Goal: Contribute content: Add original content to the website for others to see

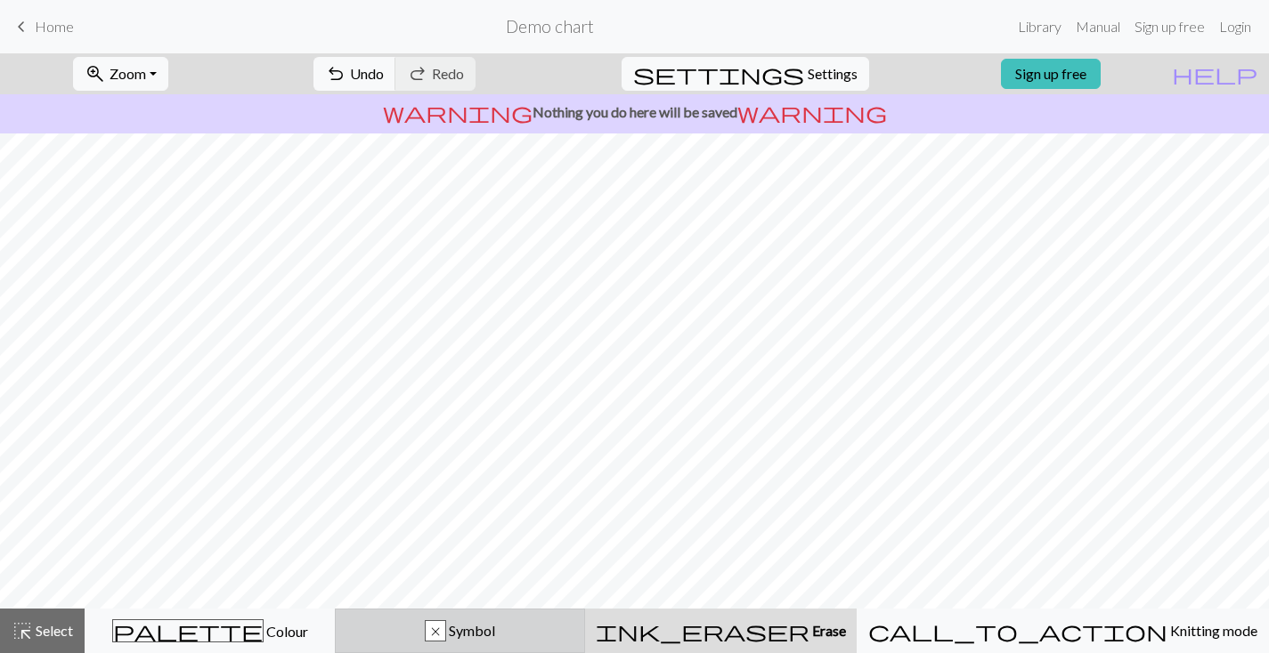
click at [495, 622] on span "Symbol" at bounding box center [470, 630] width 49 height 17
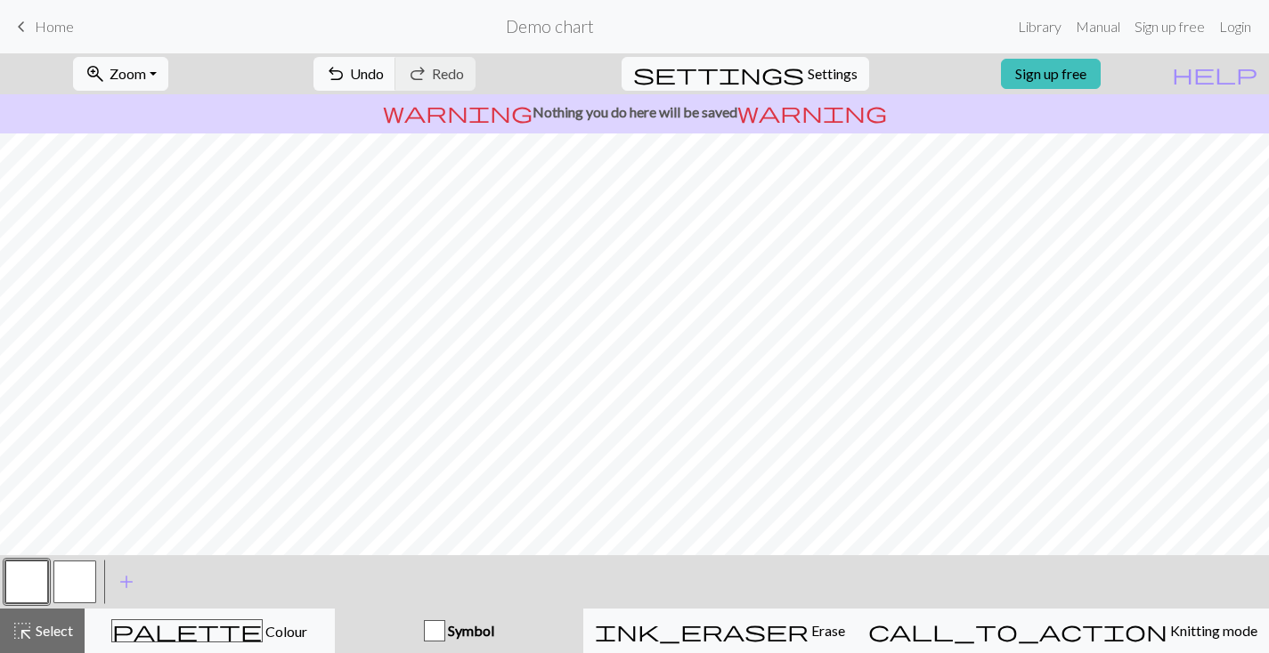
click at [28, 573] on button "button" at bounding box center [26, 582] width 43 height 43
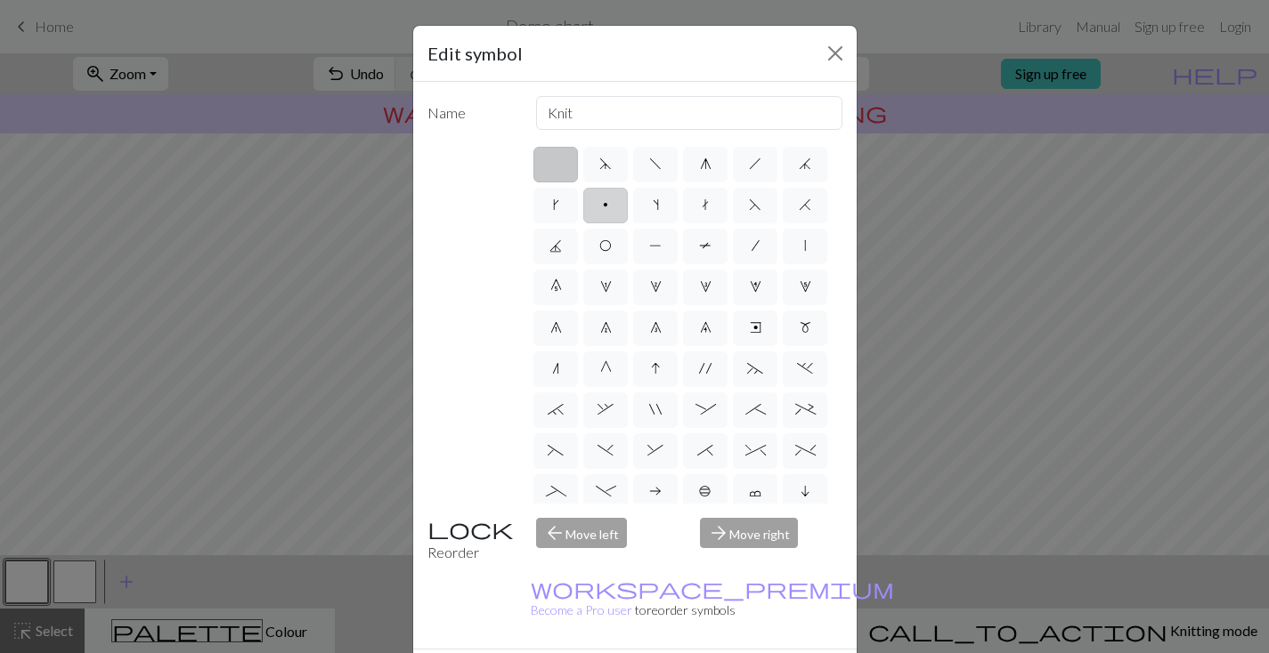
click at [628, 220] on label "p" at bounding box center [605, 206] width 45 height 36
click at [614, 206] on input "p" at bounding box center [609, 200] width 12 height 12
radio input "true"
type input "purl"
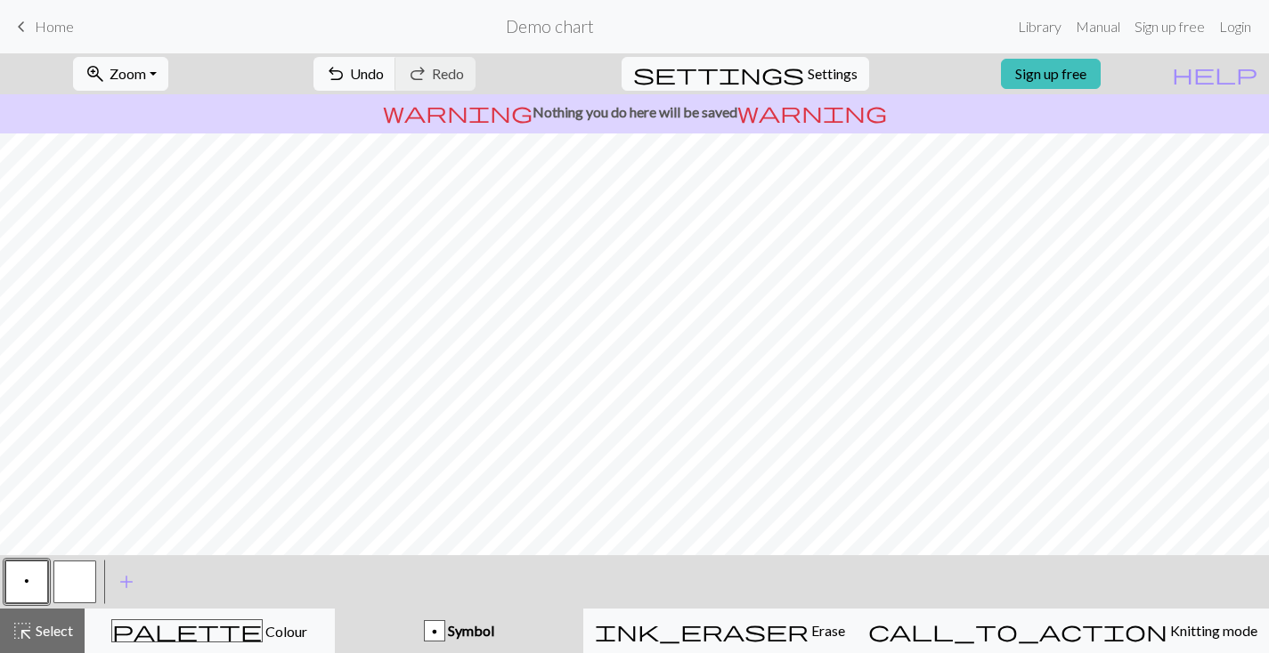
click at [34, 578] on button "p" at bounding box center [26, 582] width 43 height 43
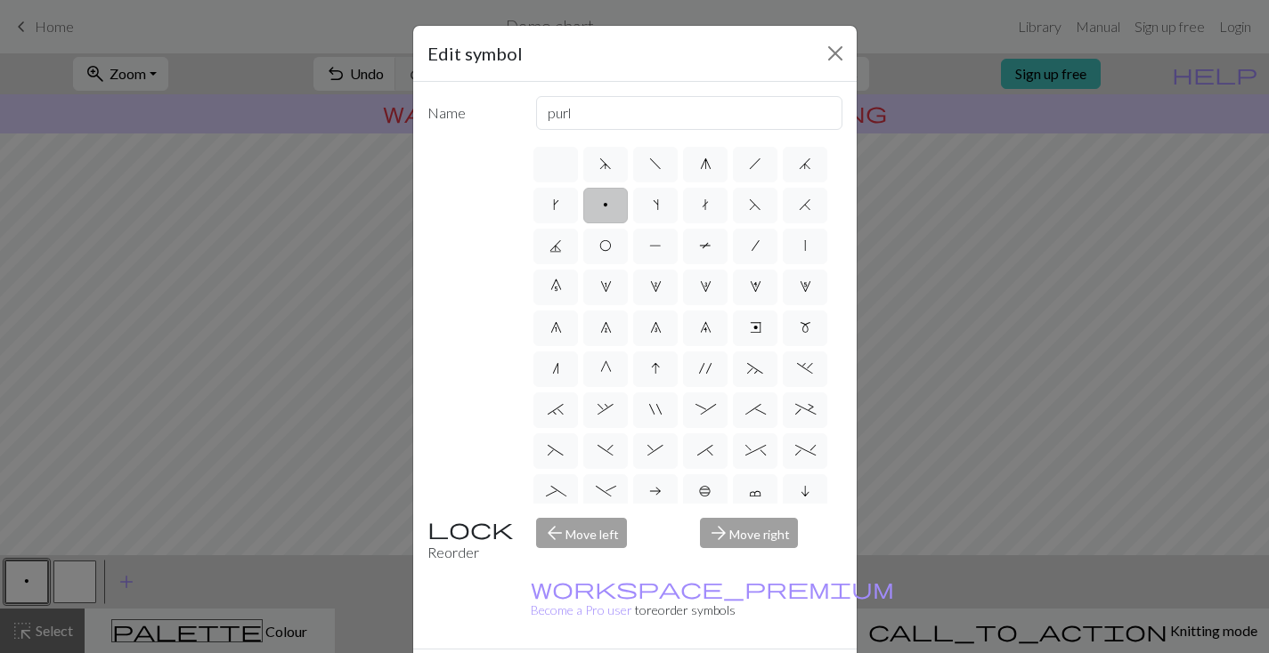
scroll to position [48, 0]
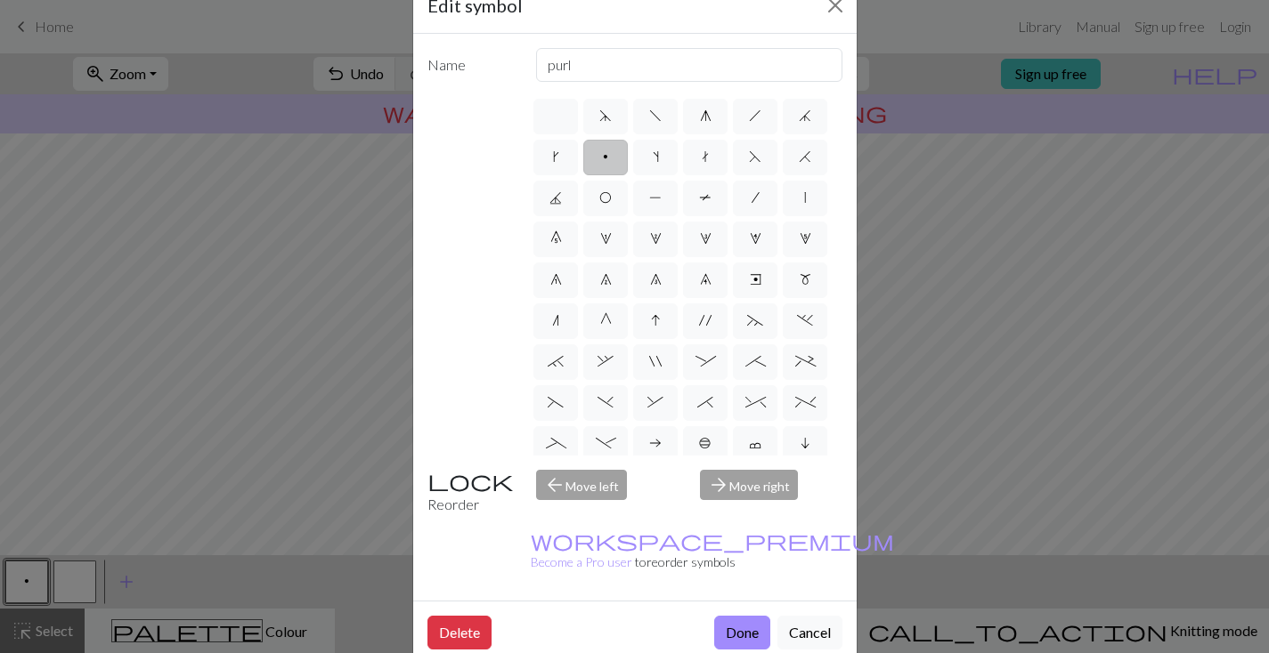
click at [778, 481] on div "arrow_forward Move right" at bounding box center [771, 492] width 164 height 45
click at [729, 491] on div "arrow_forward Move right" at bounding box center [771, 492] width 164 height 45
click at [611, 485] on div "arrow_back Move left" at bounding box center [607, 492] width 164 height 45
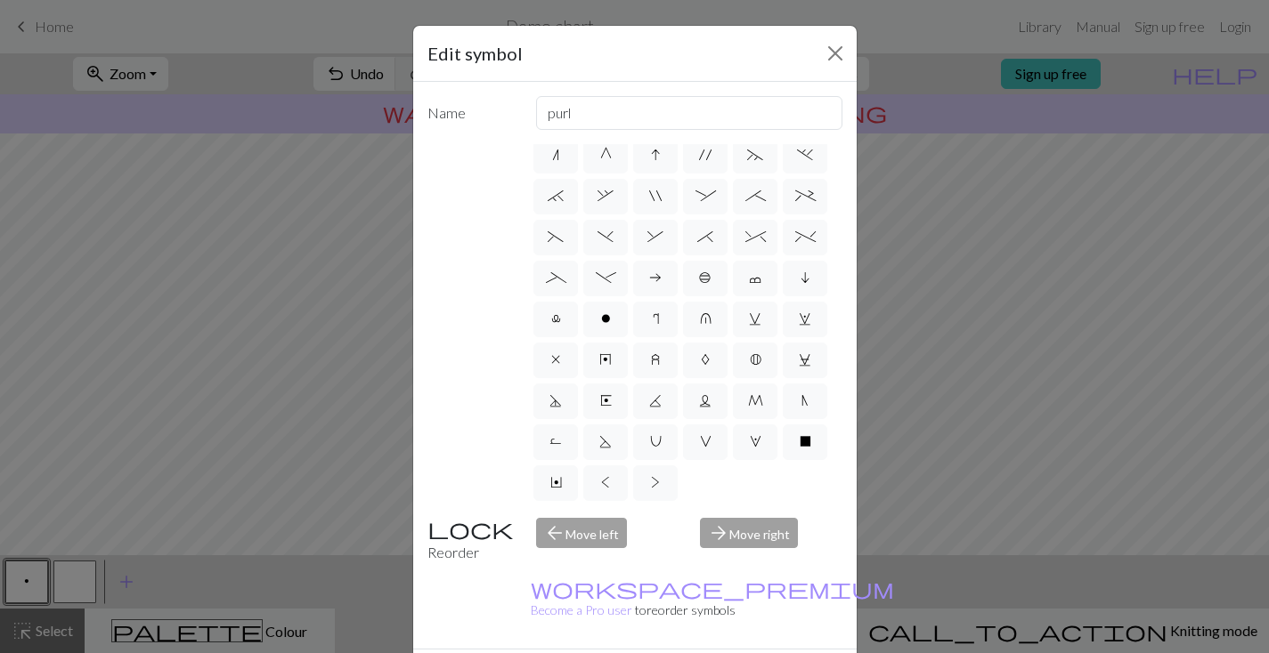
scroll to position [233, 0]
click at [583, 337] on label "o" at bounding box center [605, 320] width 45 height 36
click at [601, 522] on input "o" at bounding box center [607, 528] width 12 height 12
radio input "true"
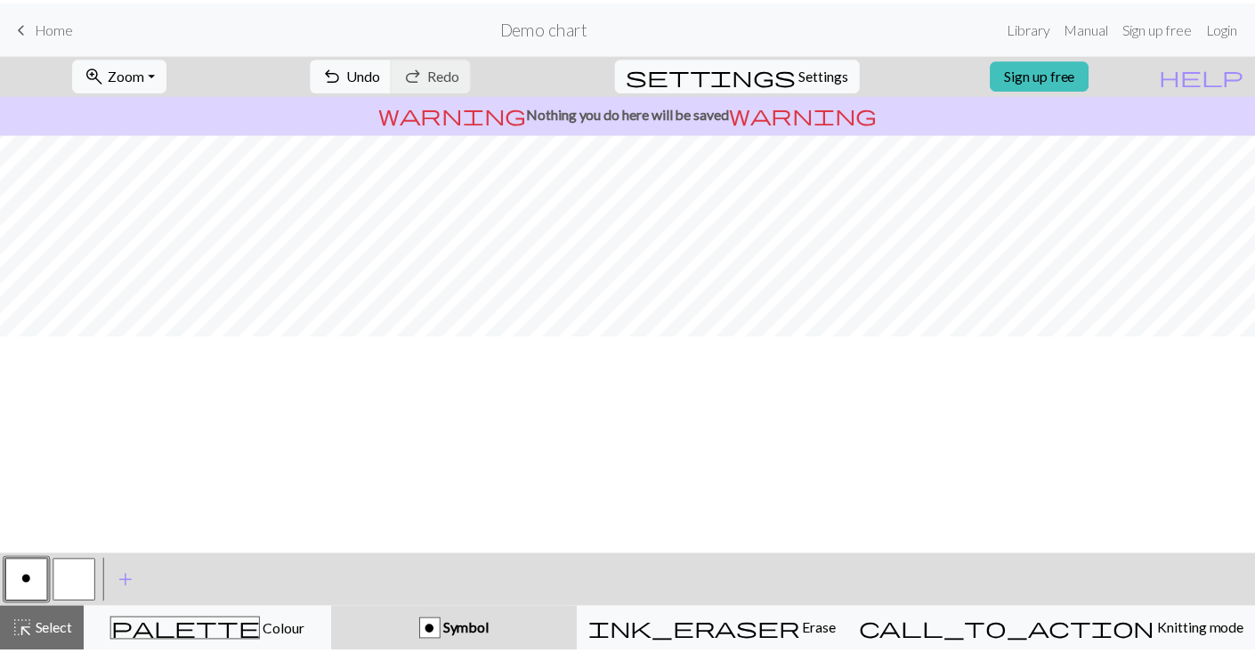
scroll to position [0, 0]
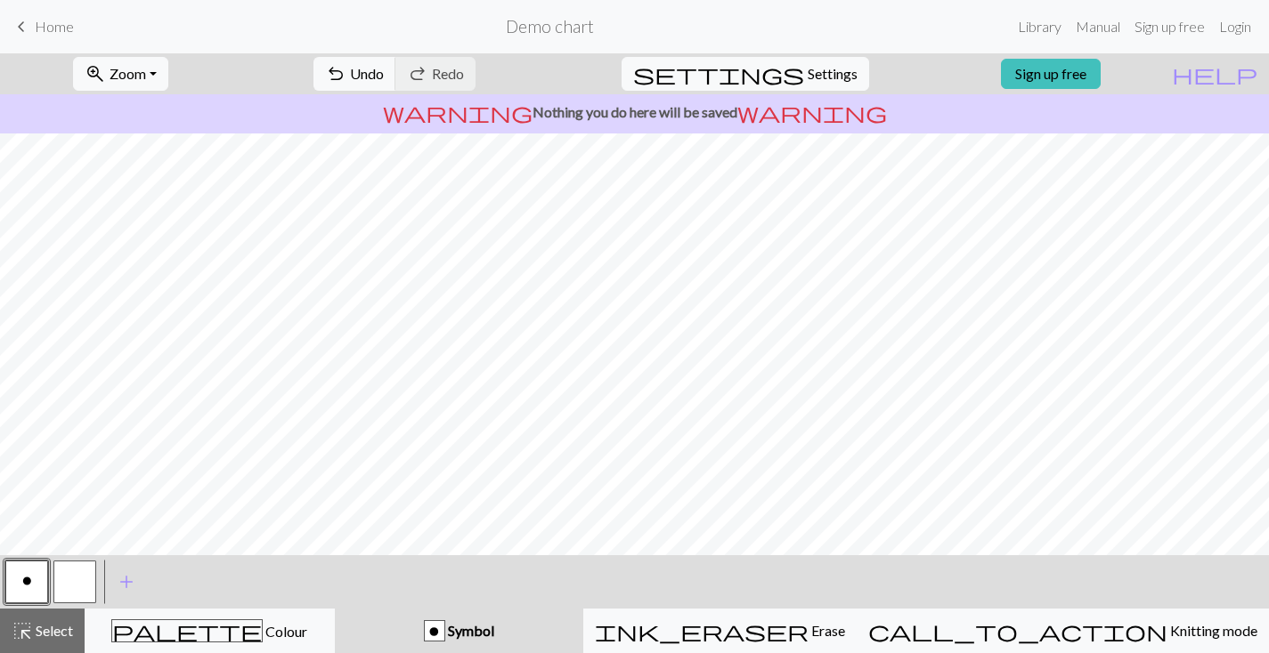
click at [39, 26] on span "Home" at bounding box center [54, 26] width 39 height 17
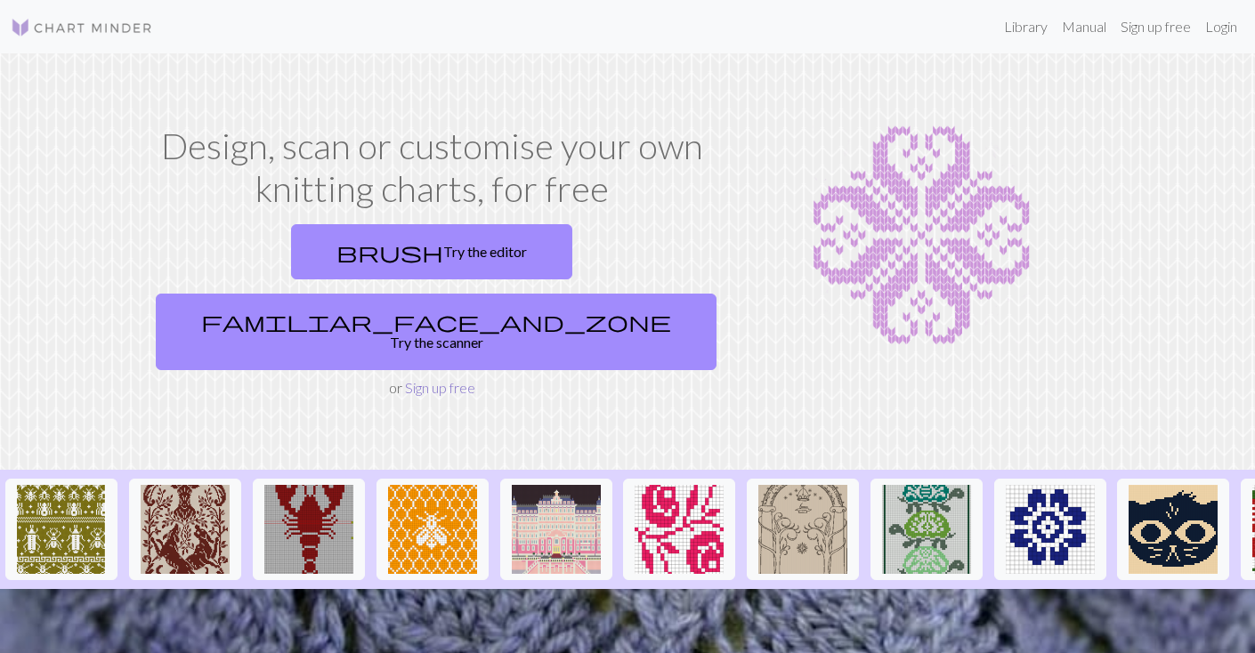
click at [455, 379] on link "Sign up free" at bounding box center [440, 387] width 70 height 17
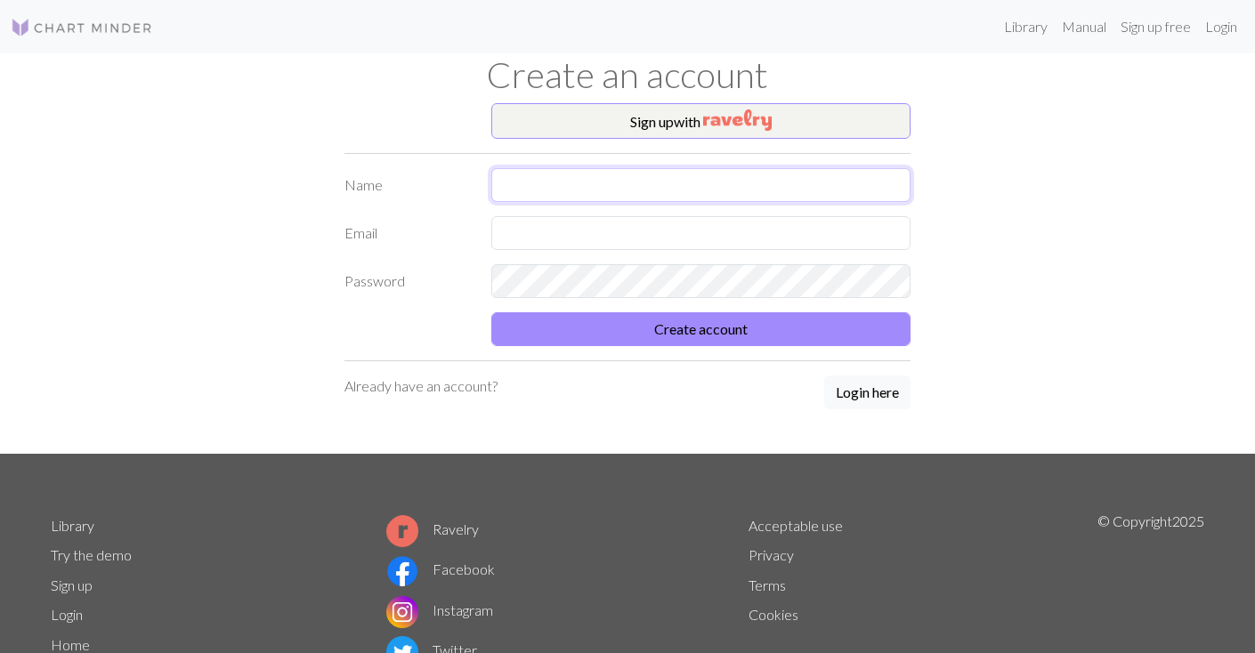
click at [611, 176] on input "text" at bounding box center [700, 185] width 419 height 34
type input "[PERSON_NAME]"
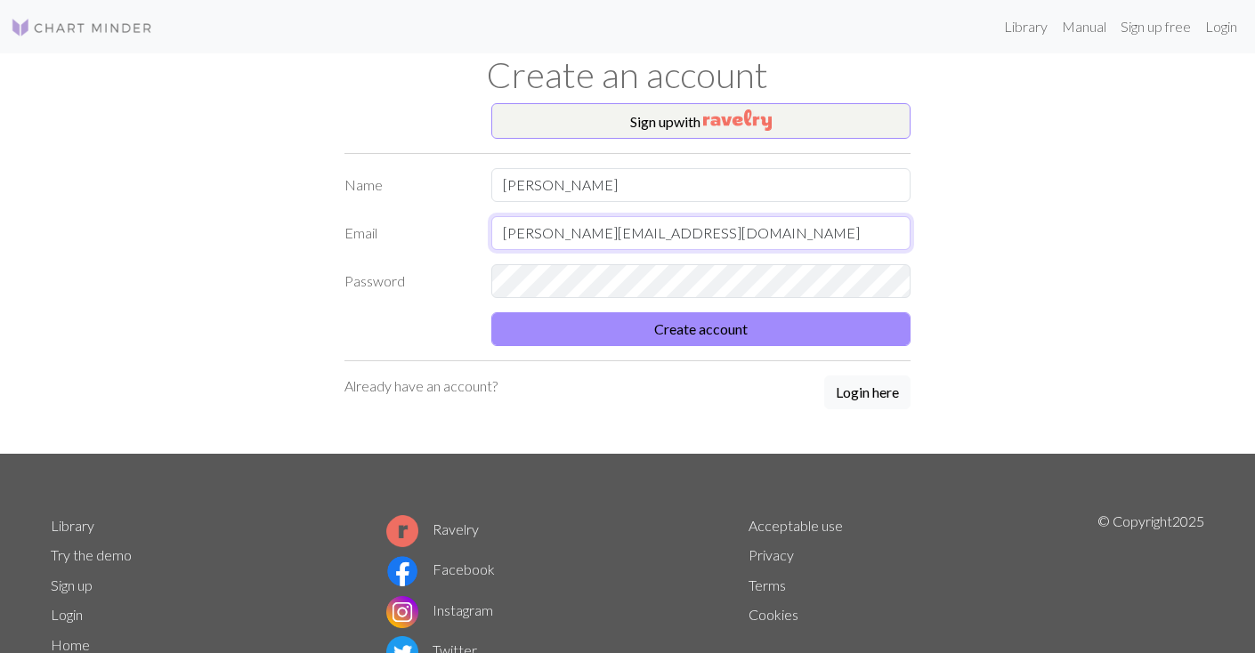
type input "johanna.aasberg@gmail.com"
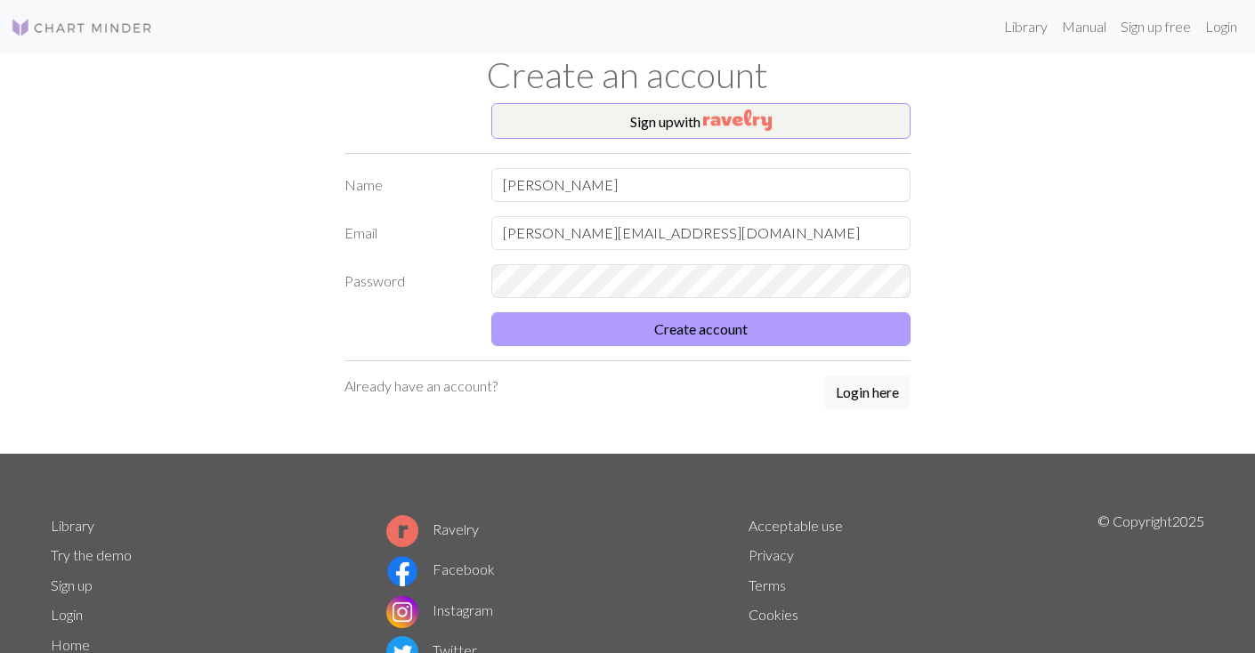
click at [759, 330] on button "Create account" at bounding box center [700, 329] width 419 height 34
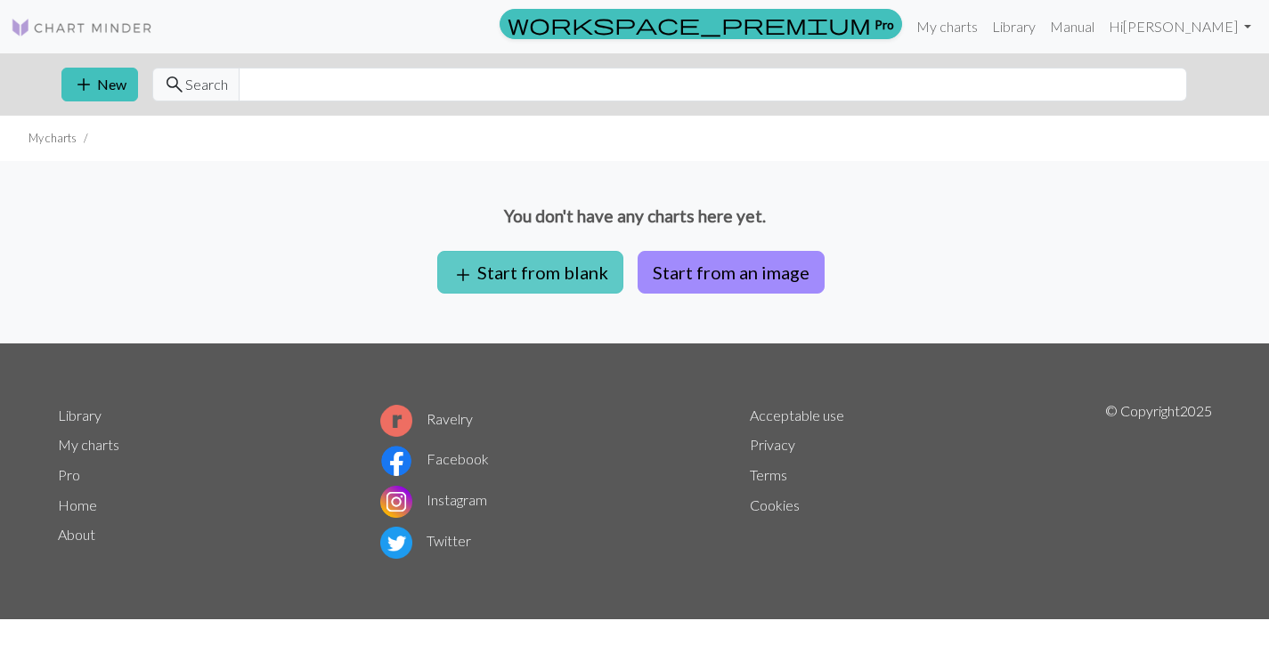
click at [550, 274] on button "add Start from blank" at bounding box center [530, 272] width 186 height 43
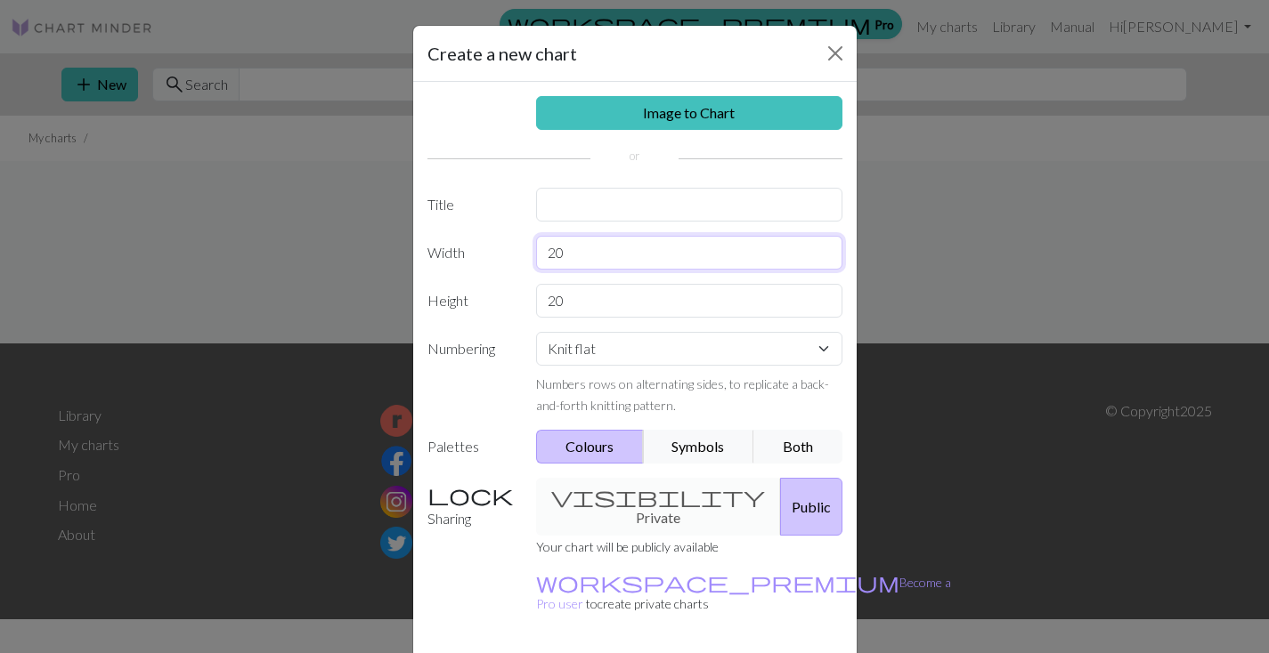
click at [571, 256] on input "20" at bounding box center [689, 253] width 306 height 34
click at [571, 255] on input "20" at bounding box center [689, 253] width 306 height 34
type input "50"
click at [567, 296] on input "20" at bounding box center [689, 301] width 306 height 34
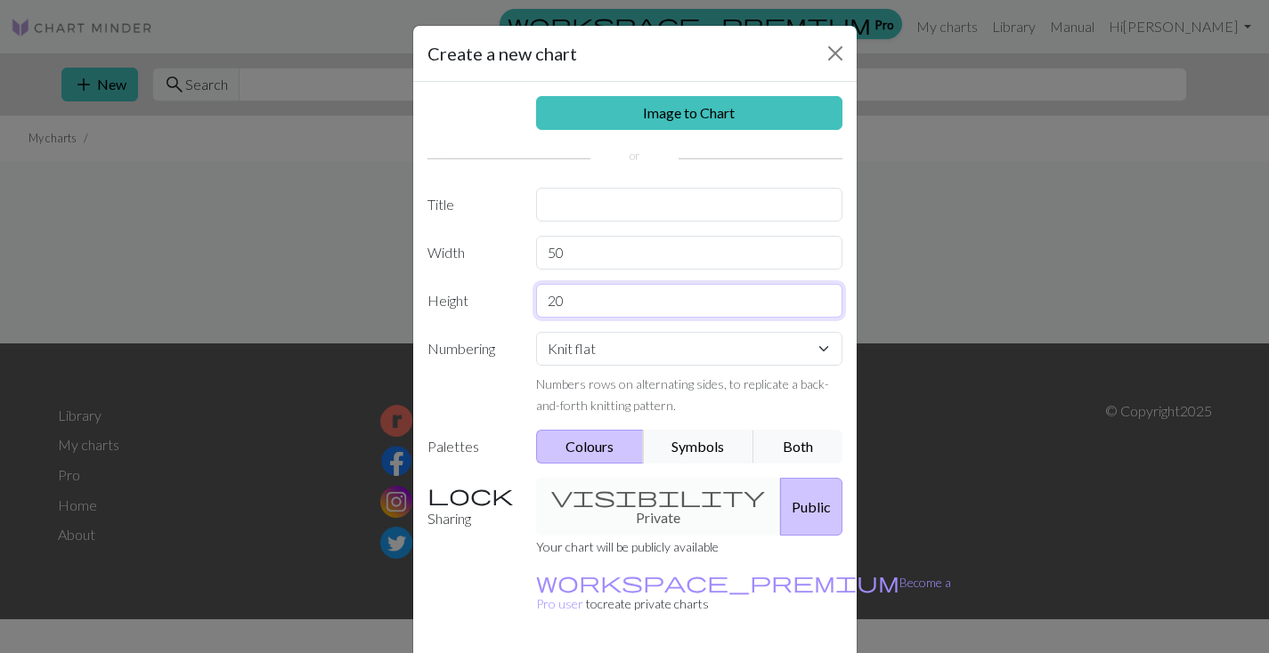
click at [567, 296] on input "20" at bounding box center [689, 301] width 306 height 34
type input "100"
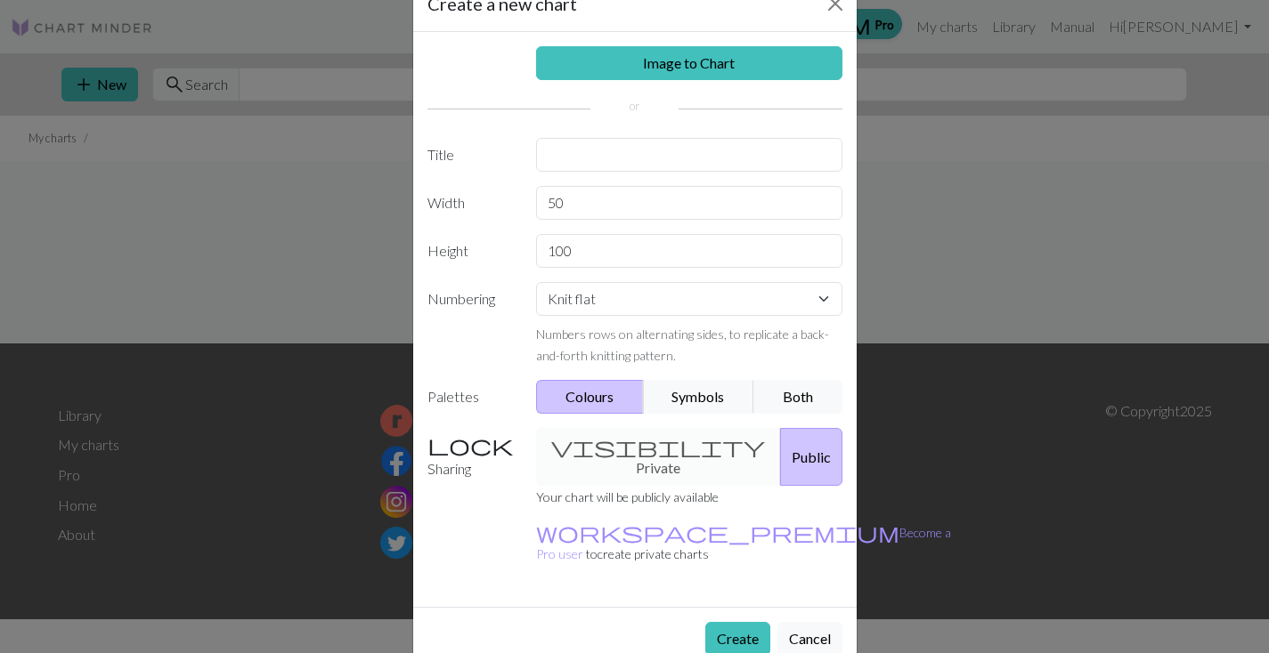
click at [664, 454] on div "visibility Private Public" at bounding box center [689, 457] width 328 height 58
click at [558, 456] on div "visibility Private Public" at bounding box center [689, 457] width 328 height 58
click at [722, 622] on button "Create" at bounding box center [737, 639] width 65 height 34
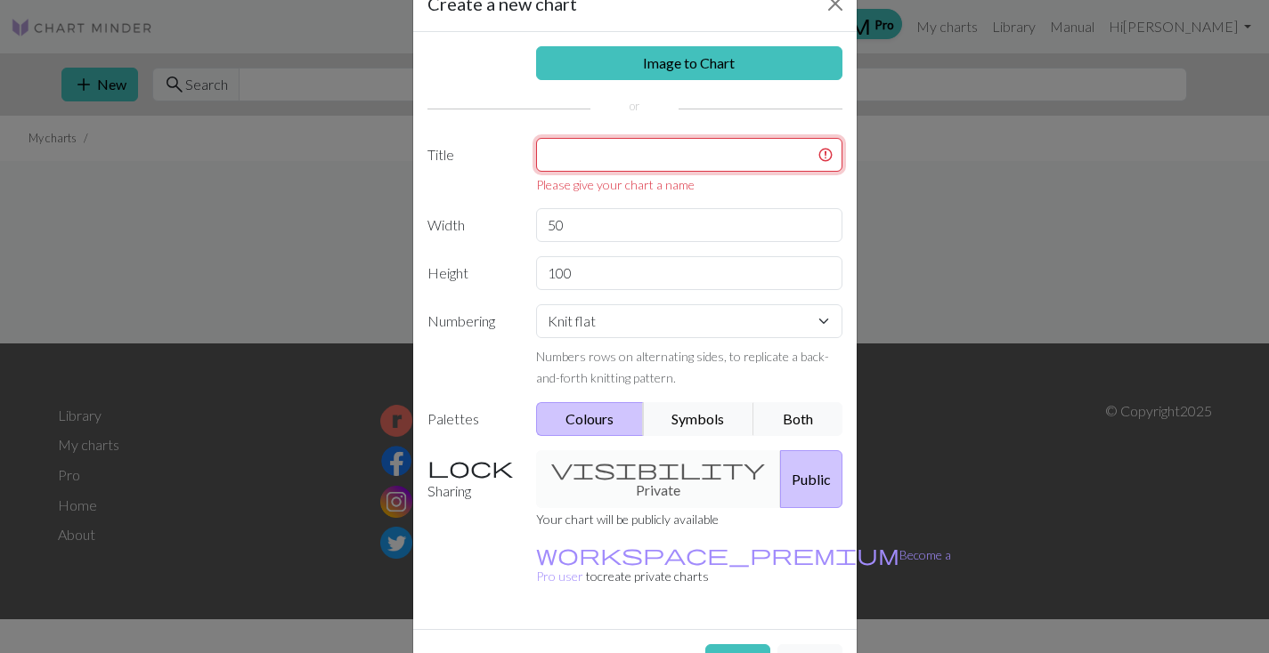
click at [665, 163] on input "text" at bounding box center [689, 155] width 306 height 34
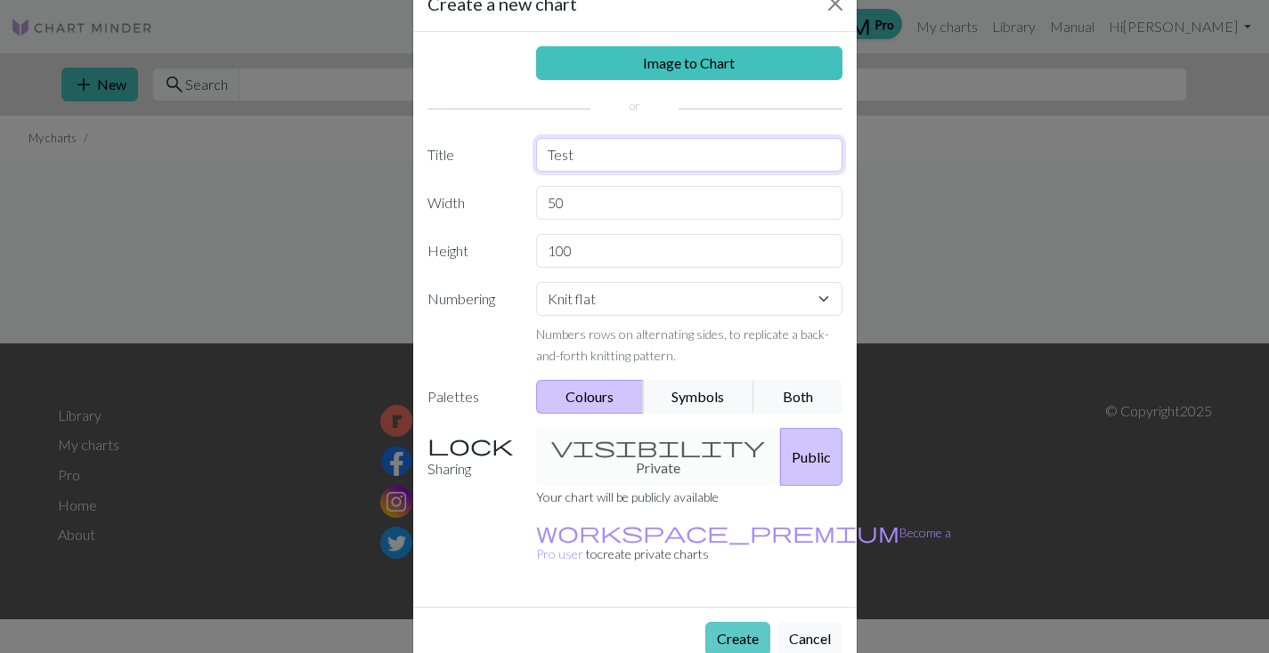
type input "Test"
click at [742, 622] on button "Create" at bounding box center [737, 639] width 65 height 34
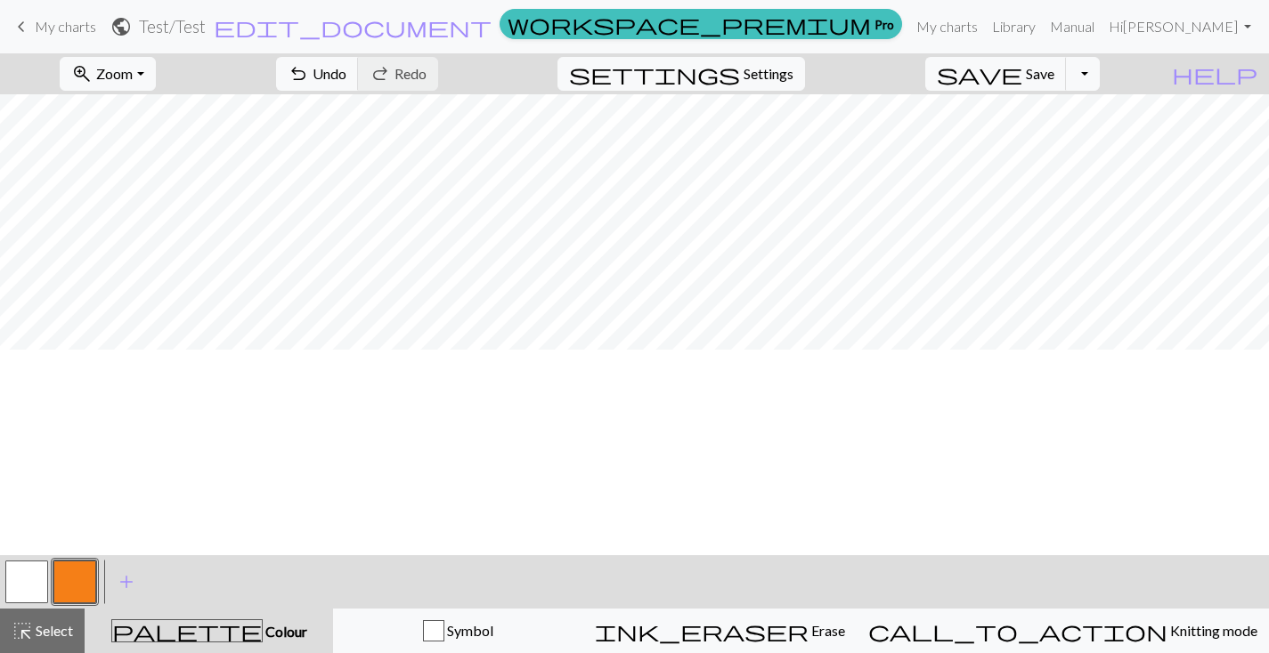
scroll to position [72, 1]
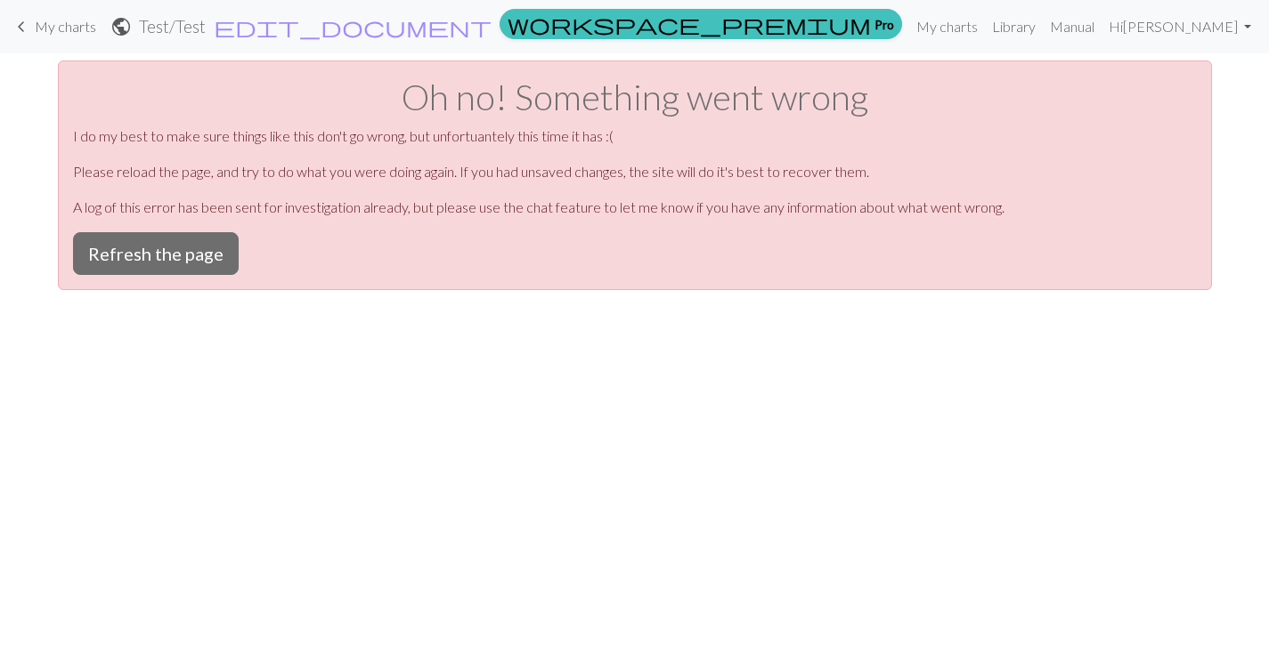
click at [176, 228] on div "Oh no! Something went wrong I do my best to make sure things like this don't go…" at bounding box center [635, 176] width 1154 height 230
click at [192, 262] on button "Refresh the page" at bounding box center [156, 253] width 166 height 43
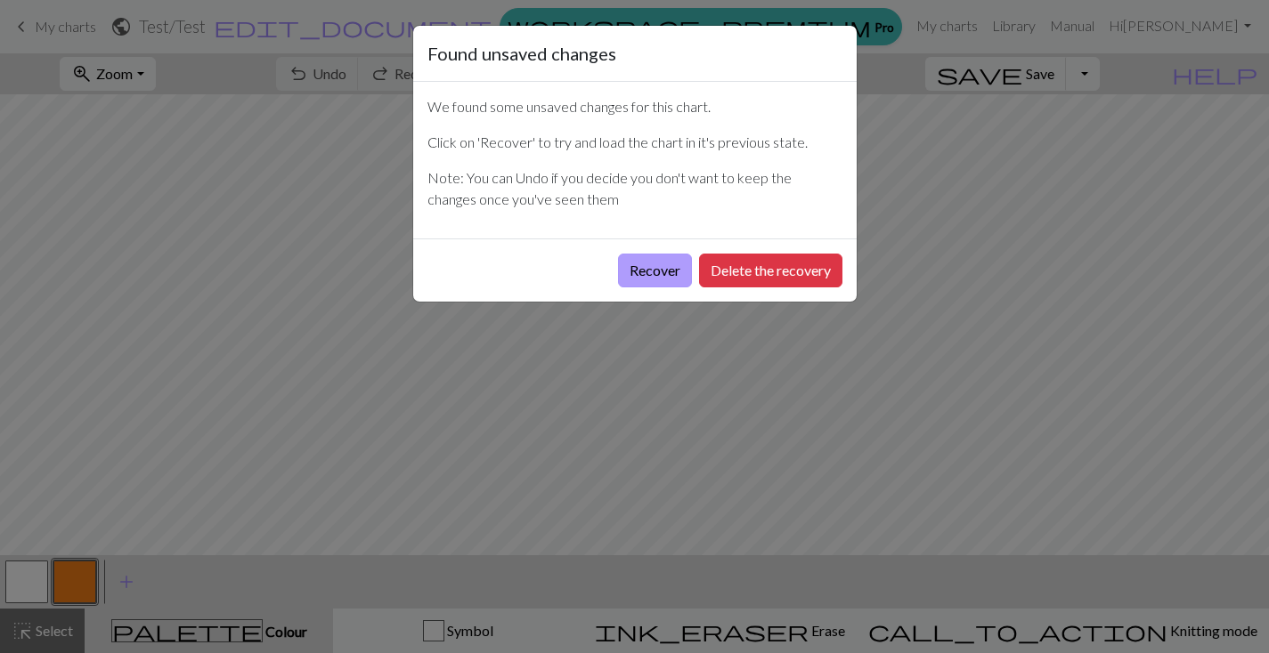
click at [658, 271] on button "Recover" at bounding box center [655, 271] width 74 height 34
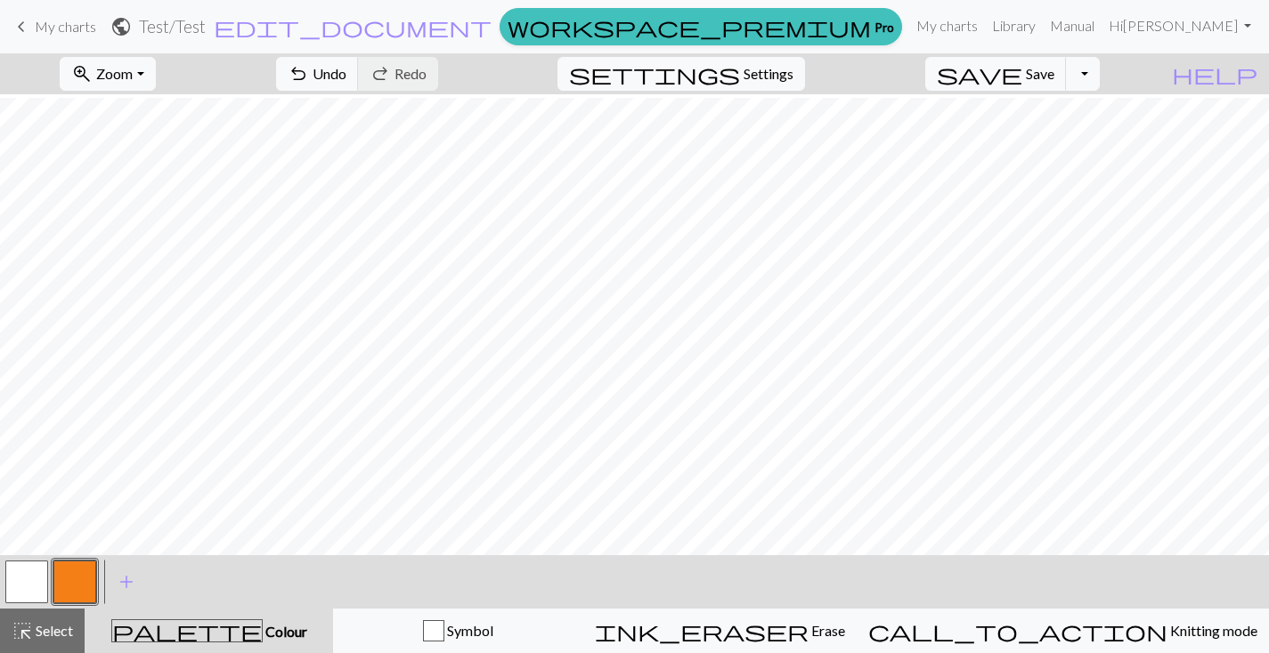
scroll to position [1413, 2]
click at [771, 78] on span "Settings" at bounding box center [768, 73] width 50 height 21
select select "aran"
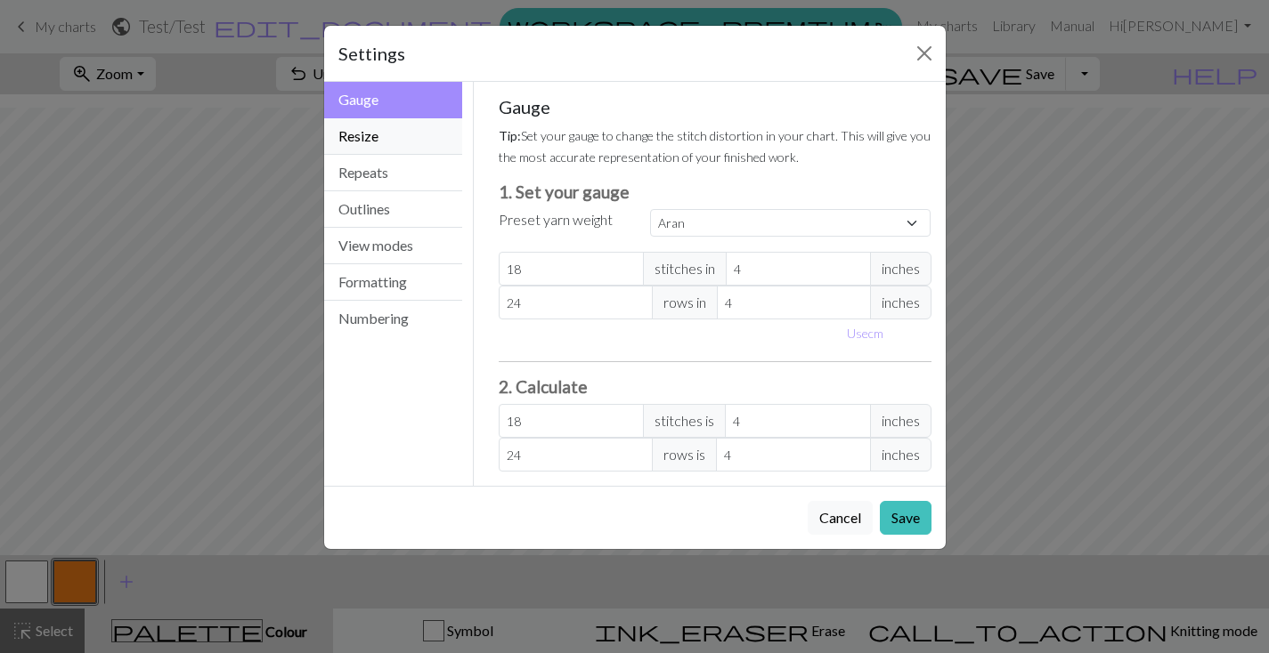
click at [410, 133] on button "Resize" at bounding box center [393, 136] width 139 height 36
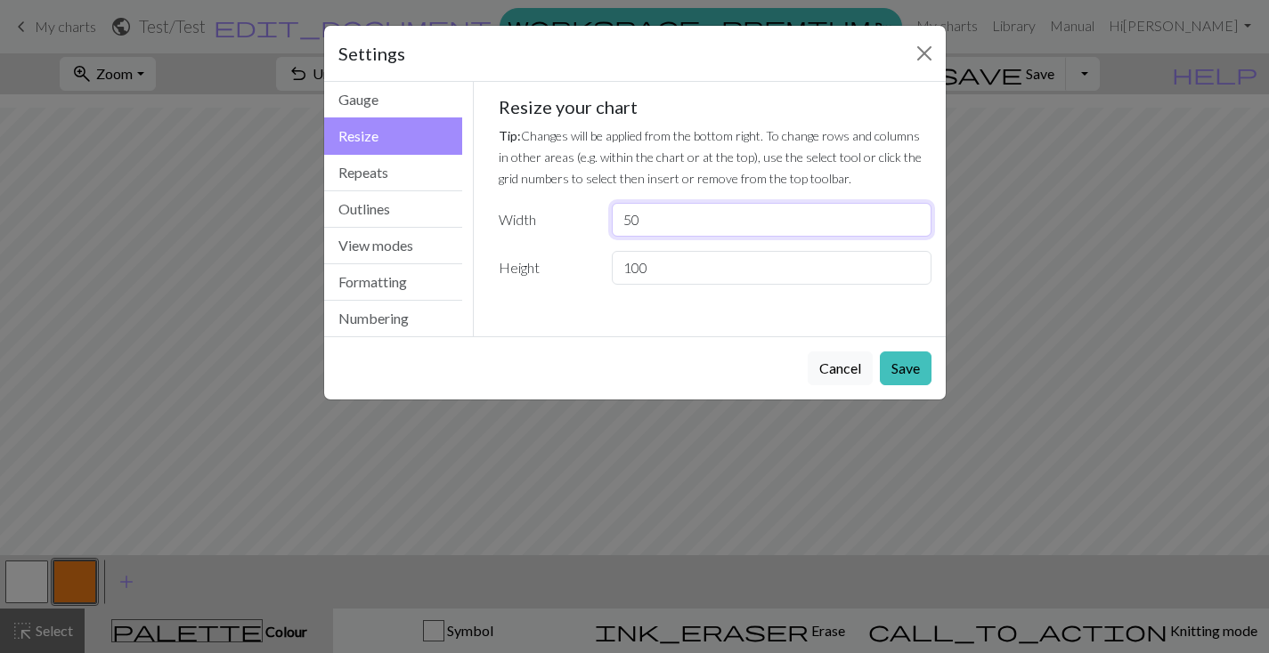
click at [693, 217] on input "50" at bounding box center [771, 220] width 319 height 34
type input "32"
click at [910, 380] on button "Save" at bounding box center [906, 369] width 52 height 34
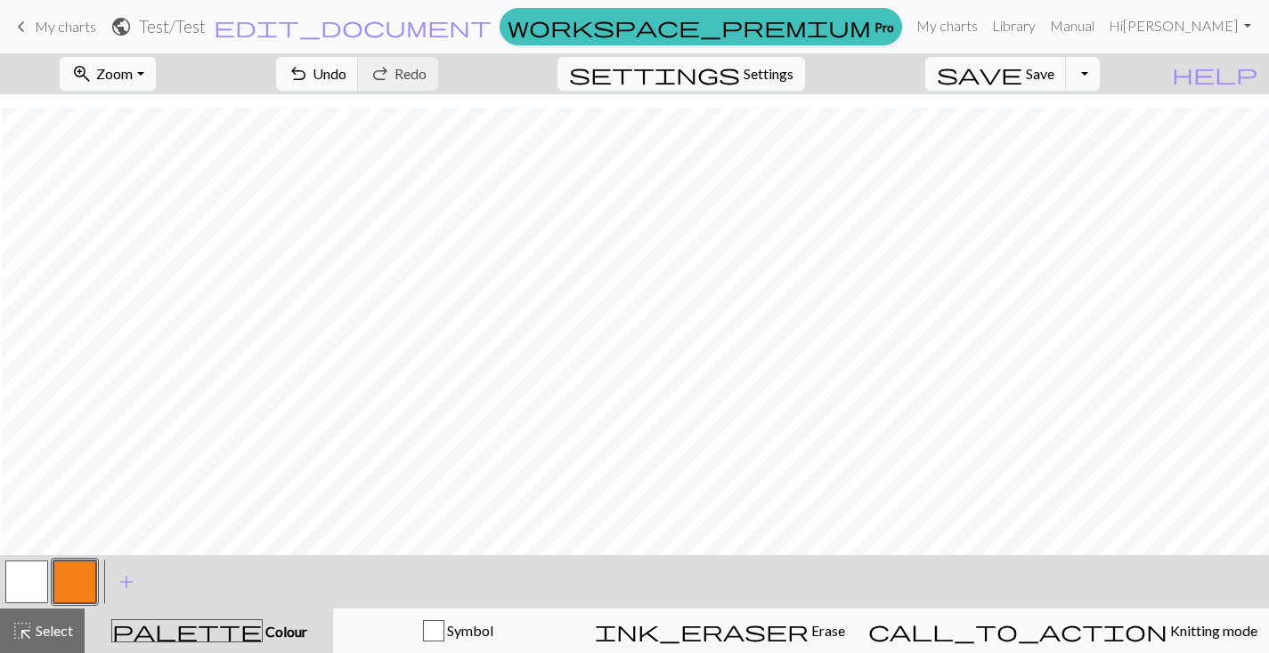
click at [39, 580] on button "button" at bounding box center [26, 582] width 43 height 43
click at [30, 573] on button "button" at bounding box center [26, 582] width 43 height 43
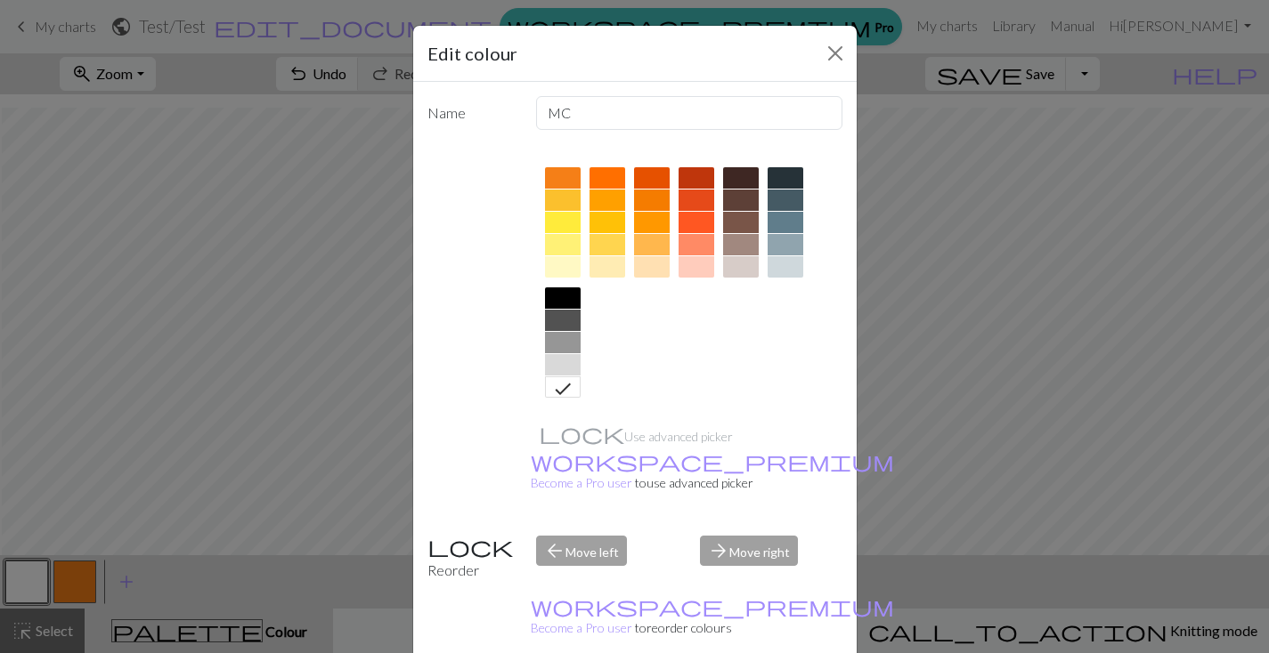
scroll to position [45, 0]
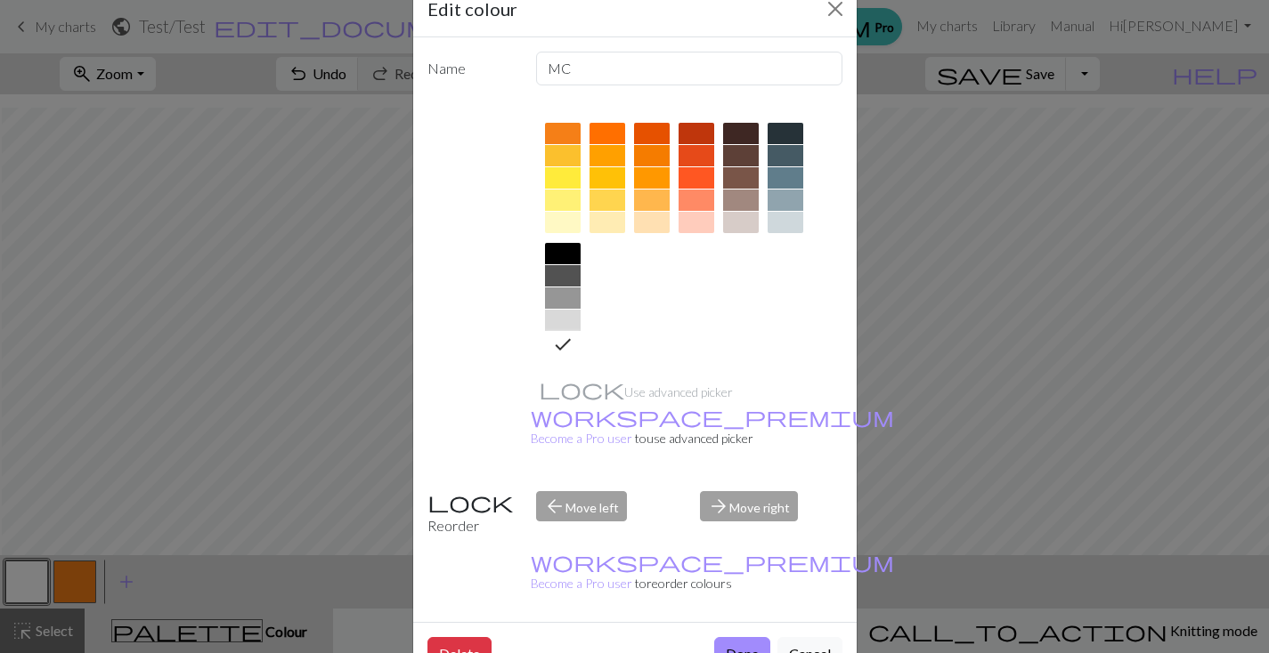
click at [556, 347] on icon at bounding box center [564, 345] width 16 height 12
click at [723, 637] on button "Done" at bounding box center [742, 654] width 56 height 34
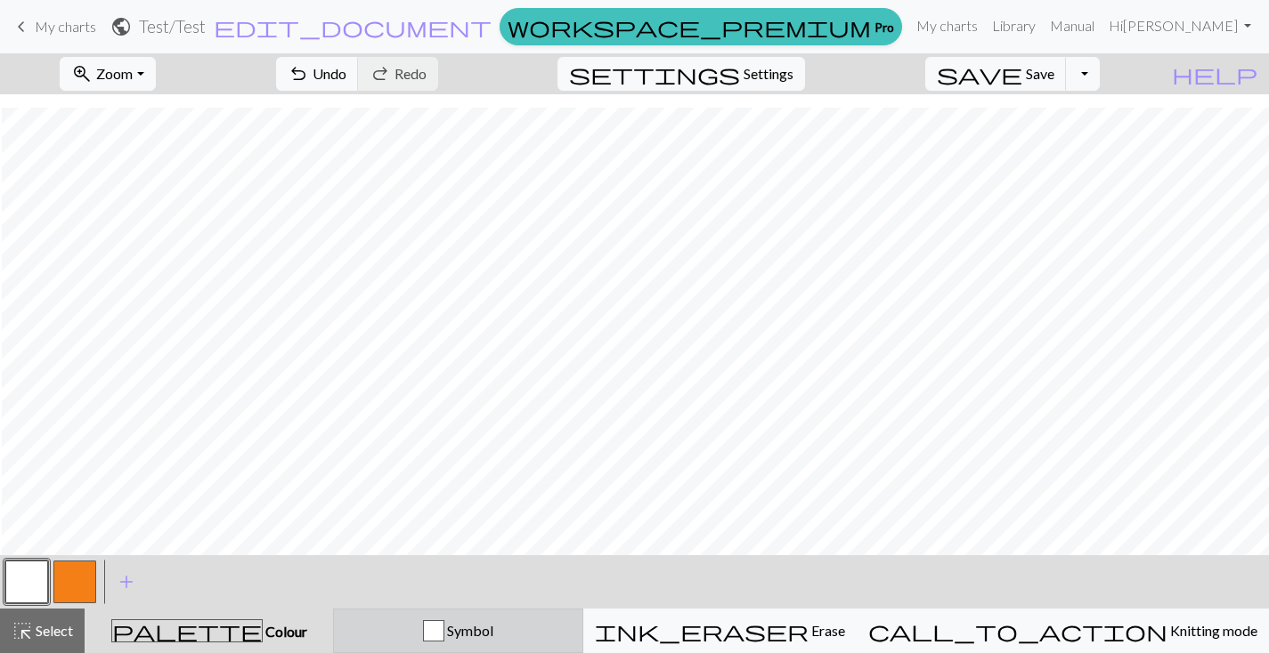
click at [444, 625] on div "button" at bounding box center [433, 630] width 21 height 21
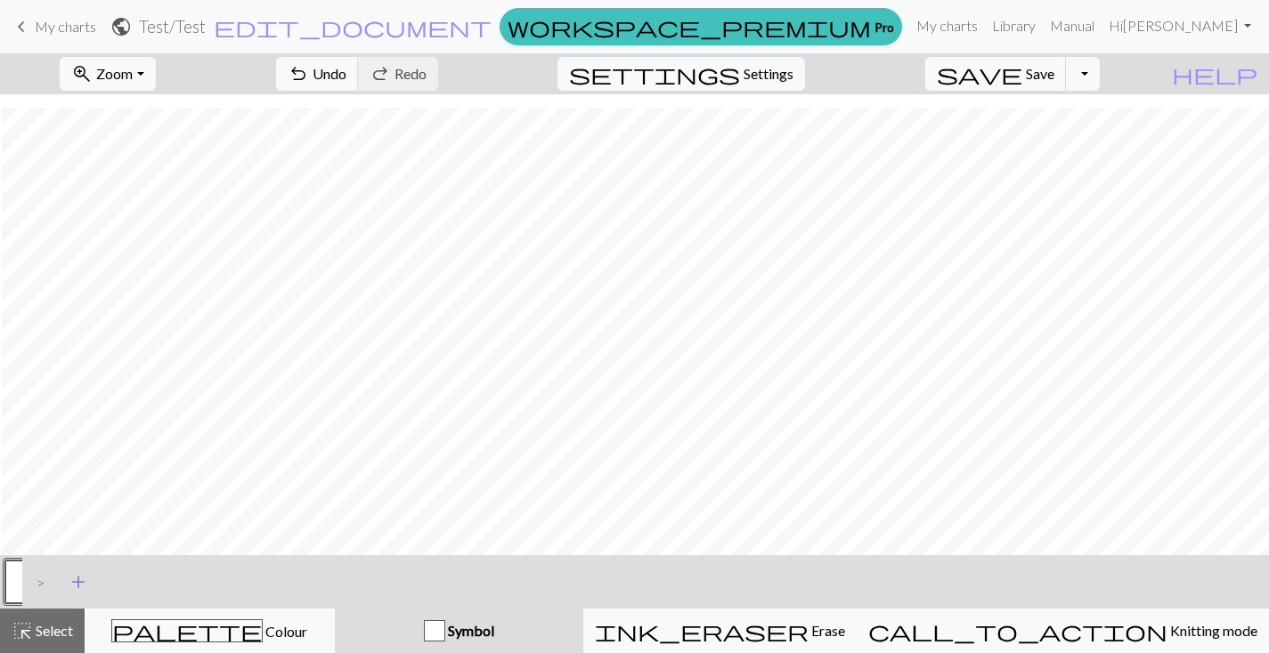
click at [73, 582] on span "add" at bounding box center [78, 582] width 21 height 25
click at [29, 580] on button "button" at bounding box center [26, 582] width 43 height 43
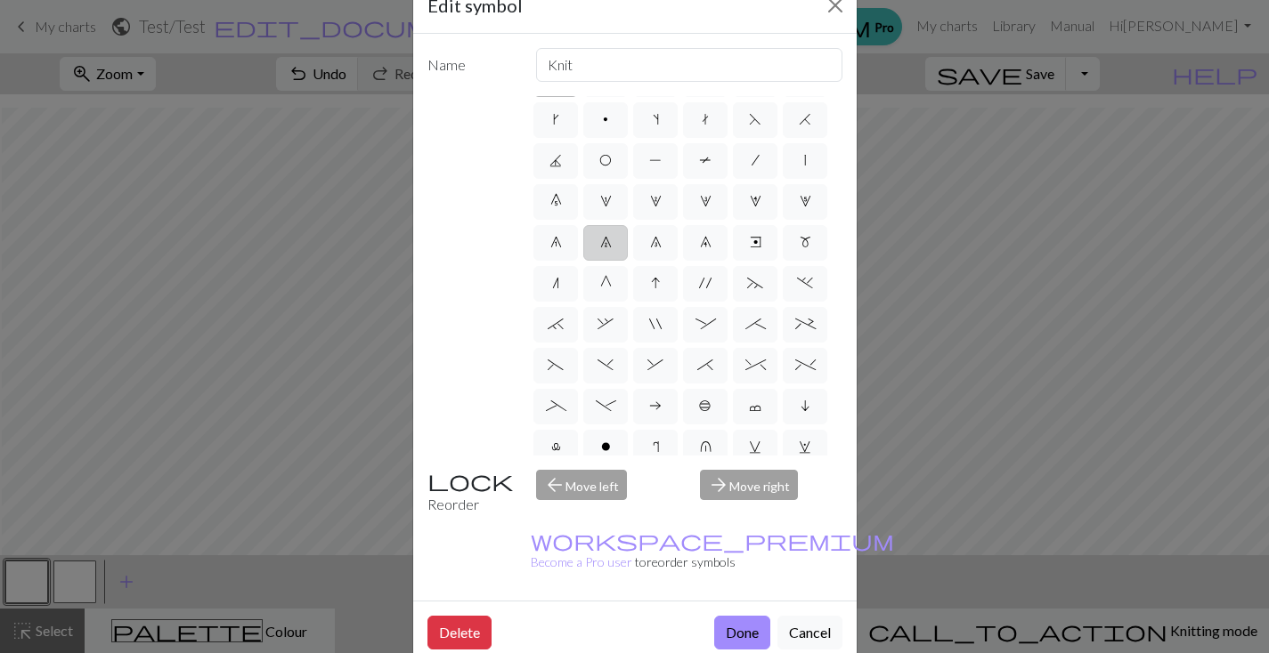
scroll to position [15, 0]
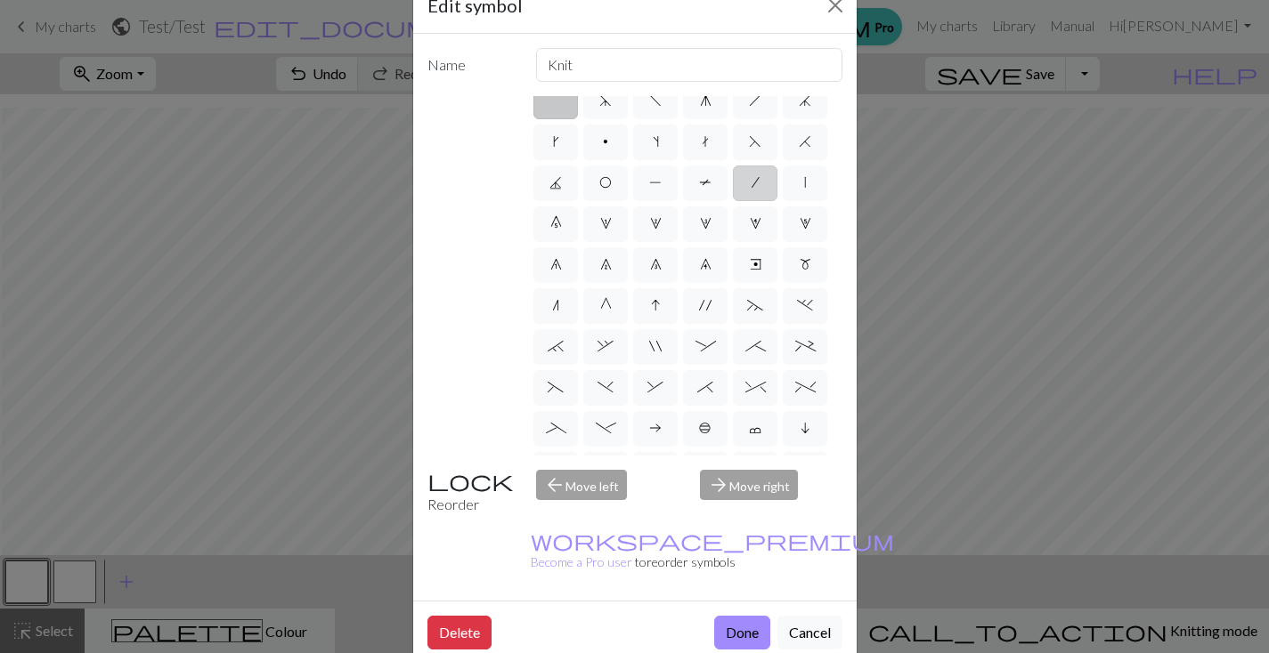
click at [733, 201] on label "/" at bounding box center [755, 184] width 45 height 36
click at [751, 199] on input "/" at bounding box center [757, 193] width 12 height 12
radio input "true"
type input "right leaning decrease"
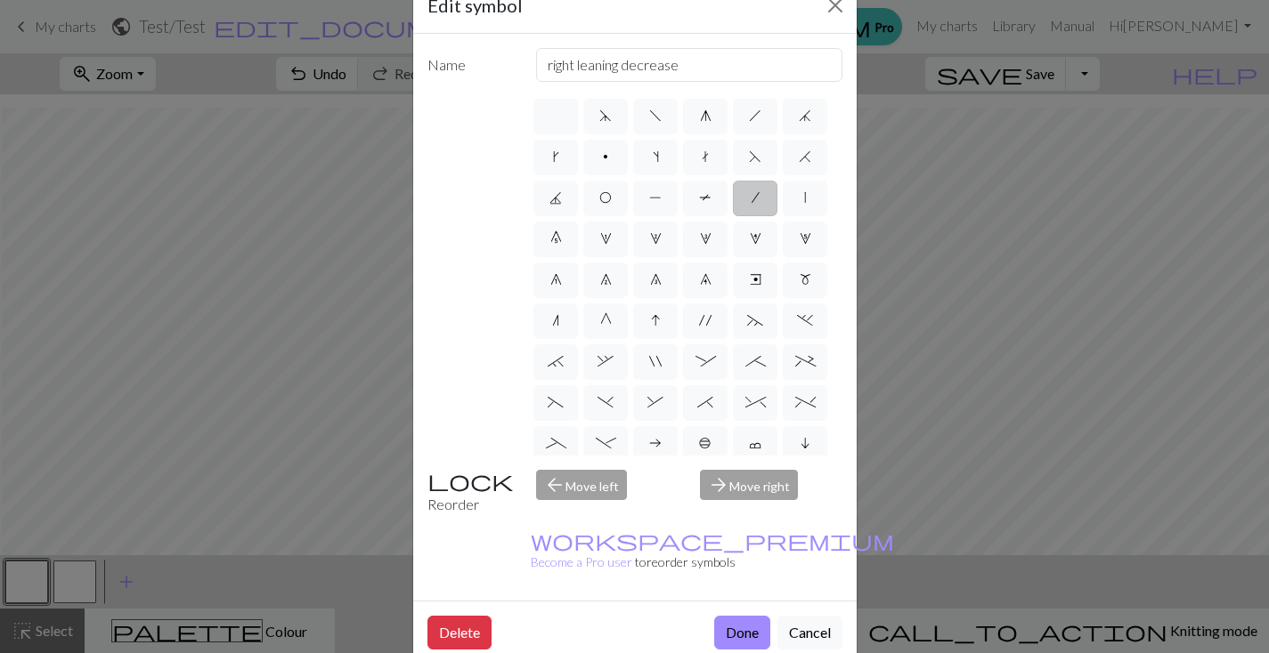
scroll to position [20, 0]
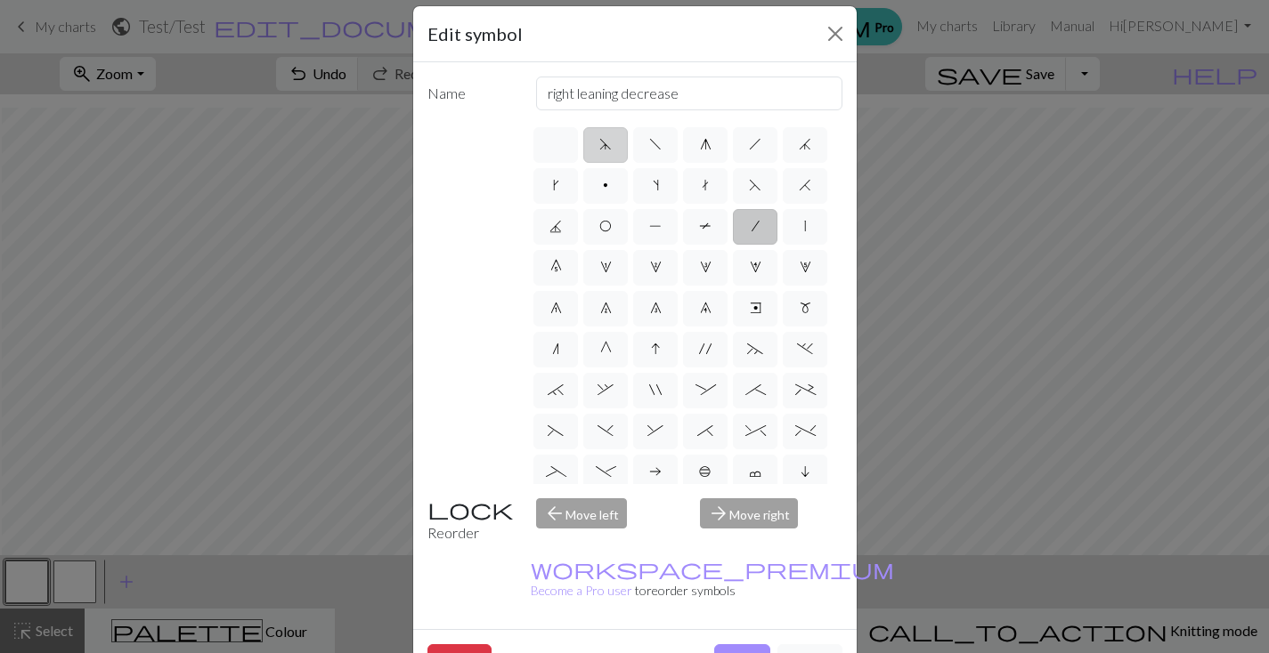
click at [599, 151] on span "d" at bounding box center [605, 144] width 12 height 14
click at [599, 145] on input "d" at bounding box center [605, 140] width 12 height 12
radio input "true"
type input "sk2p"
click at [649, 149] on span "f" at bounding box center [655, 144] width 12 height 14
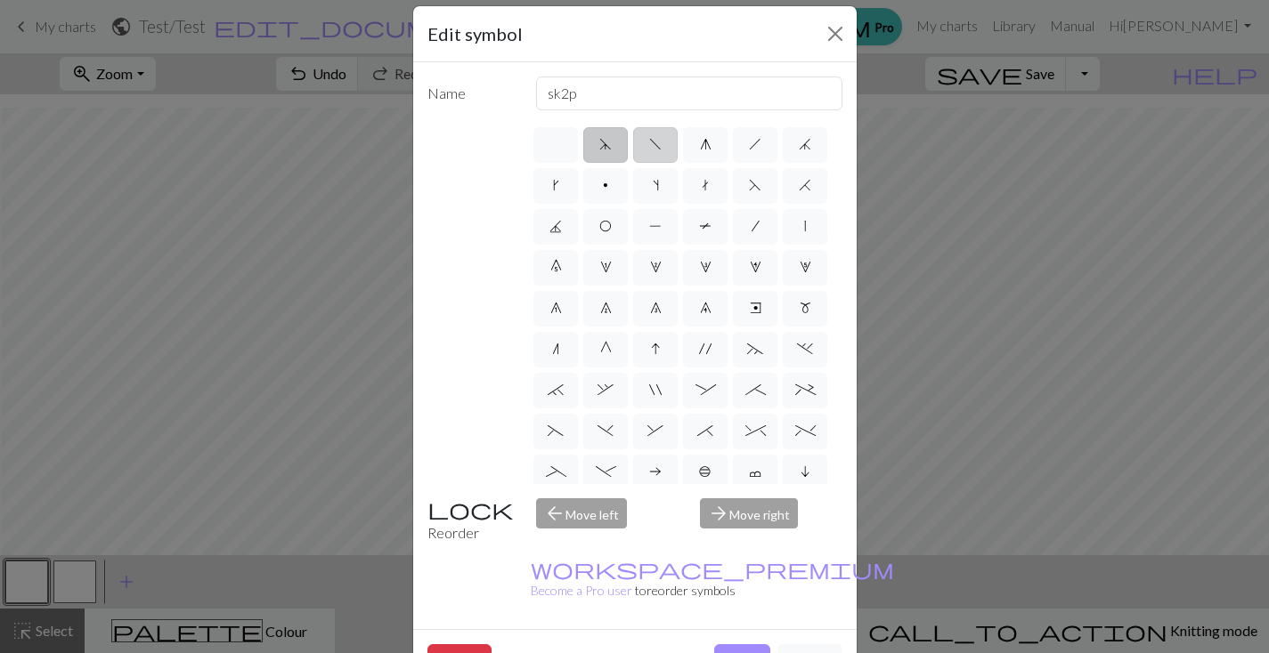
click at [649, 145] on input "f" at bounding box center [655, 140] width 12 height 12
radio input "true"
type input "left leaning decrease"
click at [690, 146] on label "g" at bounding box center [705, 145] width 45 height 36
click at [700, 145] on input "g" at bounding box center [706, 140] width 12 height 12
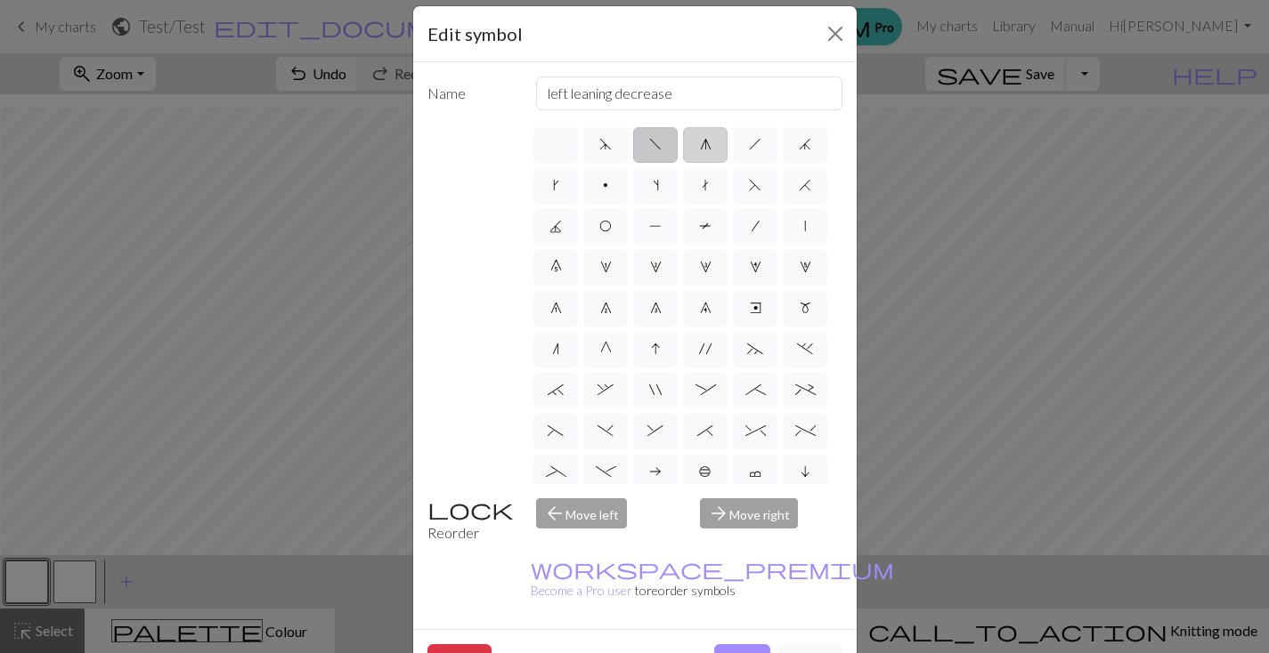
radio input "true"
type input "sk2p"
click at [783, 163] on label "j" at bounding box center [805, 145] width 45 height 36
click at [799, 145] on input "j" at bounding box center [805, 140] width 12 height 12
radio input "true"
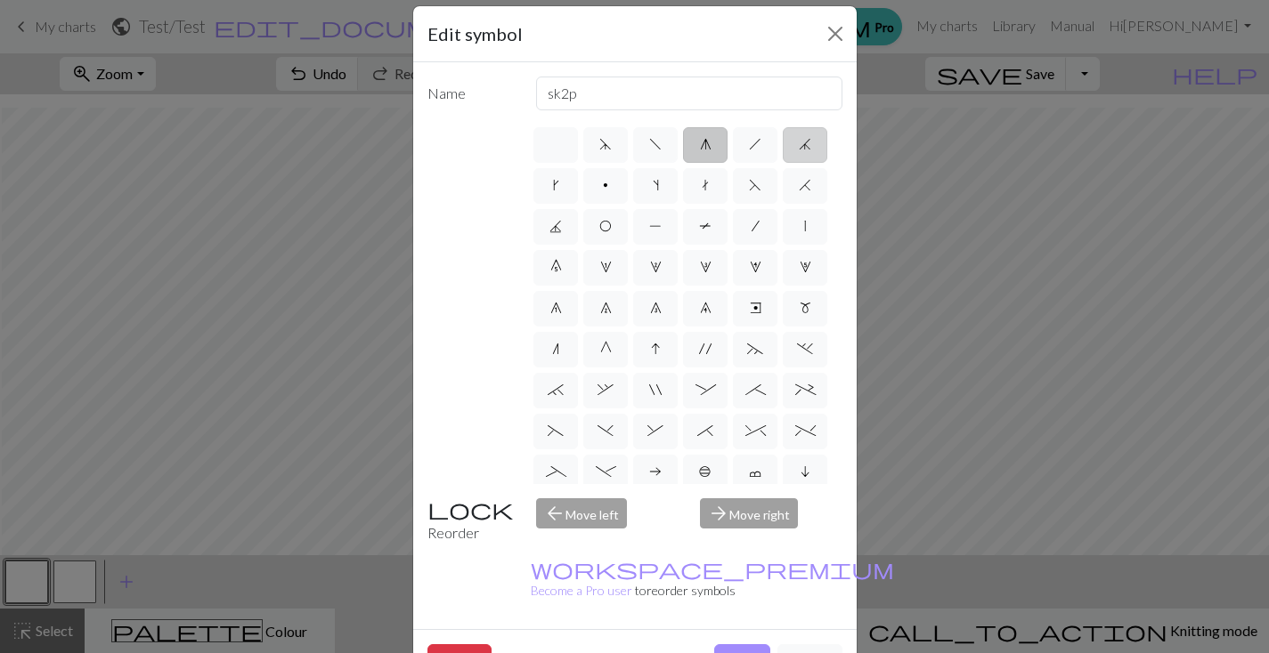
type input "k3tog"
click at [578, 188] on label "k" at bounding box center [555, 186] width 45 height 36
click at [564, 186] on input "k" at bounding box center [559, 180] width 12 height 12
radio input "true"
type input "right leaning increase"
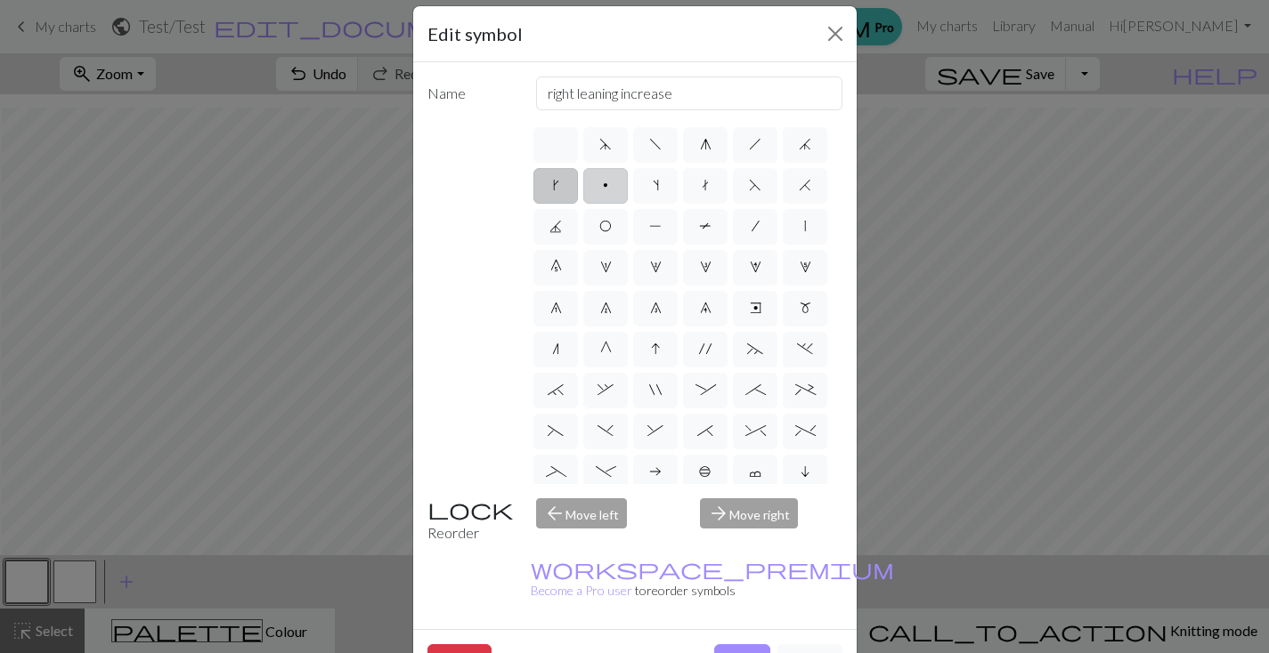
click at [608, 186] on span "p" at bounding box center [605, 185] width 5 height 14
click at [614, 186] on input "p" at bounding box center [609, 180] width 12 height 12
radio input "true"
type input "purl"
click at [659, 186] on span "s" at bounding box center [656, 185] width 6 height 14
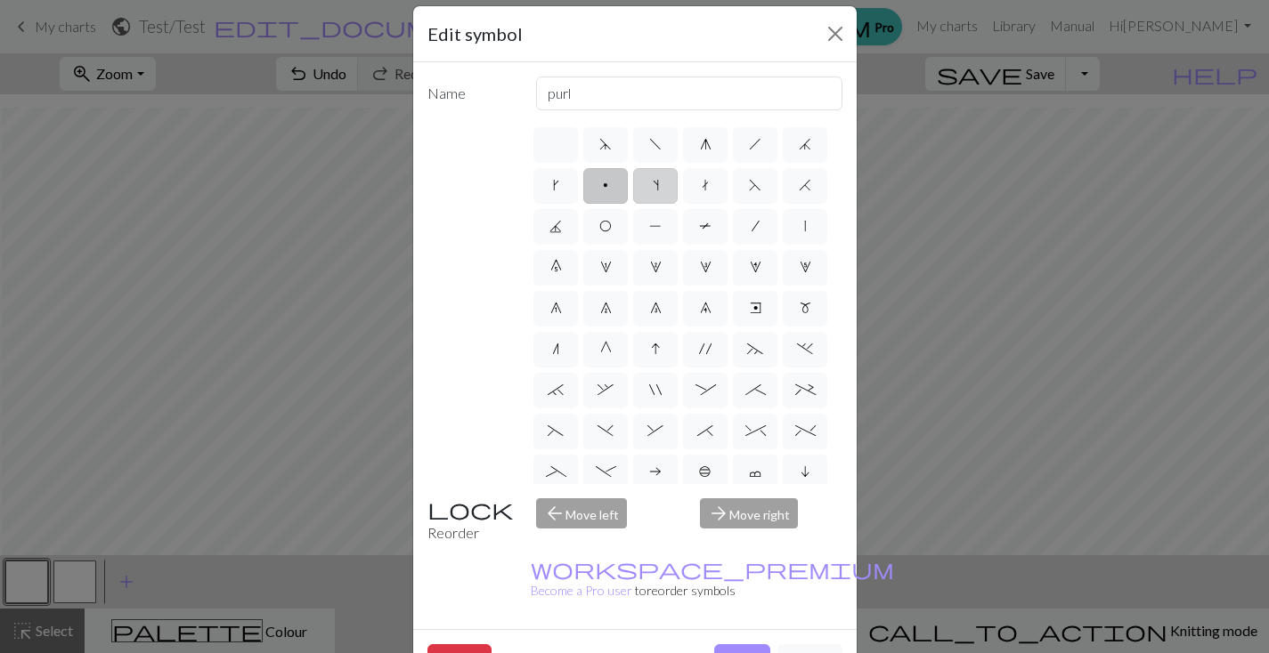
click at [664, 186] on input "s" at bounding box center [659, 180] width 12 height 12
radio input "true"
type input "increase one left leaning"
click at [727, 189] on label "t" at bounding box center [705, 186] width 45 height 36
click at [713, 186] on input "t" at bounding box center [707, 180] width 12 height 12
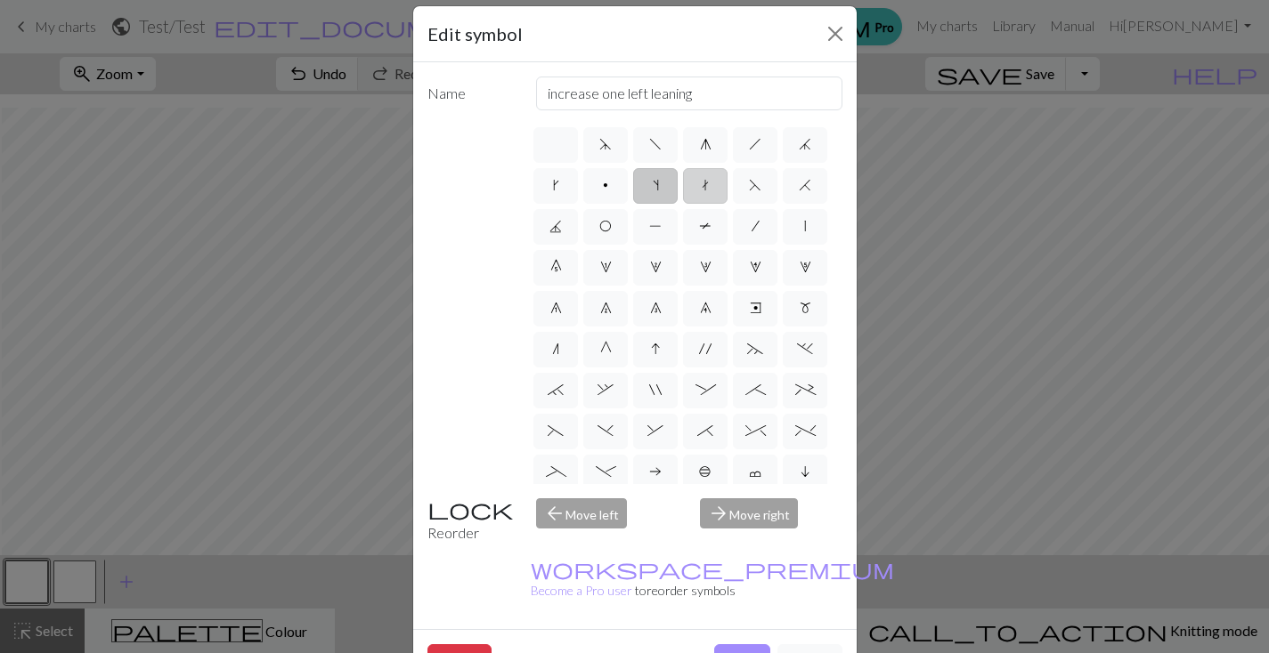
radio input "true"
type input "ktbl"
click at [733, 204] on label "F" at bounding box center [755, 186] width 45 height 36
click at [749, 186] on input "F" at bounding box center [755, 180] width 12 height 12
radio input "true"
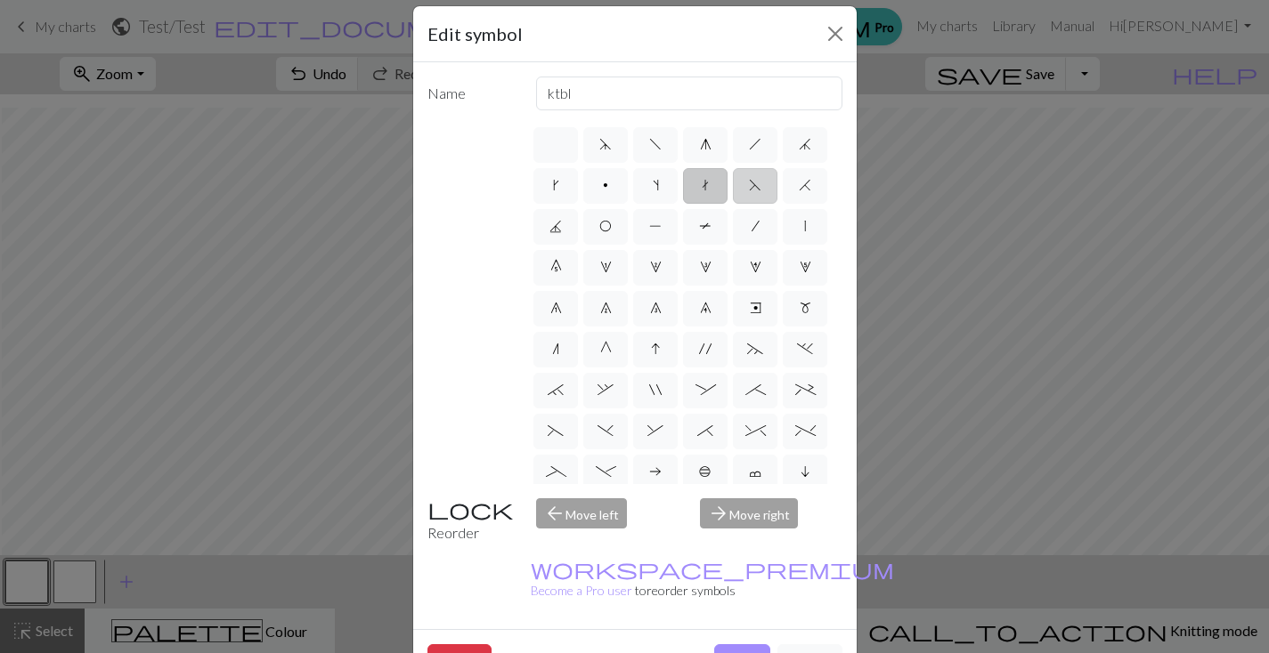
type input "ssk"
click at [783, 204] on label "H" at bounding box center [805, 186] width 45 height 36
click at [799, 186] on input "H" at bounding box center [805, 180] width 12 height 12
radio input "true"
type input "k2tog"
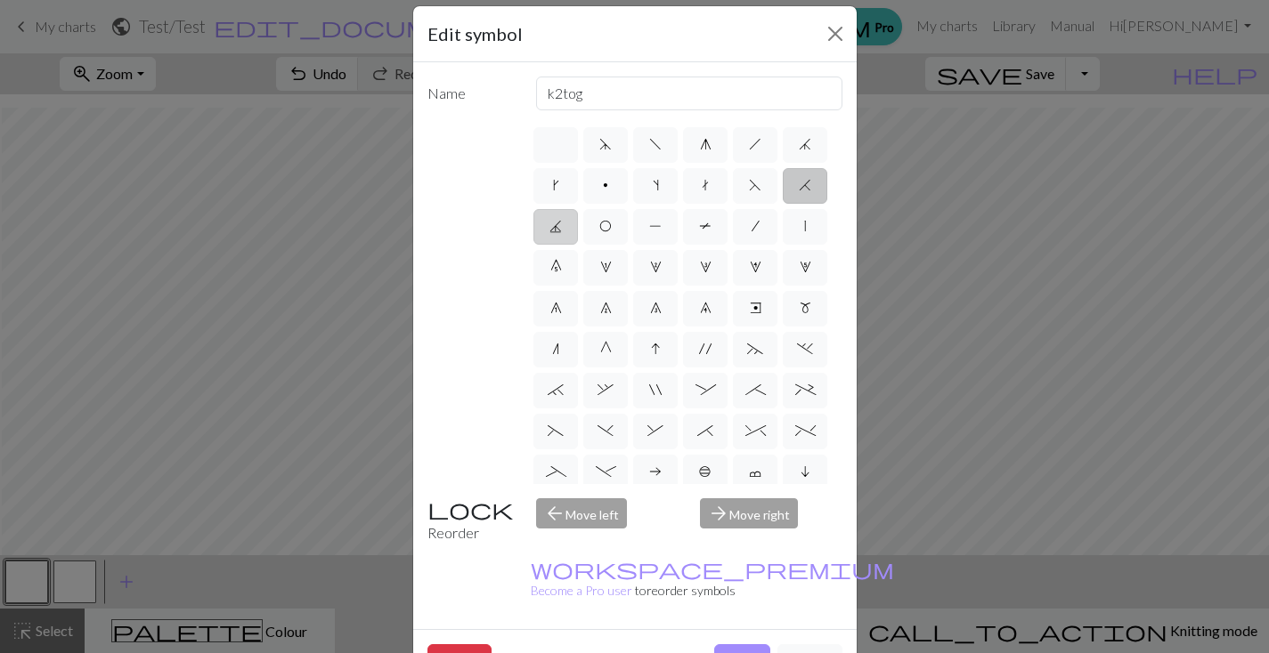
click at [562, 228] on span "J" at bounding box center [555, 226] width 12 height 14
click at [561, 227] on input "J" at bounding box center [555, 221] width 12 height 12
radio input "true"
type input "p3tog"
click at [612, 228] on span "O" at bounding box center [605, 226] width 12 height 14
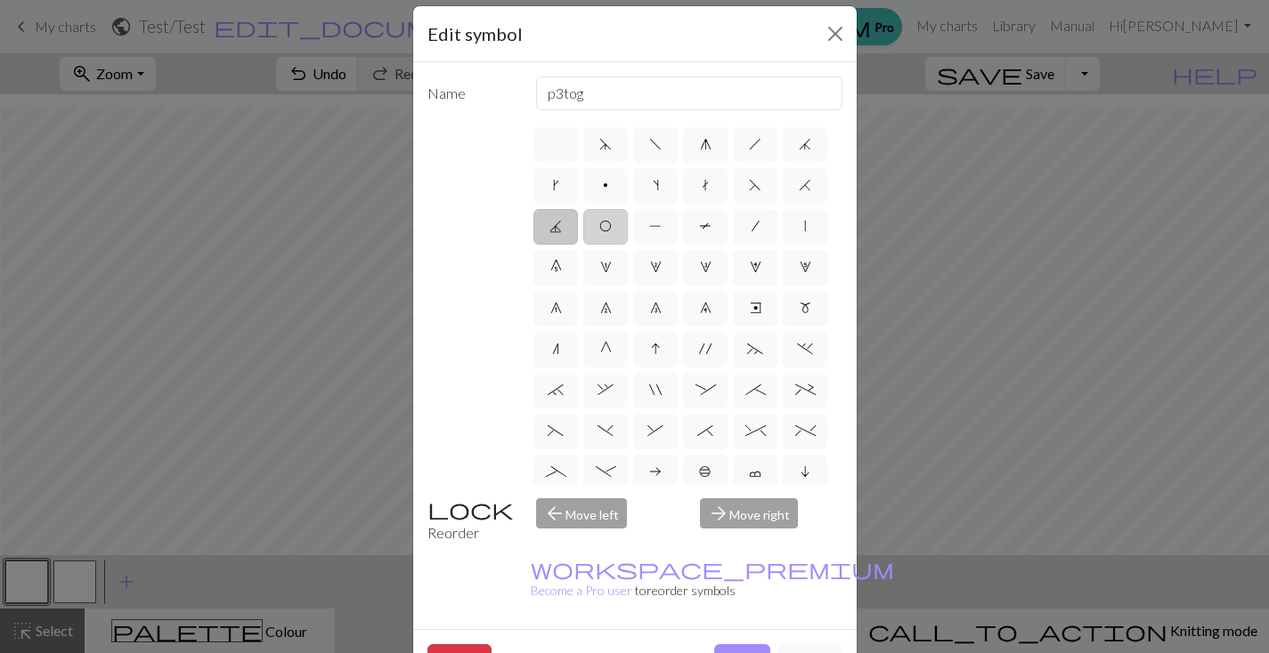
click at [611, 227] on input "O" at bounding box center [605, 221] width 12 height 12
radio input "true"
type input "yo"
click at [661, 229] on span "P" at bounding box center [655, 226] width 12 height 14
click at [661, 227] on input "P" at bounding box center [655, 221] width 12 height 12
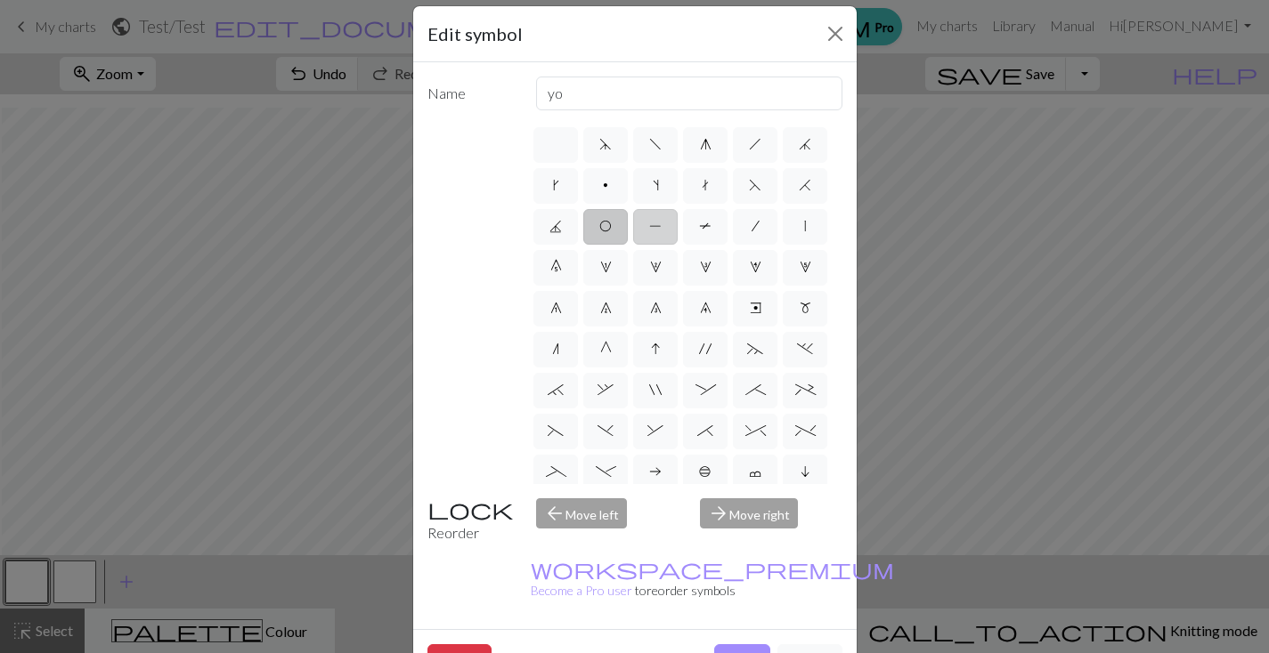
radio input "true"
type input "purl"
click at [683, 245] on label "T" at bounding box center [705, 227] width 45 height 36
click at [699, 227] on input "T" at bounding box center [705, 221] width 12 height 12
radio input "true"
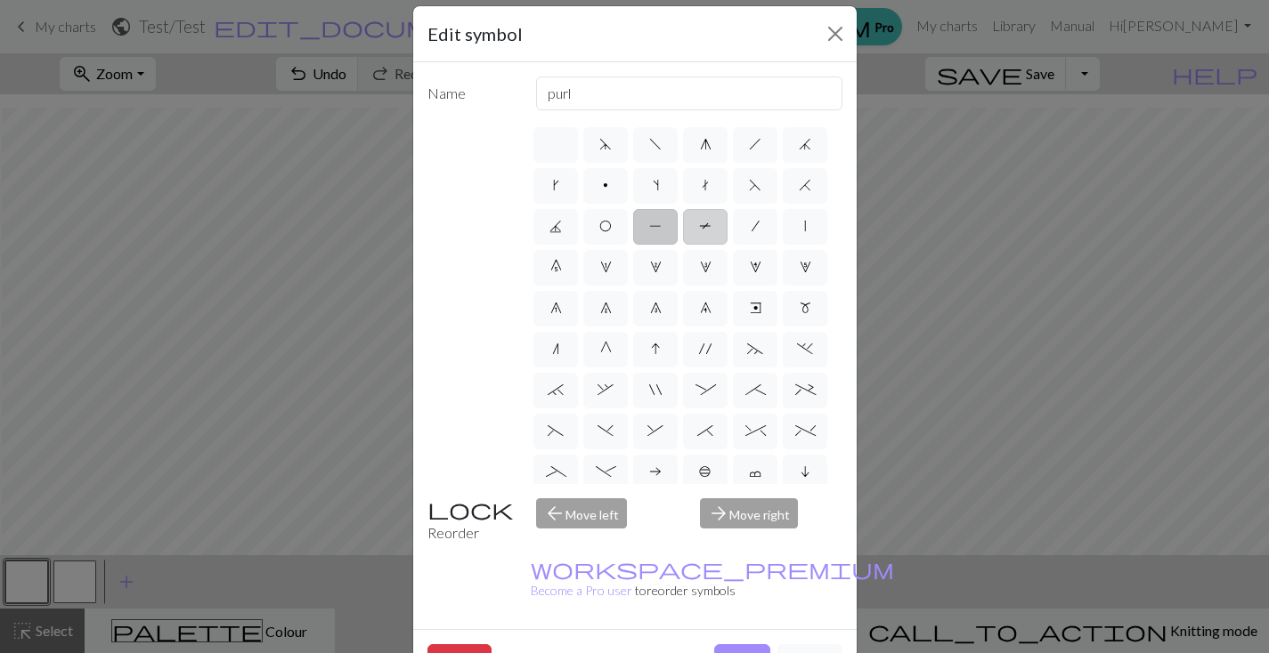
type input "ptbl"
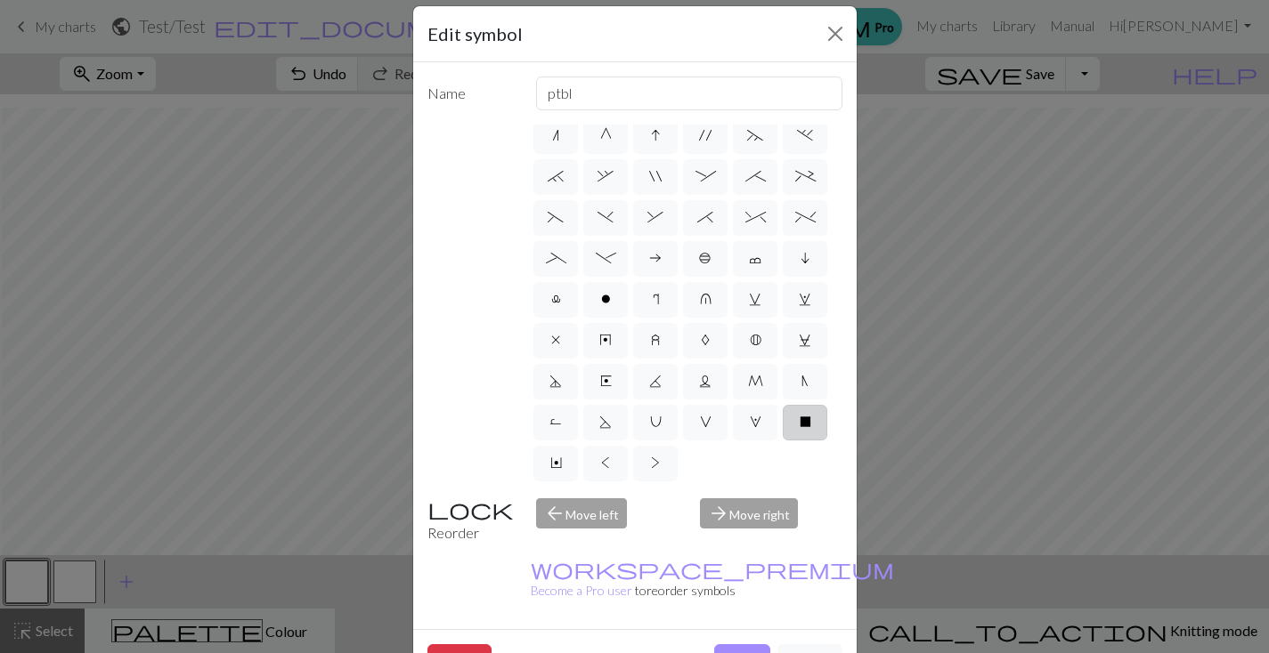
click at [783, 415] on label "X" at bounding box center [805, 423] width 45 height 36
click at [799, 625] on input "X" at bounding box center [805, 631] width 12 height 12
radio input "true"
type input "no stitch"
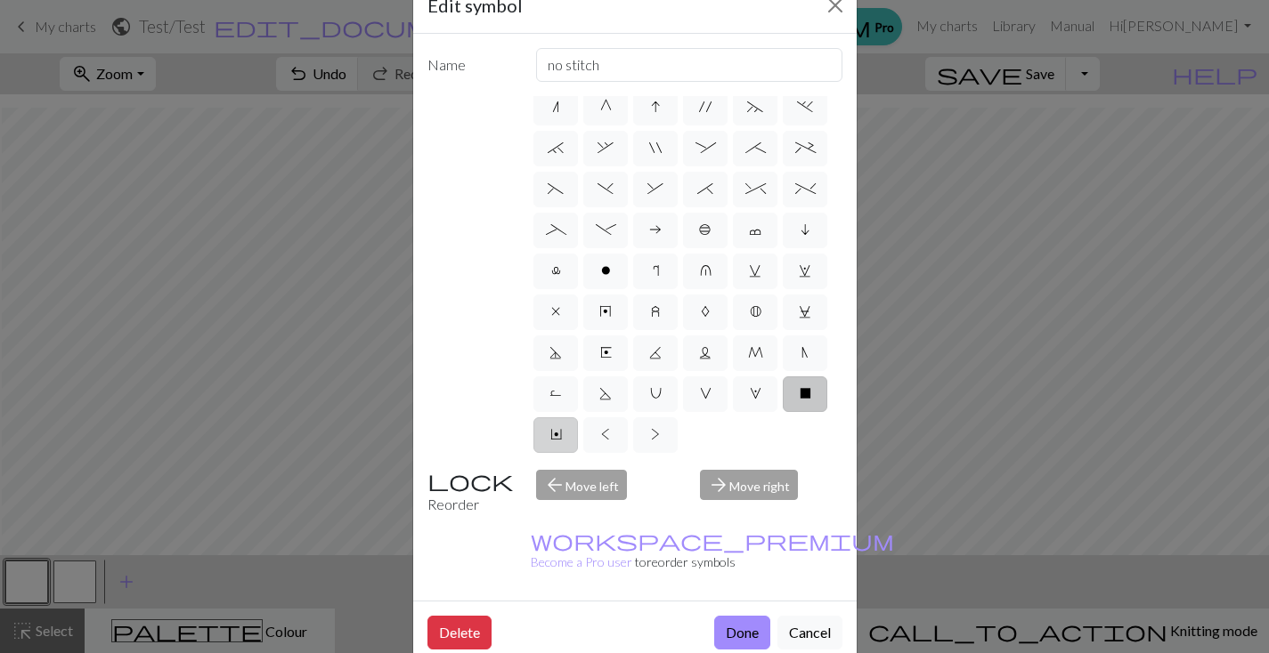
click at [578, 418] on label "Y" at bounding box center [555, 436] width 45 height 36
click at [562, 637] on input "Y" at bounding box center [556, 643] width 12 height 12
radio input "true"
type input "place bead"
click at [799, 398] on span "X" at bounding box center [805, 393] width 12 height 14
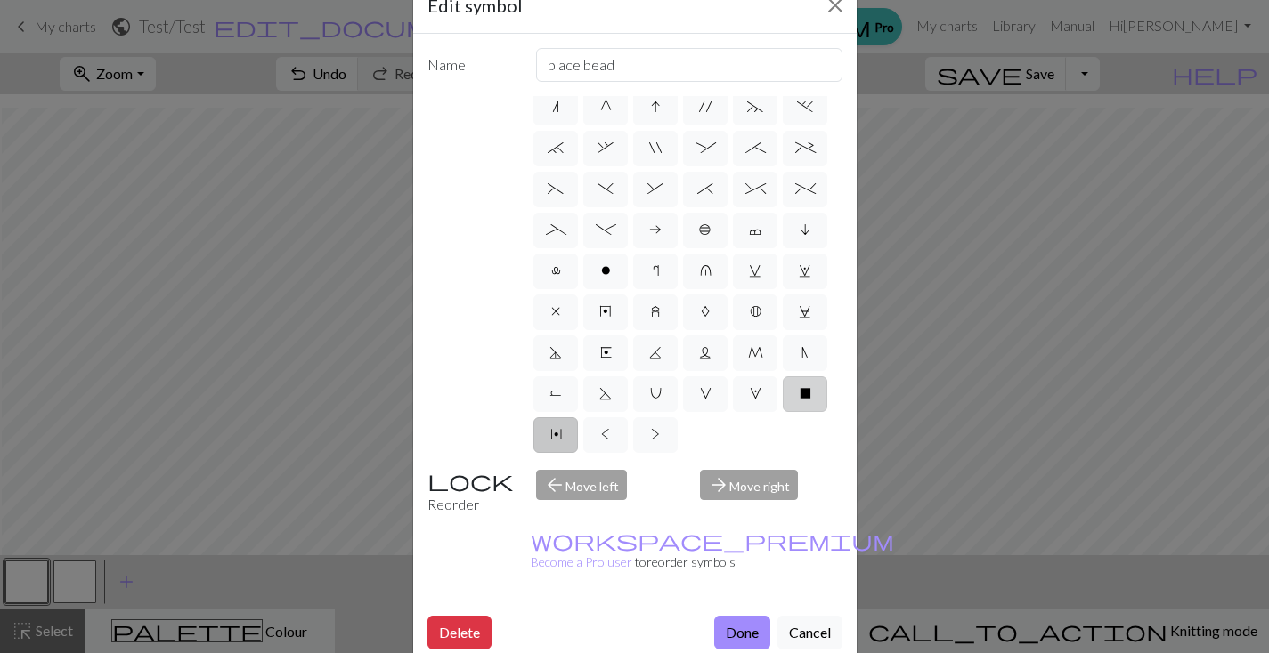
click at [799, 596] on input "X" at bounding box center [805, 602] width 12 height 12
radio input "true"
type input "no stitch"
click at [733, 393] on label "W" at bounding box center [755, 395] width 45 height 36
click at [750, 596] on input "W" at bounding box center [756, 602] width 12 height 12
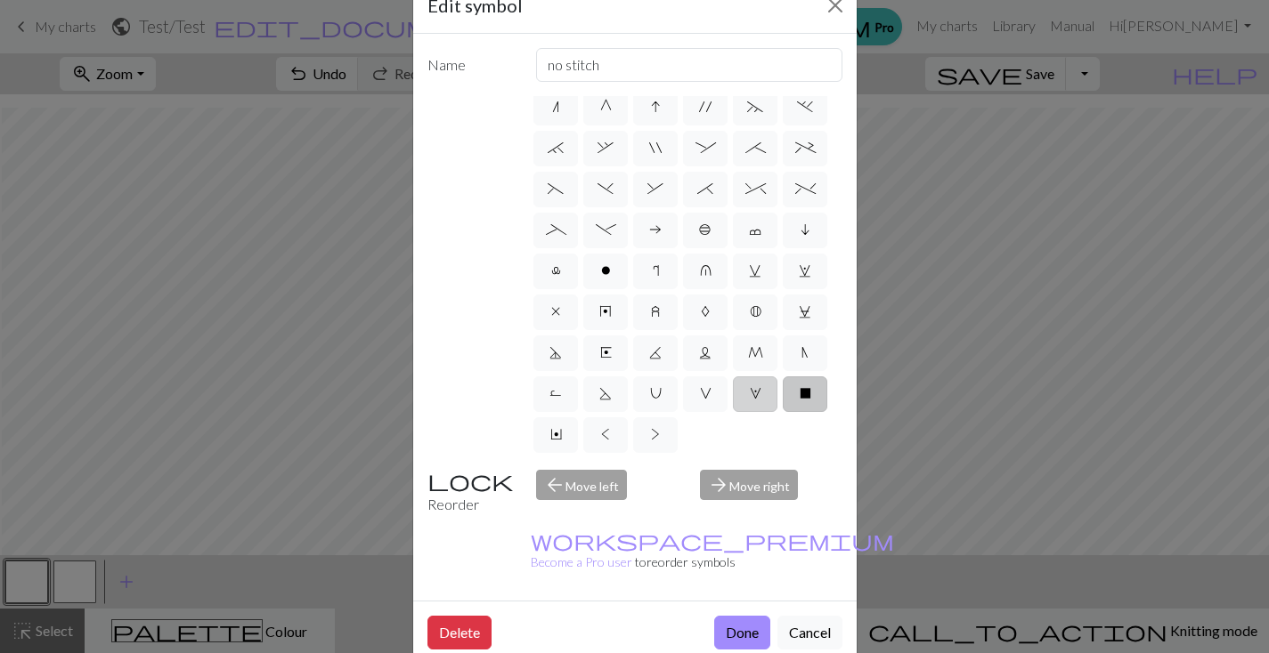
radio input "true"
type input "k1, yo, k1"
click at [700, 396] on span "V" at bounding box center [706, 393] width 12 height 14
click at [700, 596] on input "V" at bounding box center [706, 602] width 12 height 12
radio input "true"
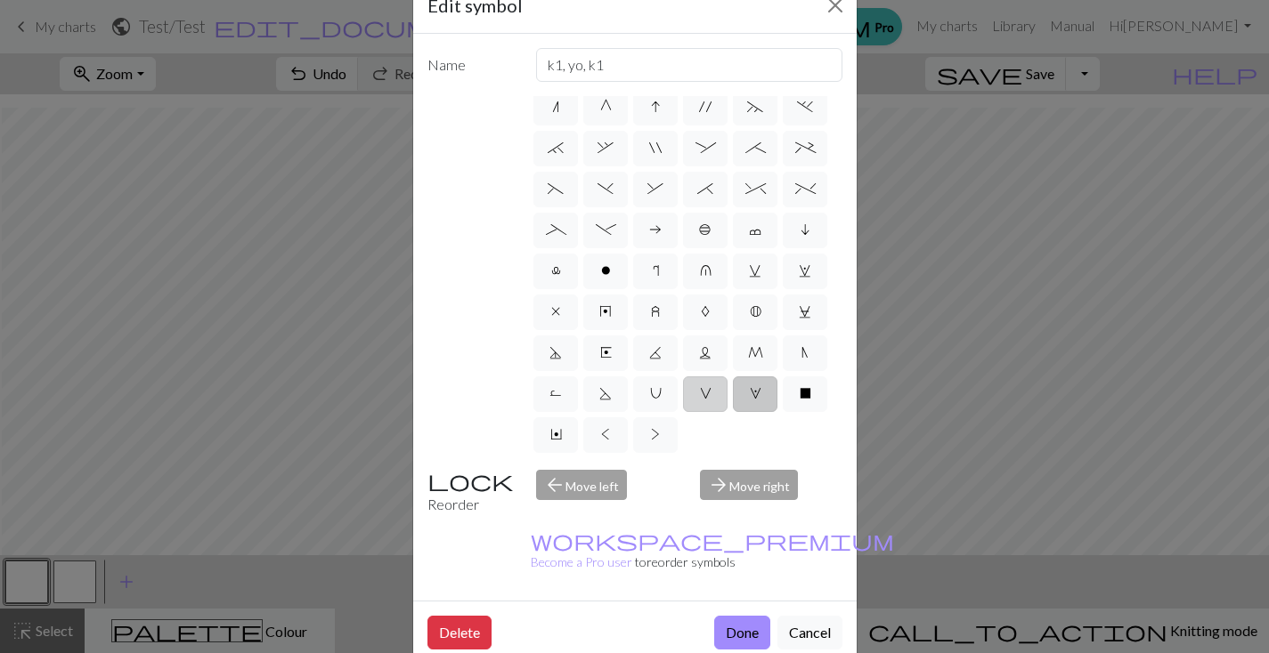
type input "sl1 purlwise"
click at [677, 377] on label "U" at bounding box center [655, 395] width 45 height 36
click at [661, 596] on input "U" at bounding box center [656, 602] width 12 height 12
radio input "true"
type input "eyelet"
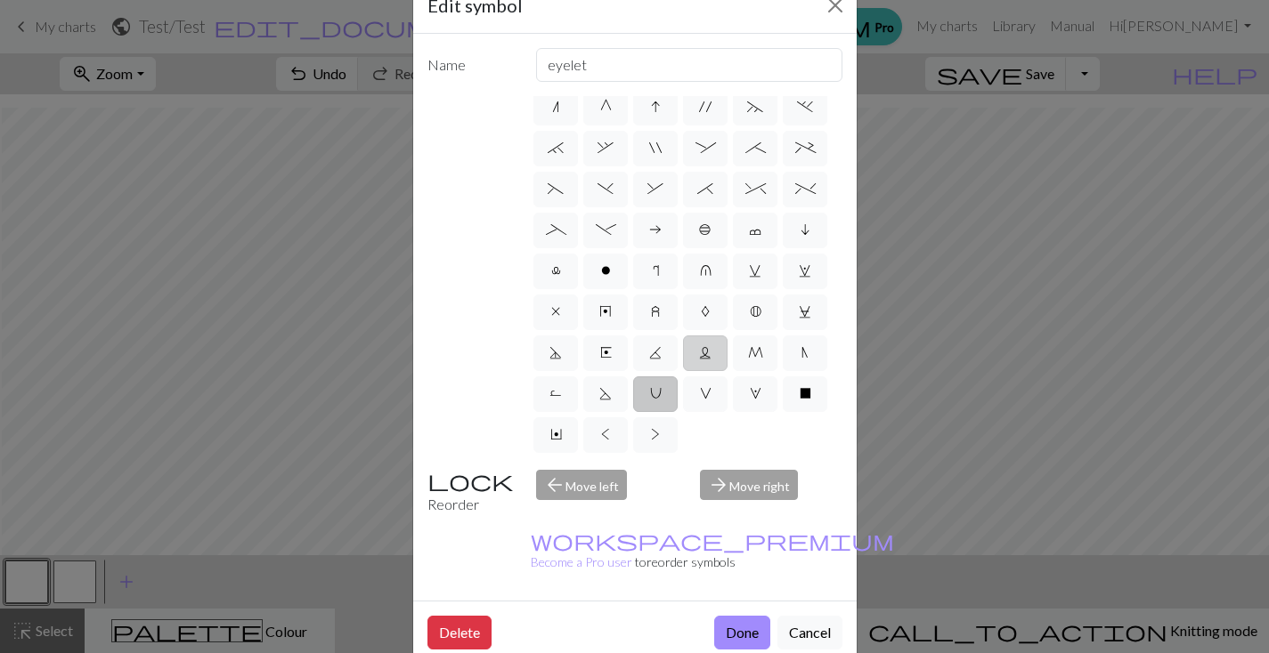
click at [727, 336] on label "L" at bounding box center [705, 354] width 45 height 36
click at [710, 556] on input "L" at bounding box center [705, 562] width 12 height 12
radio input "true"
type input "Twisted reverse stitch"
click at [677, 336] on label "K" at bounding box center [655, 354] width 45 height 36
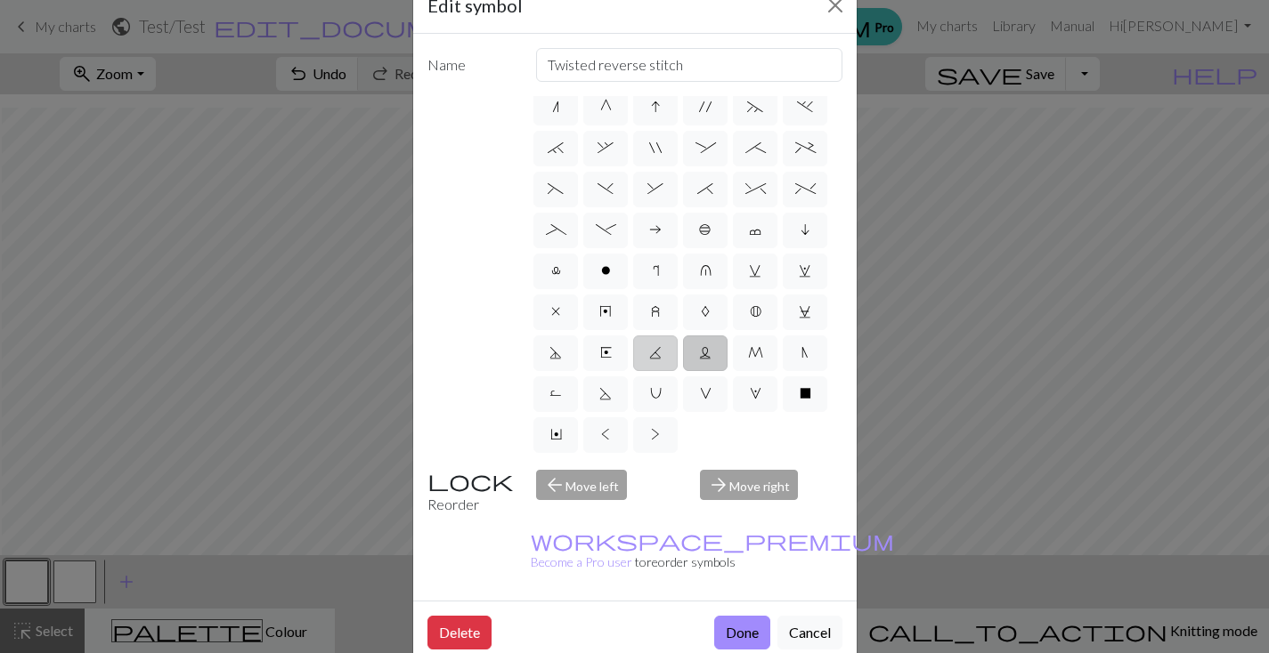
click at [661, 556] on input "K" at bounding box center [655, 562] width 12 height 12
radio input "true"
type input "p2tog tbl"
click at [612, 345] on span "E" at bounding box center [606, 352] width 12 height 14
click at [612, 556] on input "E" at bounding box center [606, 562] width 12 height 12
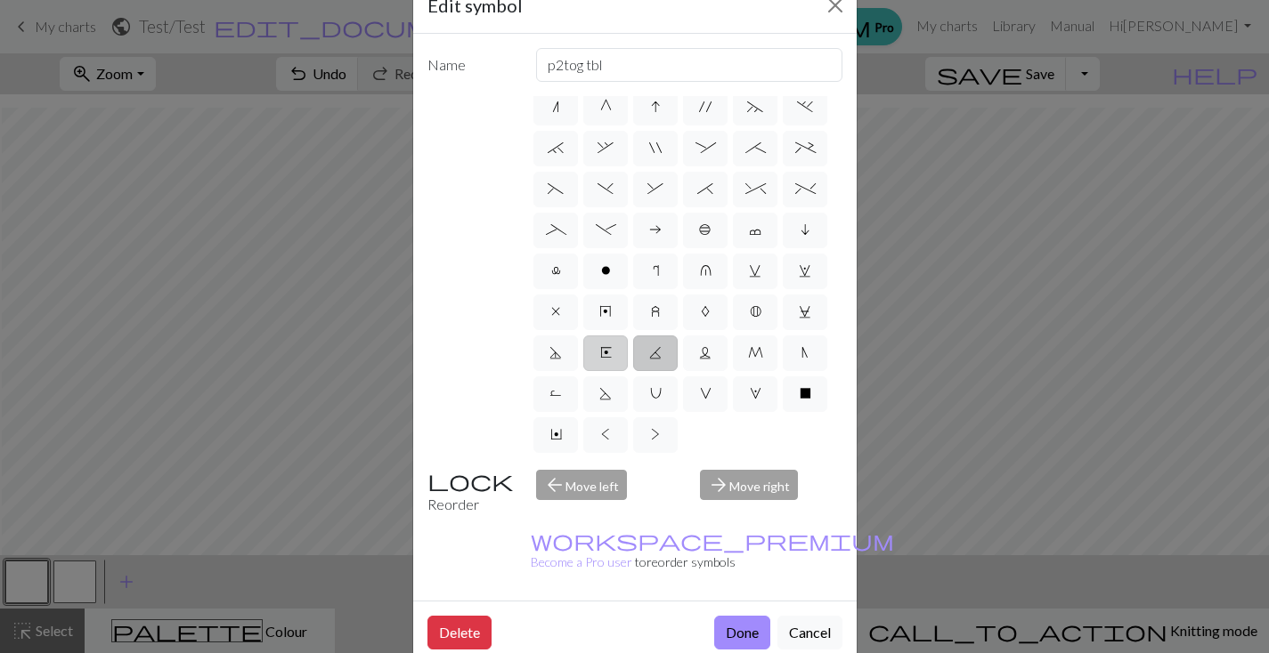
radio input "true"
type input "Left end"
click at [578, 336] on label "D" at bounding box center [555, 354] width 45 height 36
click at [561, 556] on input "D" at bounding box center [555, 562] width 12 height 12
radio input "true"
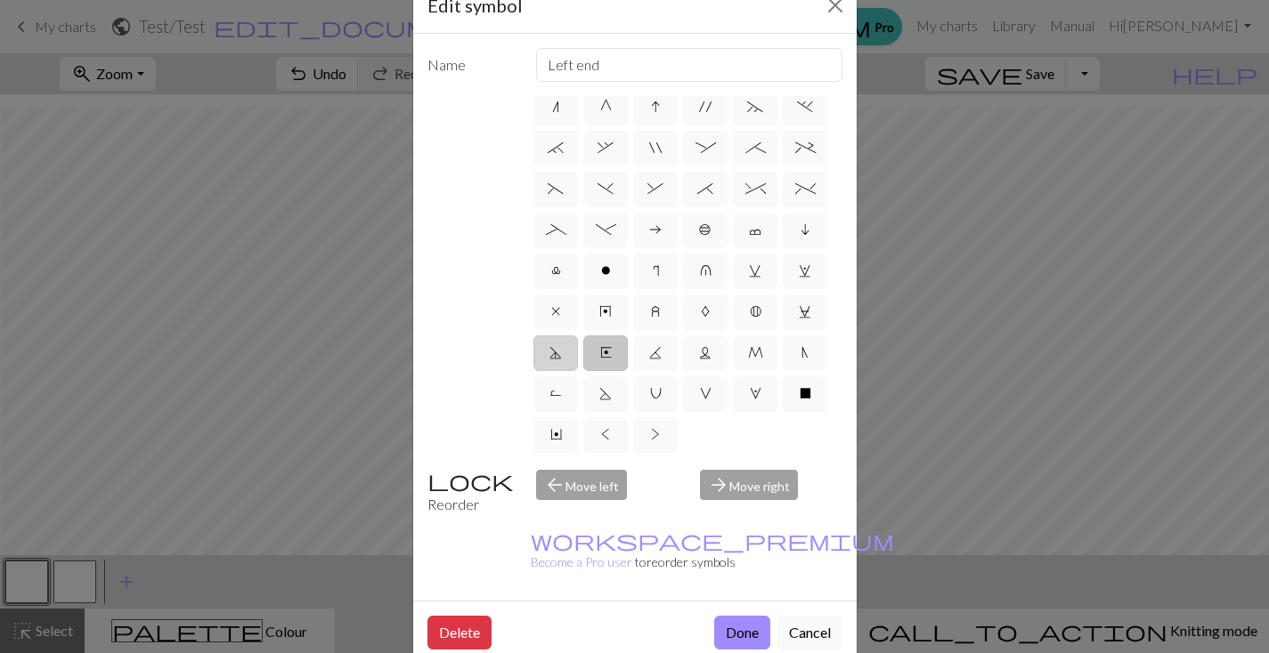
type input "Purl-side double decrease"
click at [799, 316] on span "C" at bounding box center [805, 311] width 12 height 14
click at [799, 515] on input "C" at bounding box center [805, 521] width 12 height 12
radio input "true"
type input "slp wyif"
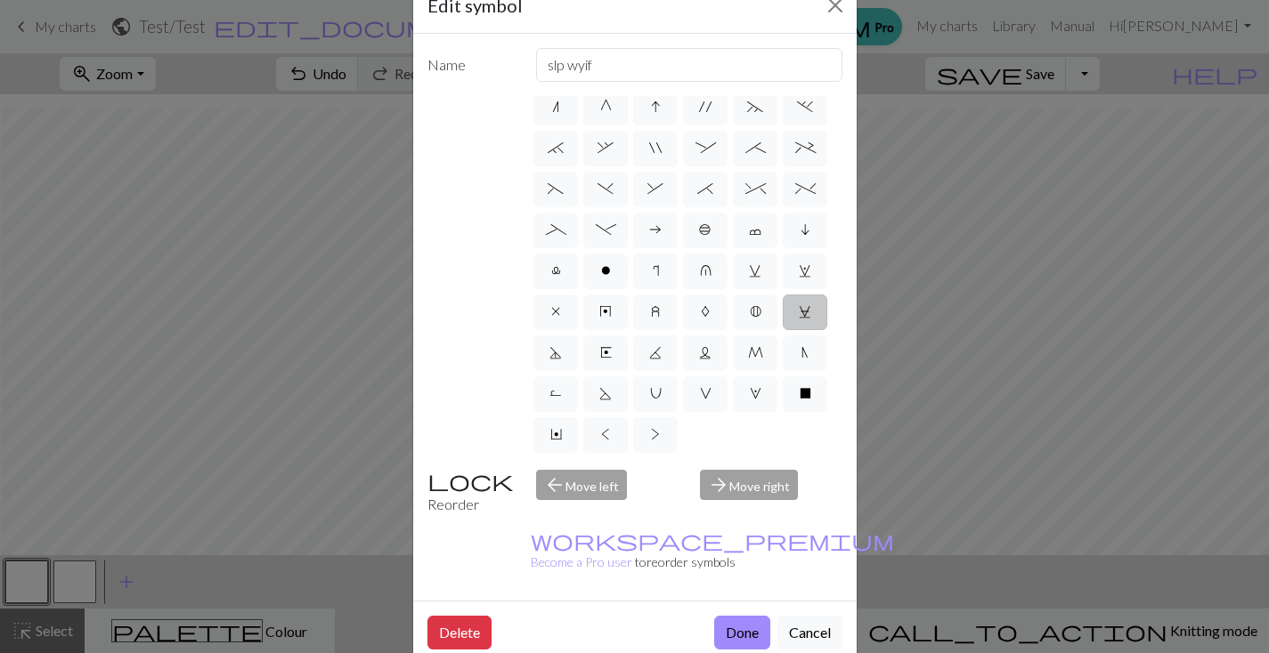
click at [545, 251] on div "d f g h j k p s t F H J O P T / | 0 1 2 3 4 5 6 7 8 9 e m n G I ' ~ . ` , " : ;…" at bounding box center [687, 276] width 312 height 360
click at [583, 254] on label "o" at bounding box center [605, 272] width 45 height 36
click at [601, 474] on input "o" at bounding box center [607, 480] width 12 height 12
radio input "true"
type input "purl"
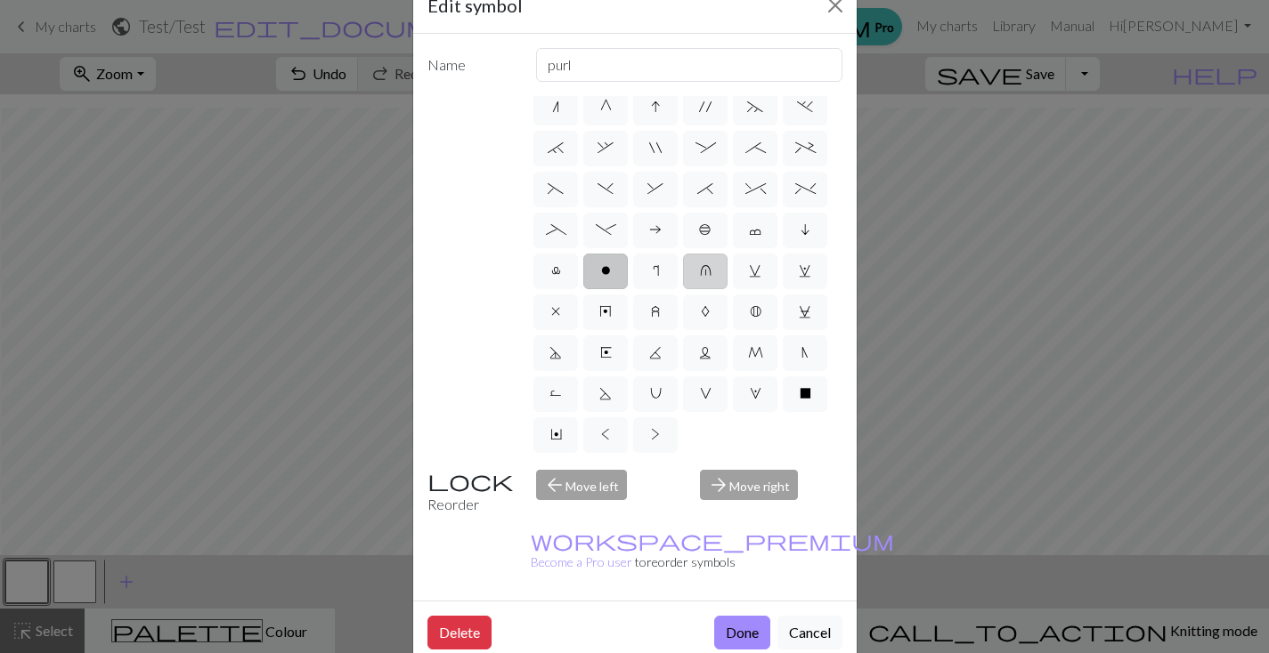
click at [683, 254] on label "u" at bounding box center [705, 272] width 45 height 36
click at [700, 474] on input "u" at bounding box center [706, 480] width 12 height 12
radio input "true"
type input "k1 in row below"
click at [653, 264] on span "r" at bounding box center [656, 271] width 6 height 14
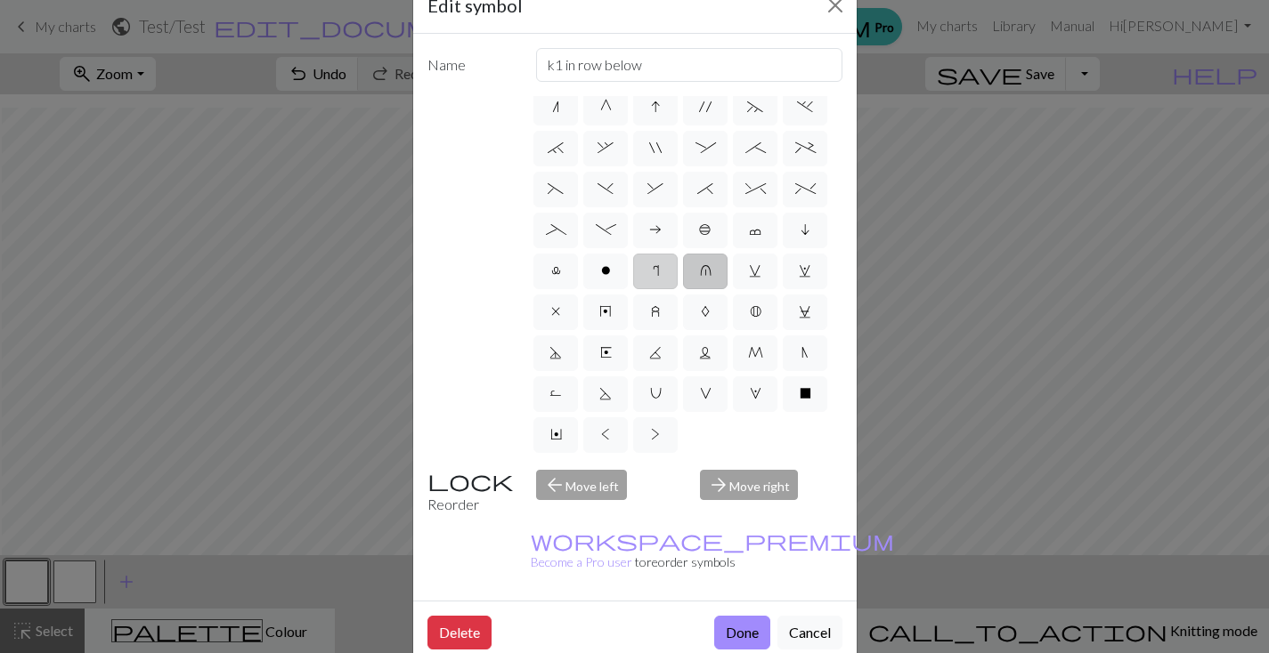
click at [653, 474] on input "r" at bounding box center [659, 480] width 12 height 12
radio input "true"
type input "knit by wrapping yarn over"
click at [601, 264] on span "o" at bounding box center [606, 271] width 10 height 14
click at [601, 474] on input "o" at bounding box center [607, 480] width 12 height 12
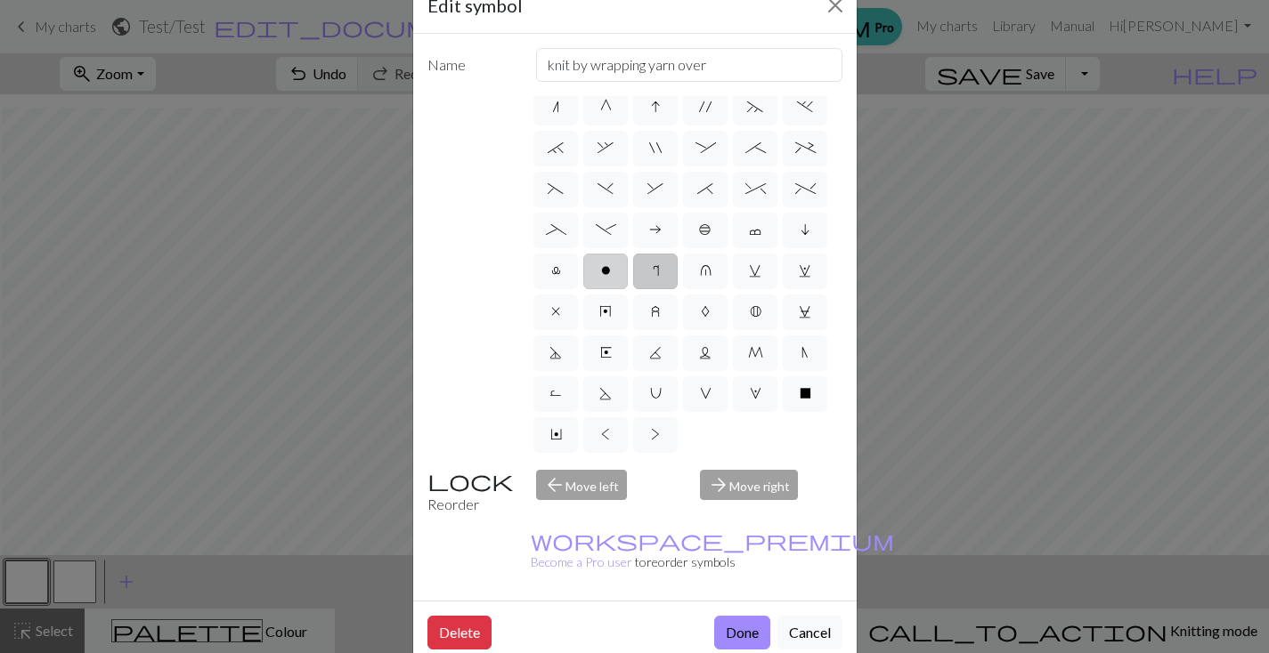
radio input "true"
type input "purl"
click at [734, 616] on button "Done" at bounding box center [742, 633] width 56 height 34
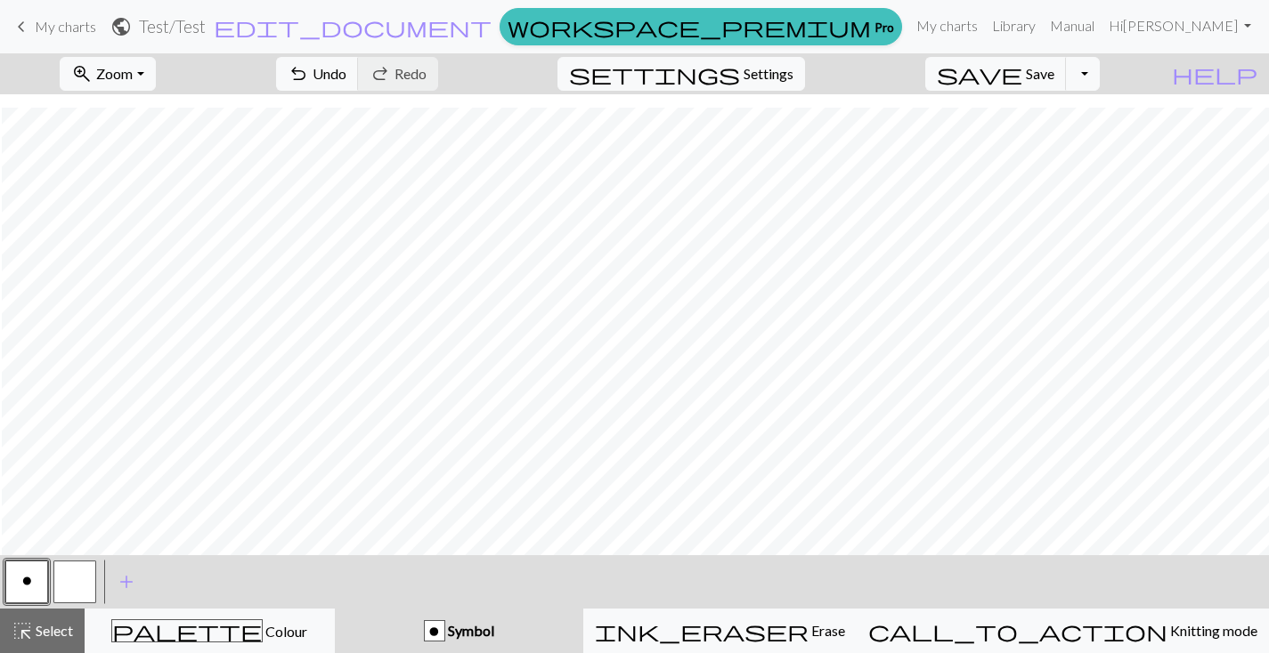
click at [421, 92] on div "undo Undo Undo redo Redo Redo" at bounding box center [357, 73] width 189 height 41
click at [346, 70] on span "Undo" at bounding box center [329, 73] width 34 height 17
click at [92, 580] on button "button" at bounding box center [74, 582] width 43 height 43
click at [72, 581] on button "button" at bounding box center [74, 582] width 43 height 43
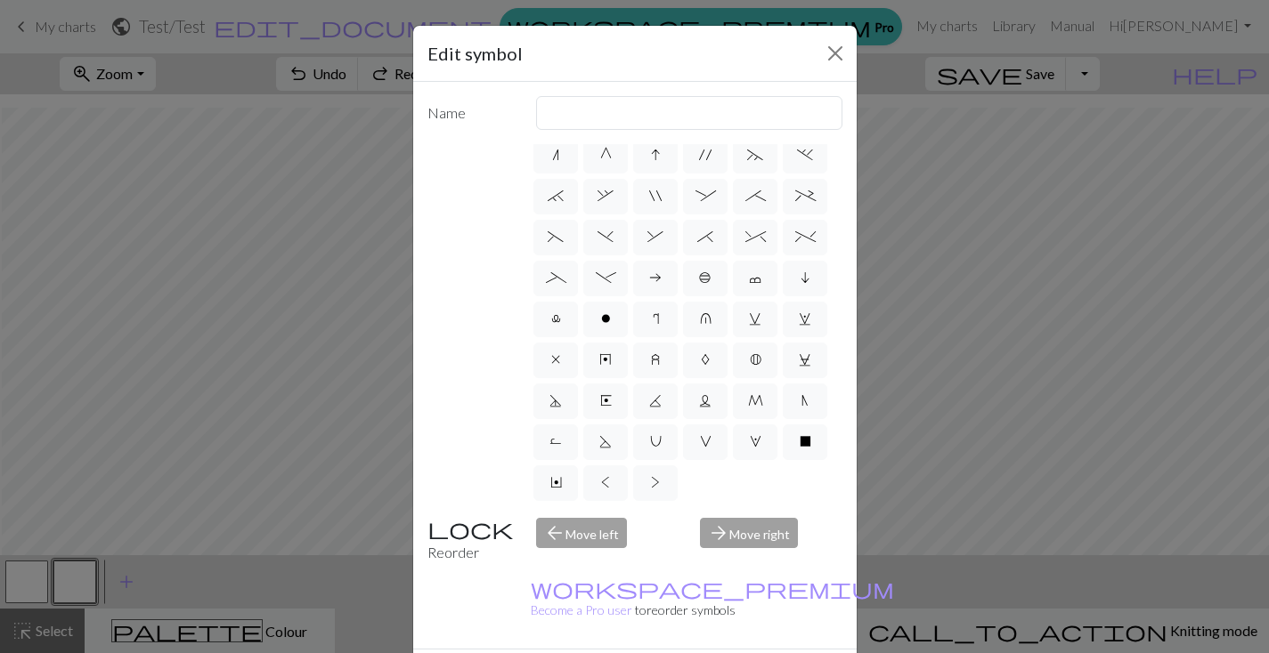
scroll to position [221, 0]
click at [583, 337] on label "o" at bounding box center [605, 320] width 45 height 36
click at [601, 522] on input "o" at bounding box center [607, 528] width 12 height 12
radio input "true"
type input "purl"
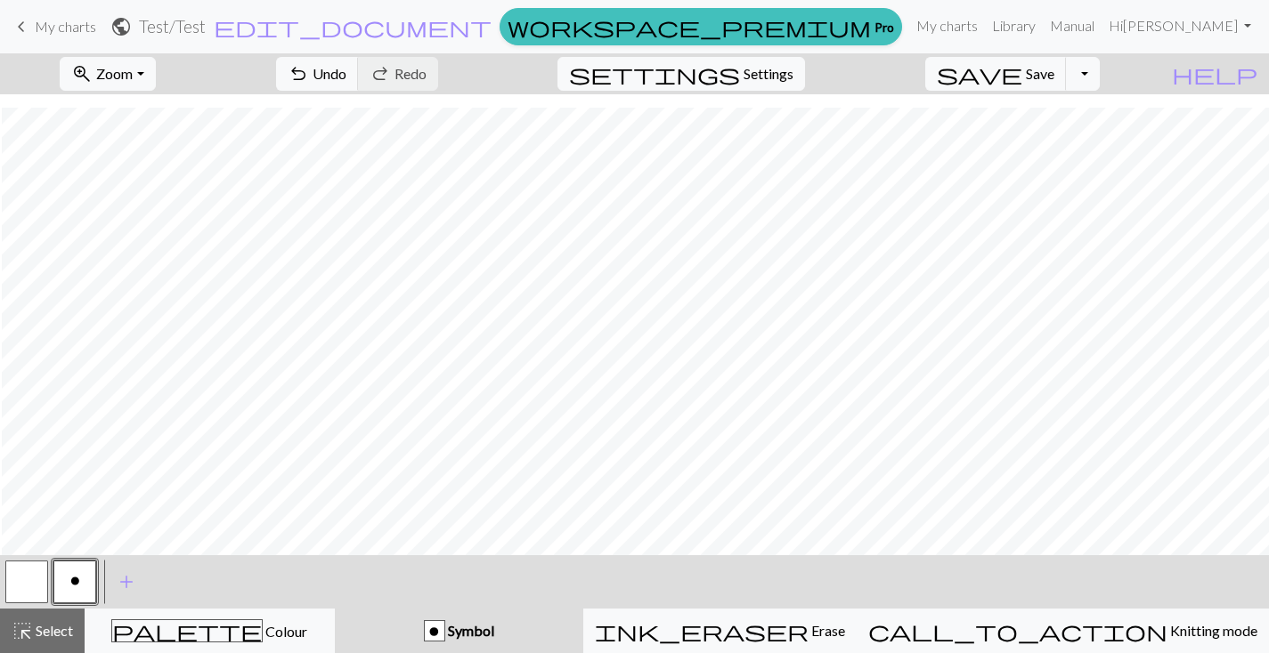
click at [34, 597] on button "button" at bounding box center [26, 582] width 43 height 43
click at [39, 582] on button "button" at bounding box center [26, 582] width 43 height 43
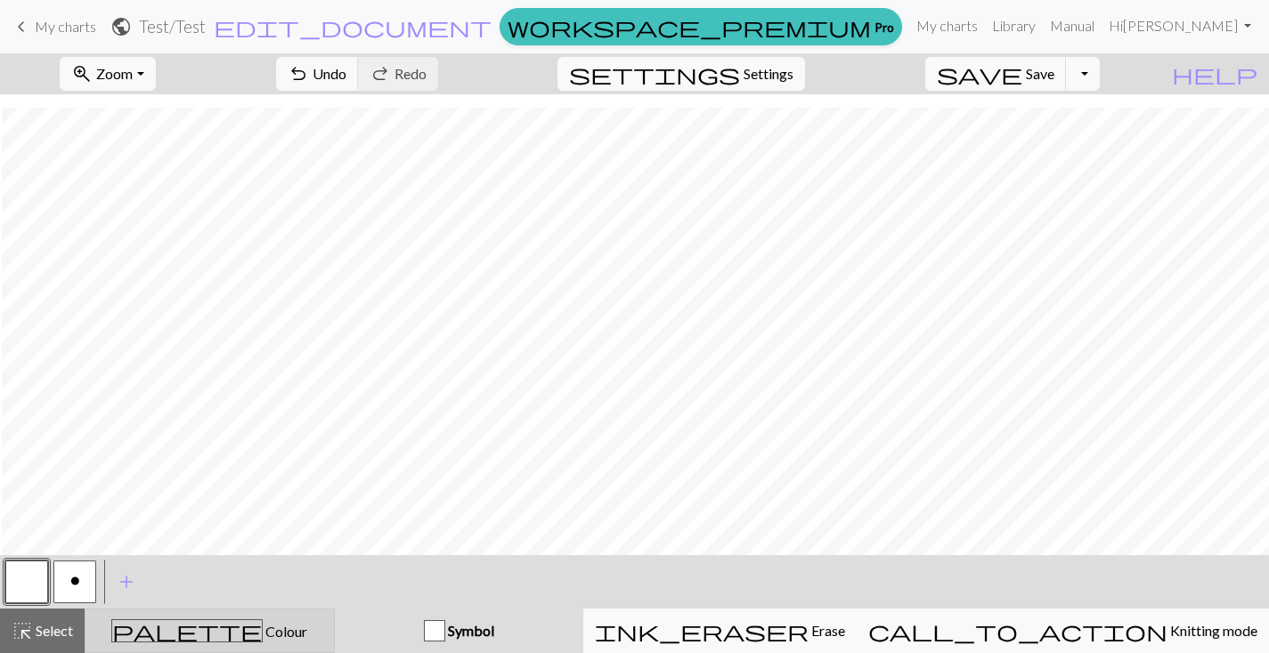
click at [318, 629] on div "palette Colour Colour" at bounding box center [209, 631] width 227 height 23
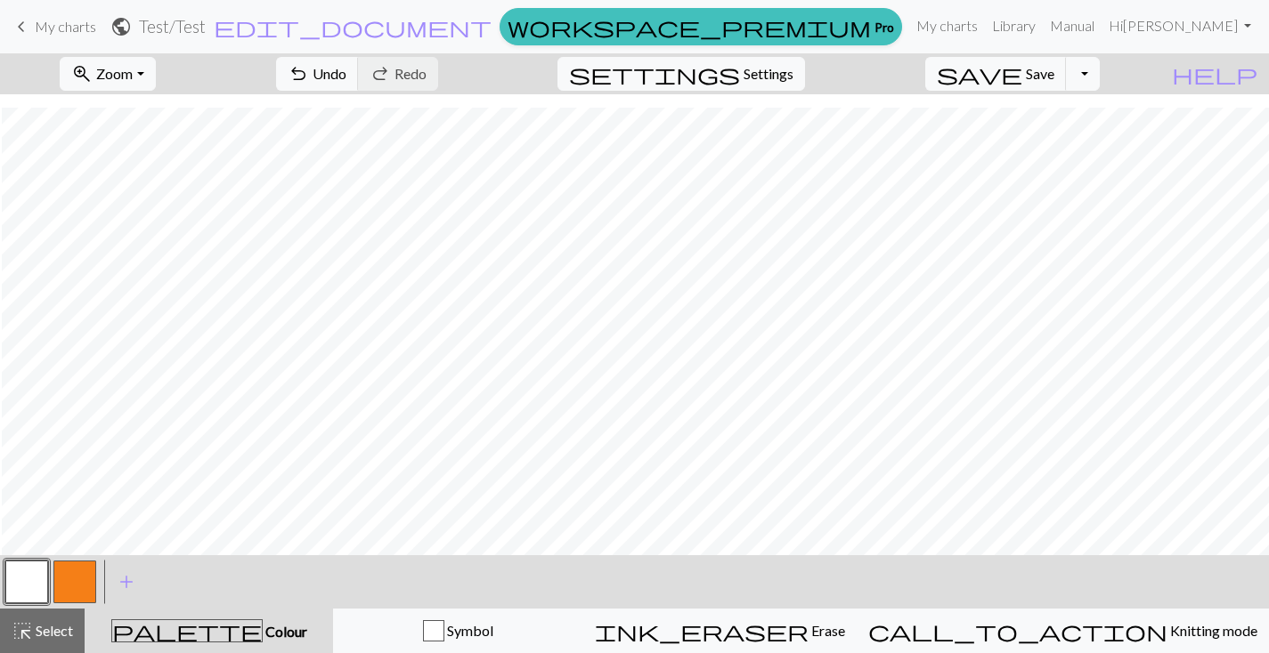
click at [74, 570] on button "button" at bounding box center [74, 582] width 43 height 43
click at [75, 579] on button "button" at bounding box center [74, 582] width 43 height 43
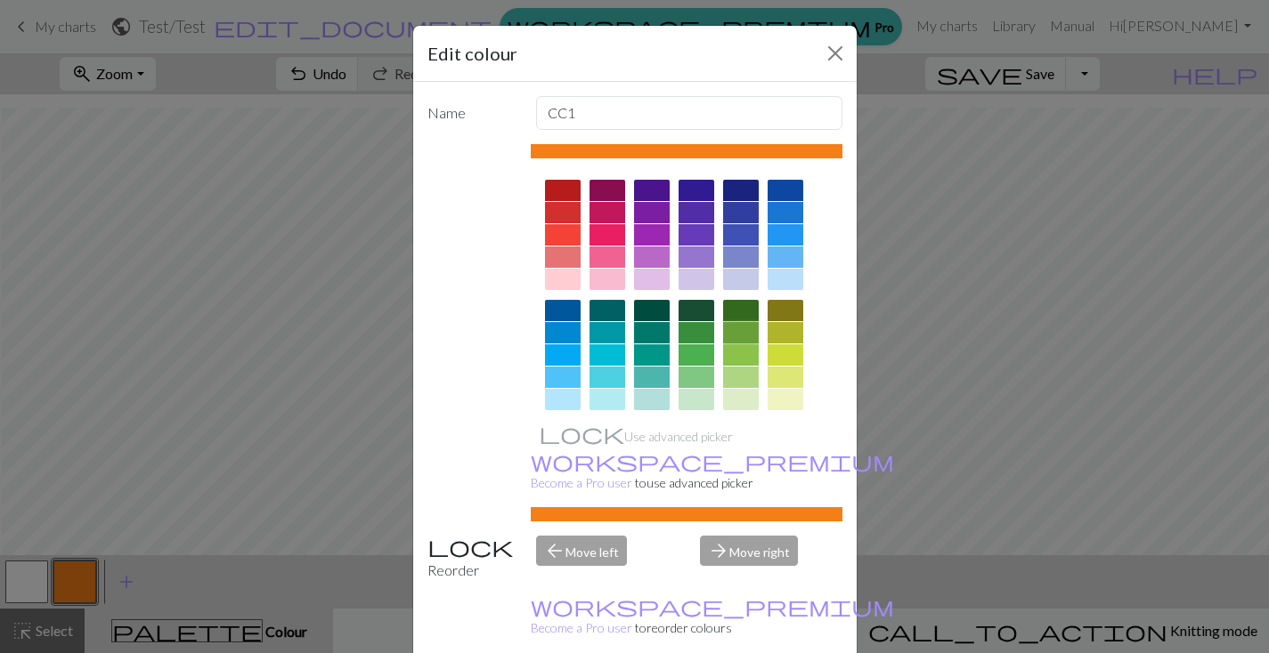
click at [749, 333] on div at bounding box center [741, 332] width 36 height 21
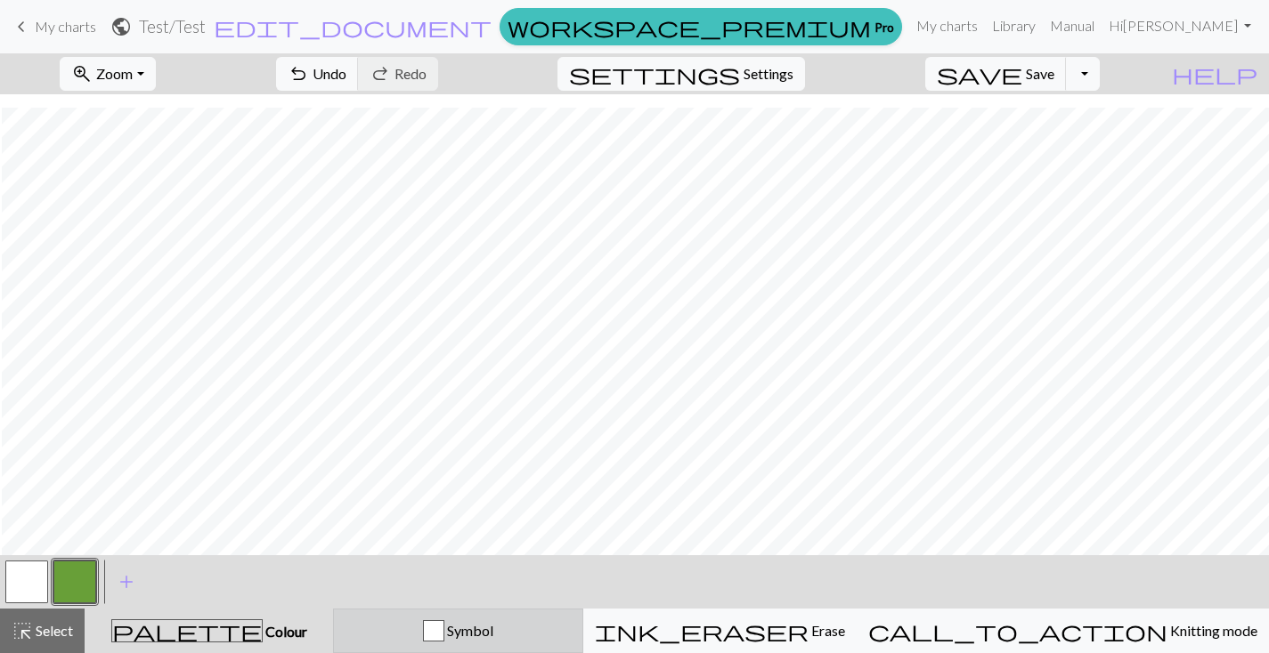
click at [444, 637] on div "button" at bounding box center [433, 630] width 21 height 21
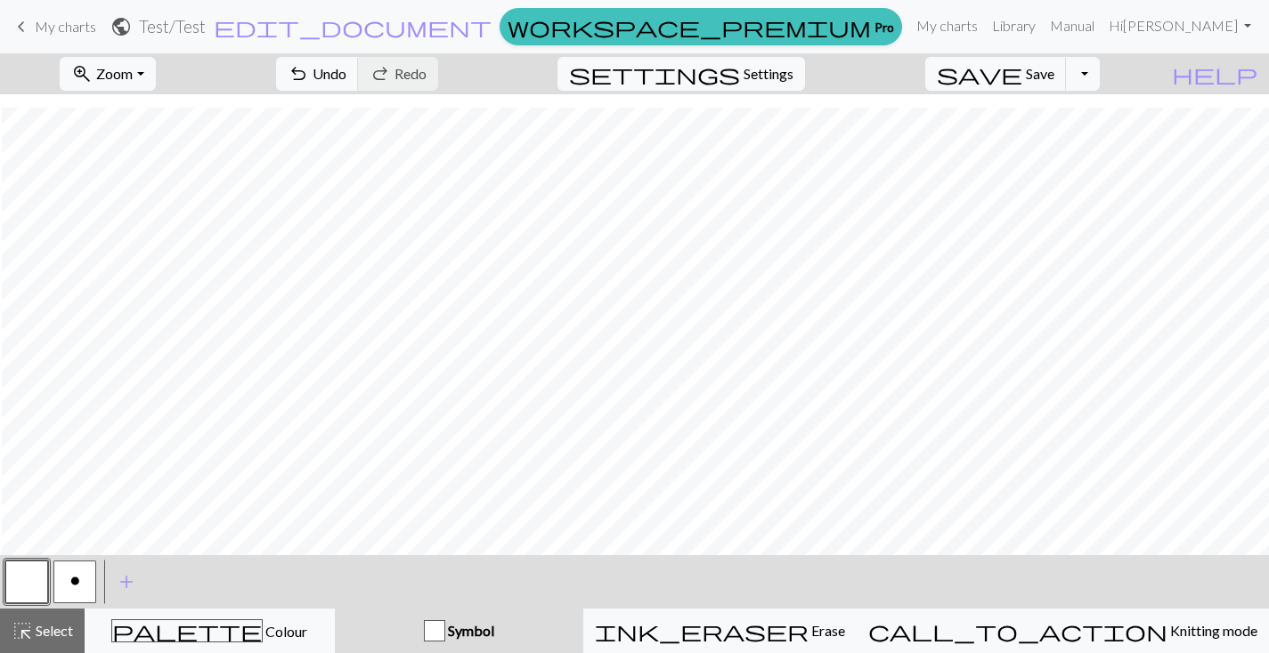
click at [73, 580] on span "o" at bounding box center [75, 581] width 10 height 14
click at [77, 586] on span "o" at bounding box center [75, 581] width 10 height 14
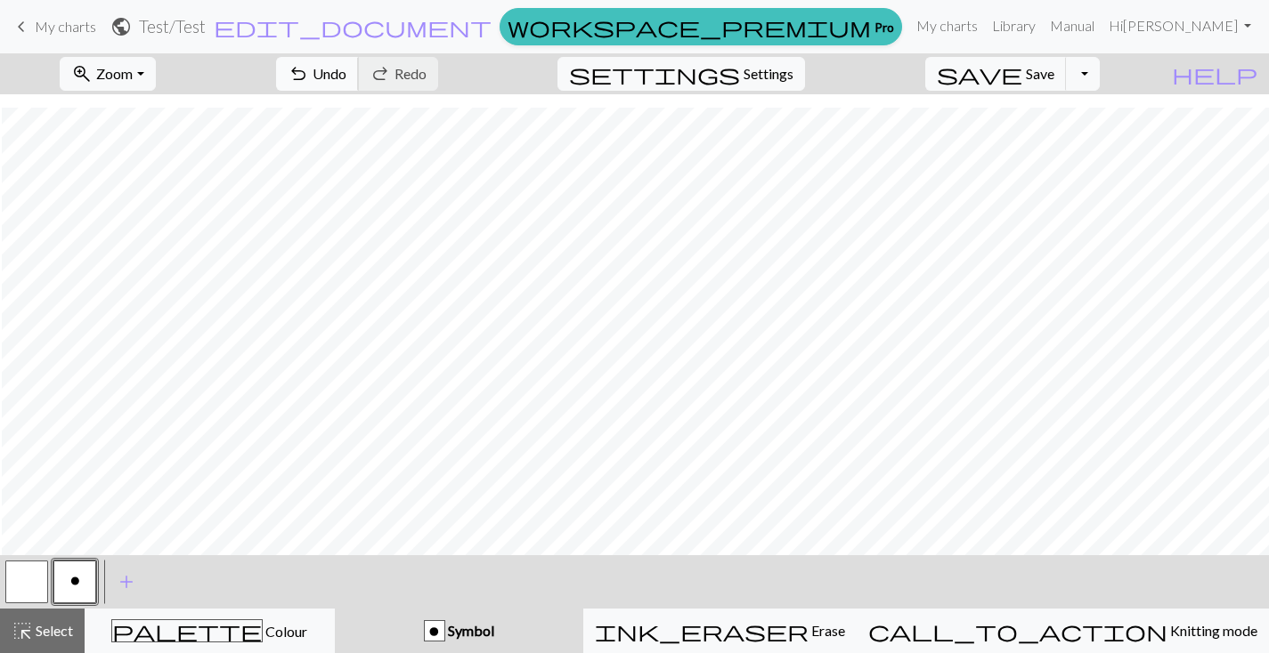
click at [309, 77] on span "undo" at bounding box center [298, 73] width 21 height 25
click at [122, 572] on span "add" at bounding box center [126, 582] width 21 height 25
click at [121, 576] on button "button" at bounding box center [122, 582] width 43 height 43
click at [123, 575] on button "button" at bounding box center [122, 582] width 43 height 43
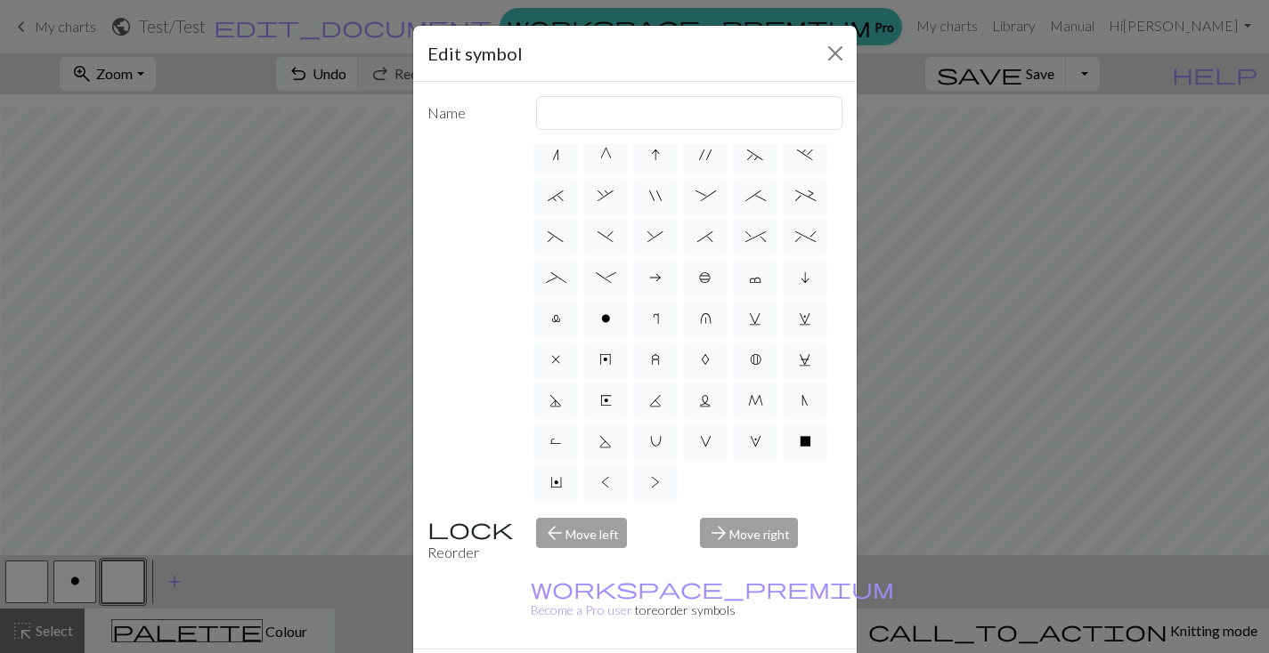
scroll to position [72, 0]
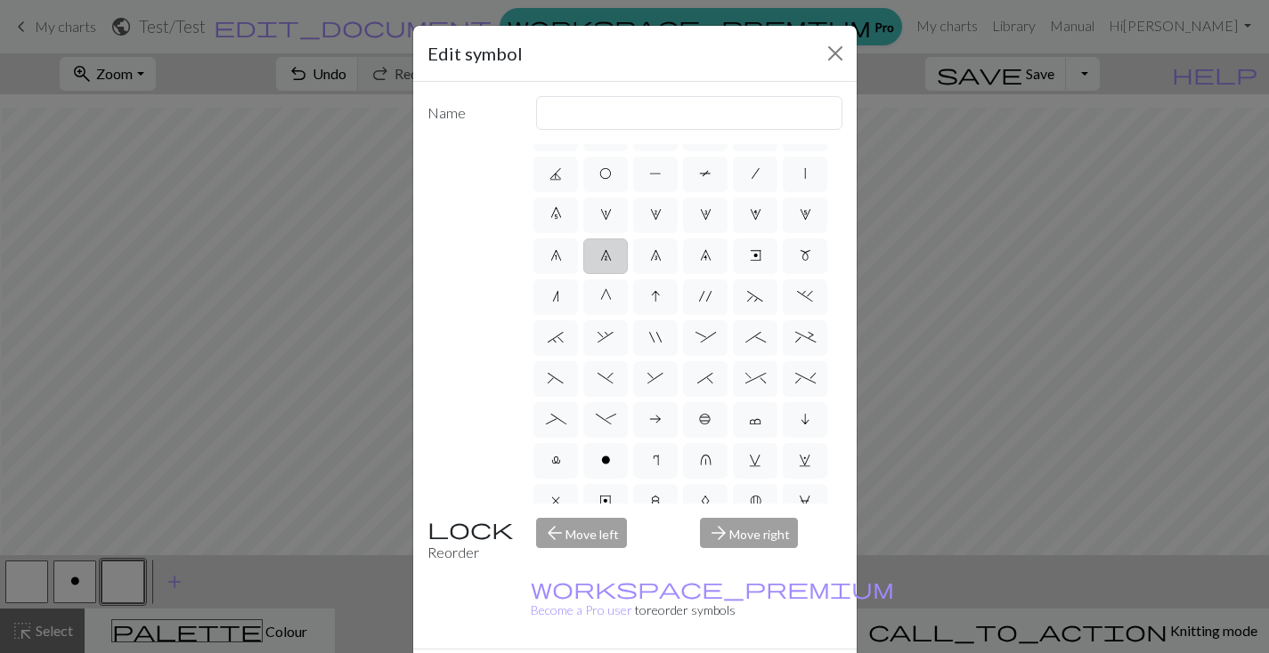
click at [583, 274] on label "7" at bounding box center [605, 257] width 45 height 36
click at [600, 317] on input "7" at bounding box center [606, 323] width 12 height 12
radio input "true"
type input "decrease 2"
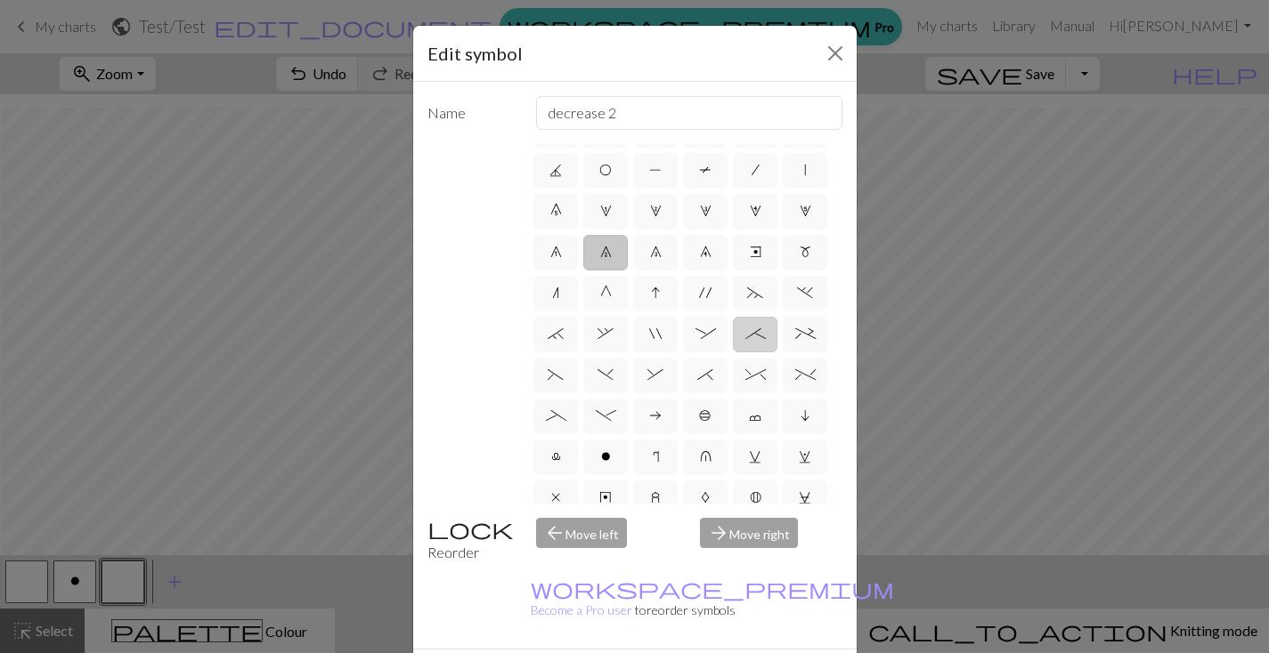
click at [745, 341] on span ";" at bounding box center [755, 334] width 20 height 14
click at [745, 410] on input ";" at bounding box center [751, 405] width 12 height 12
radio input "true"
type input "right part of 4+ stitch cable wyib"
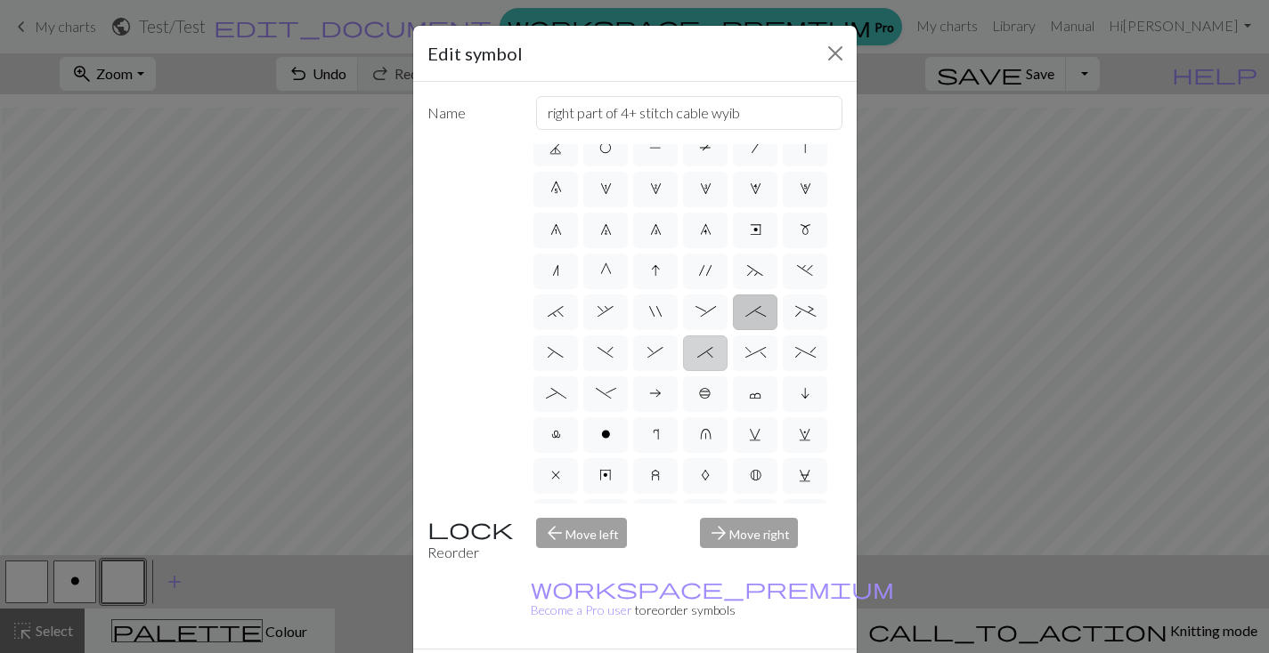
scroll to position [131, 0]
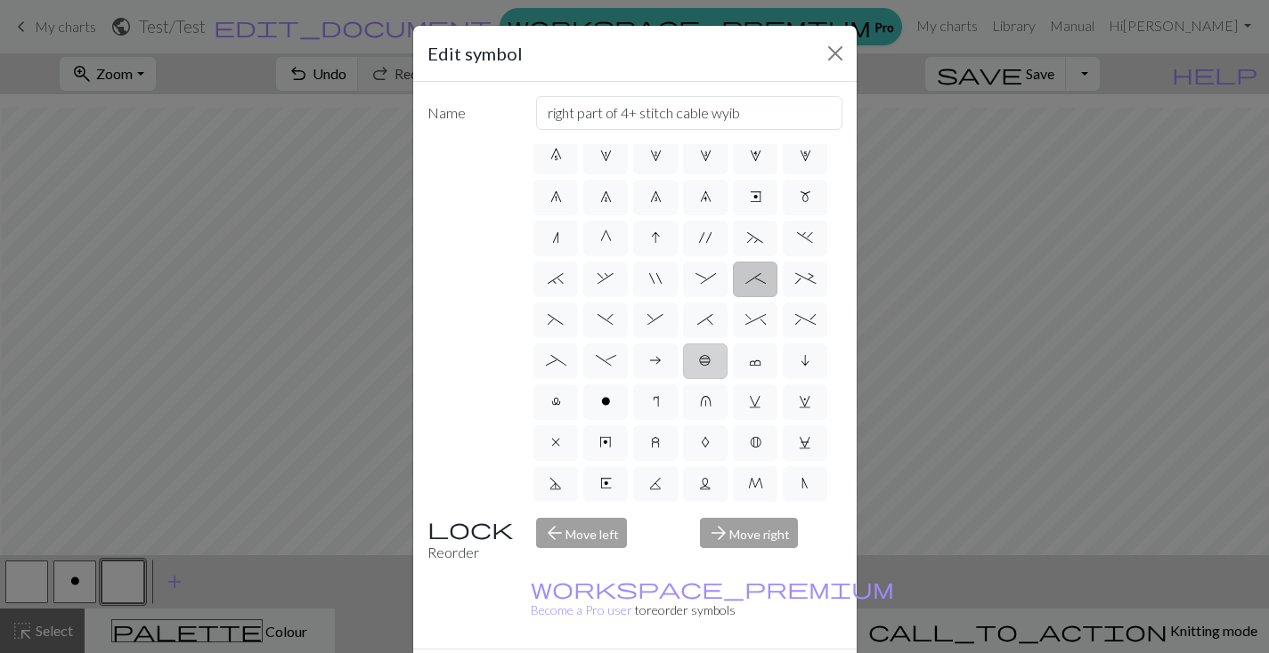
click at [683, 379] on label "b" at bounding box center [705, 362] width 45 height 36
click at [699, 481] on input "b" at bounding box center [705, 487] width 12 height 12
radio input "true"
type input "Peppercorn"
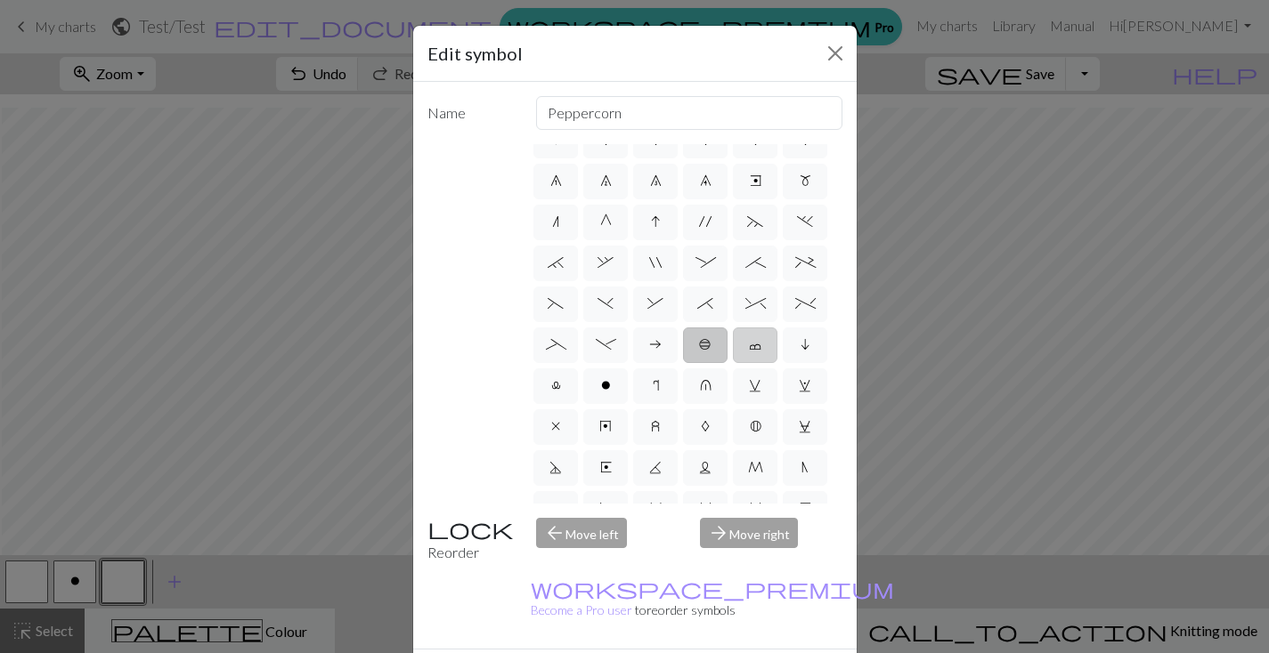
scroll to position [272, 0]
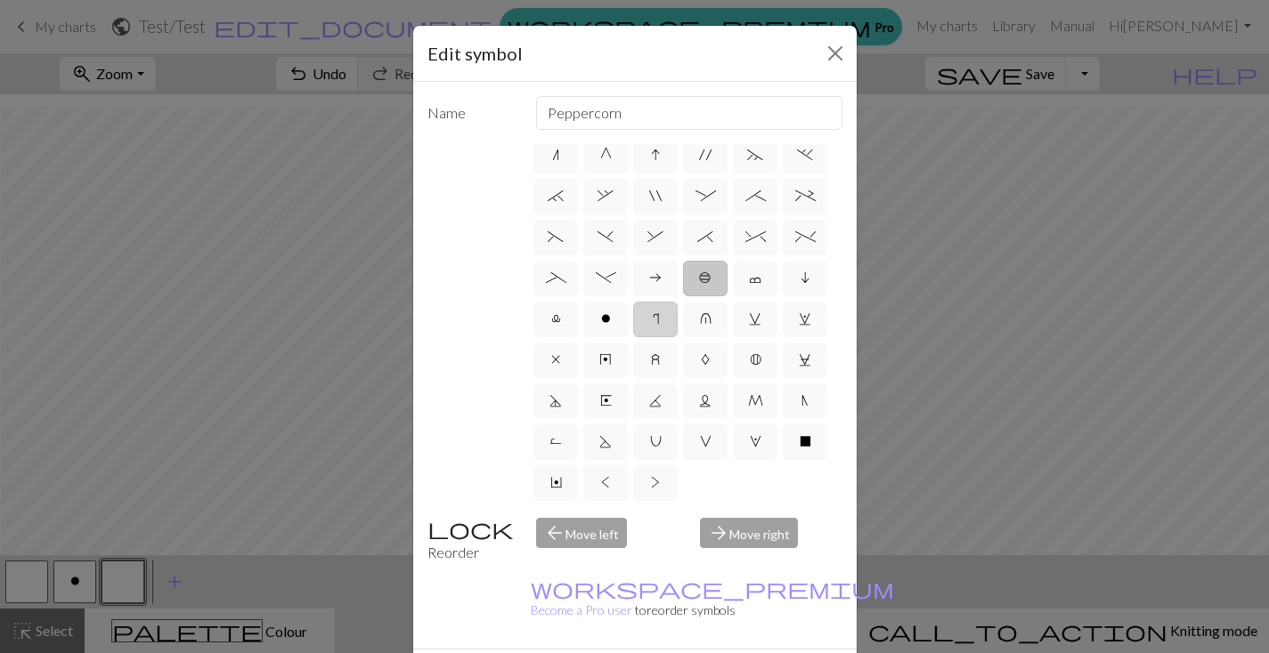
click at [633, 337] on label "r" at bounding box center [655, 320] width 45 height 36
click at [653, 522] on input "r" at bounding box center [659, 528] width 12 height 12
radio input "true"
type input "knit by wrapping yarn over"
click at [783, 378] on label "C" at bounding box center [805, 361] width 45 height 36
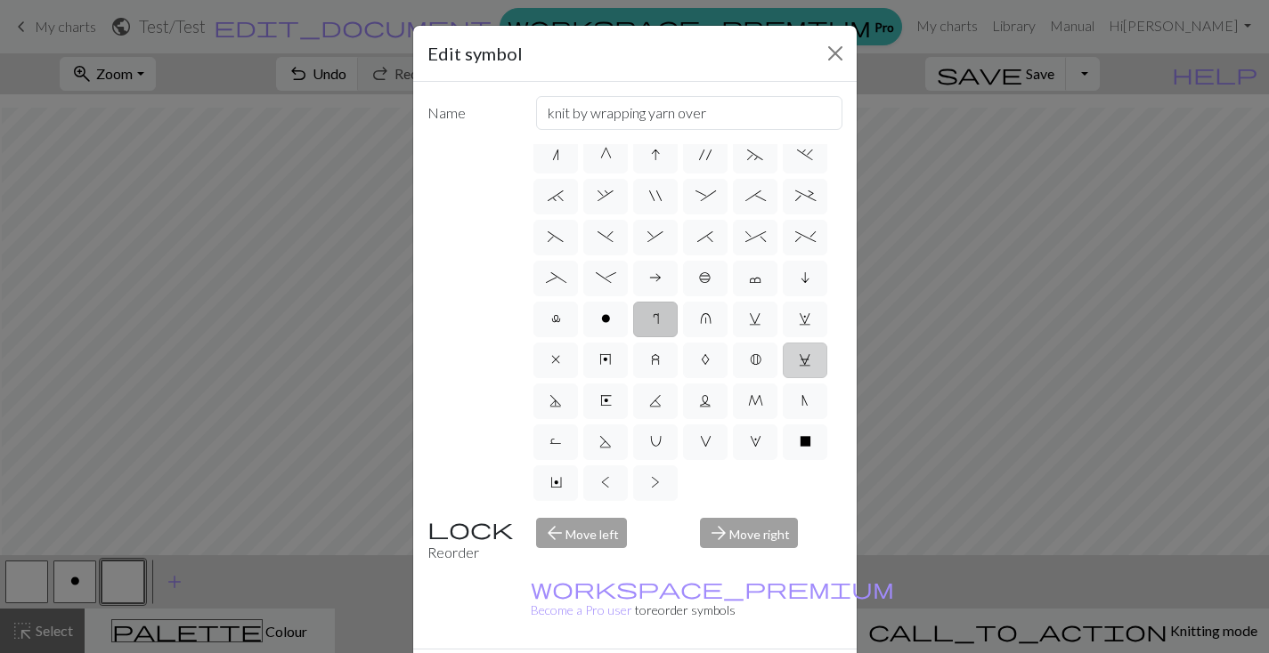
click at [799, 563] on input "C" at bounding box center [805, 569] width 12 height 12
radio input "true"
type input "slp wyif"
click at [701, 367] on span "A" at bounding box center [705, 360] width 9 height 14
click at [701, 563] on input "A" at bounding box center [707, 569] width 12 height 12
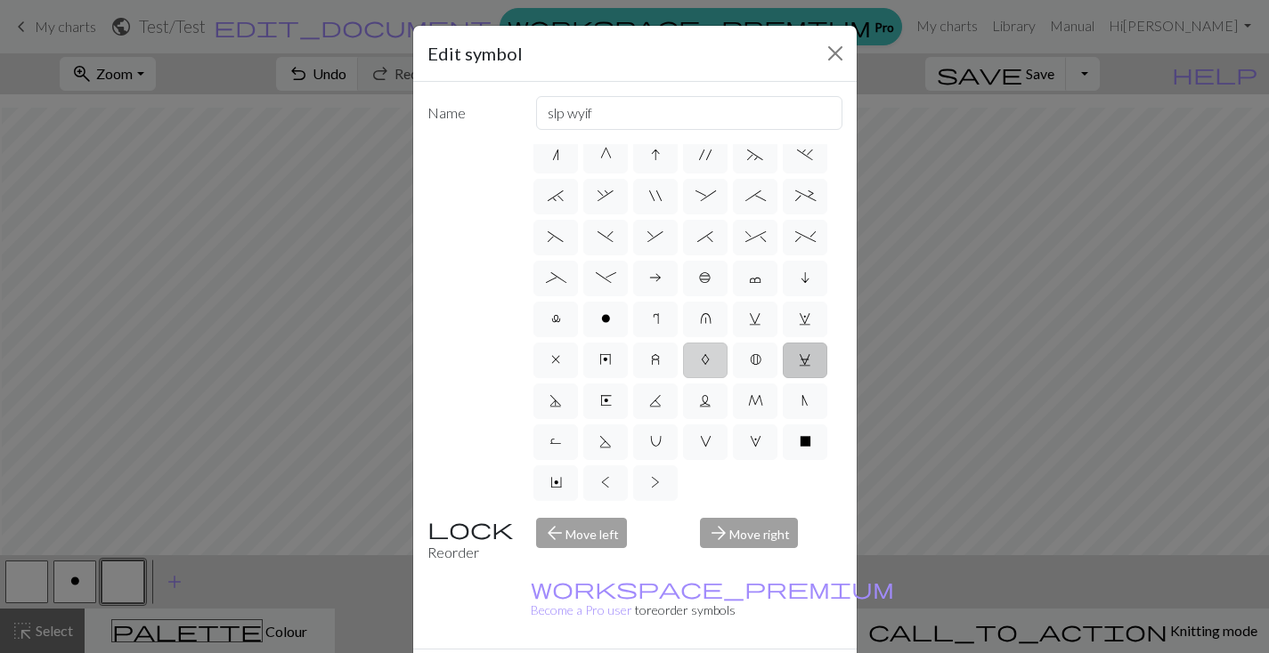
radio input "true"
click at [578, 286] on label "_" at bounding box center [555, 279] width 45 height 36
click at [557, 481] on input "_" at bounding box center [552, 487] width 12 height 12
radio input "true"
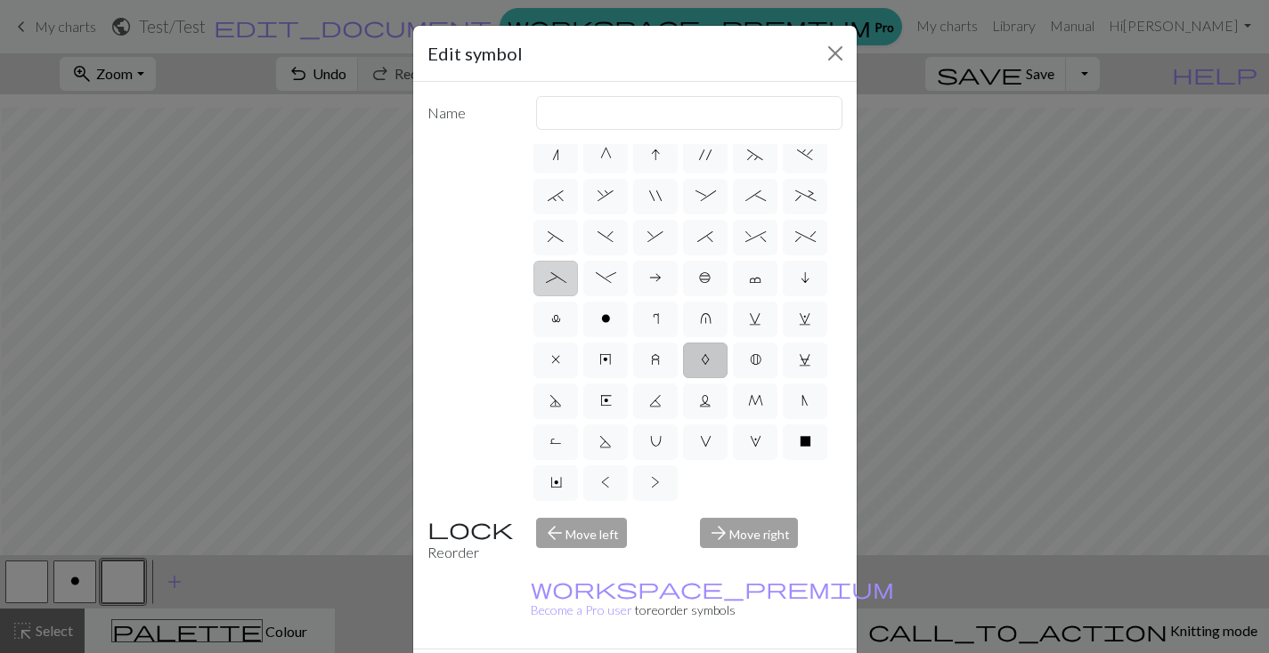
type input "Left part of left 4+ cable"
click at [628, 222] on label ")" at bounding box center [605, 238] width 45 height 36
click at [609, 440] on input ")" at bounding box center [603, 446] width 12 height 12
radio input "true"
type input "right part of left 3+ stitch cable, wyif"
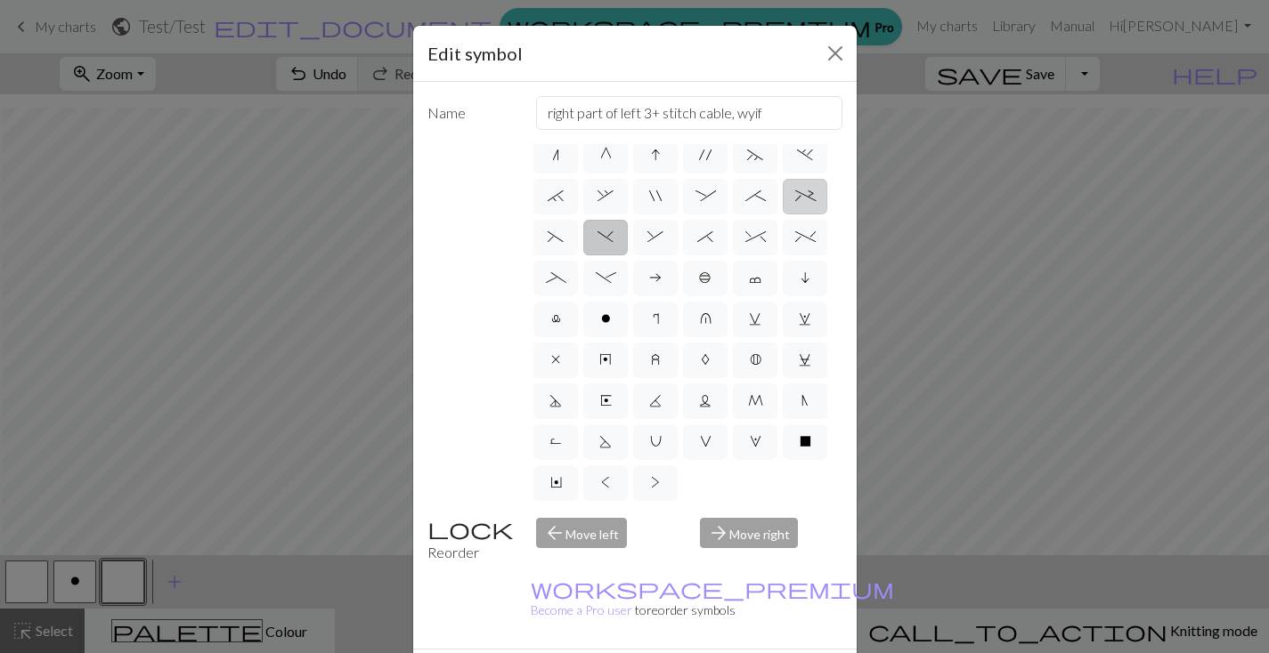
scroll to position [117, 0]
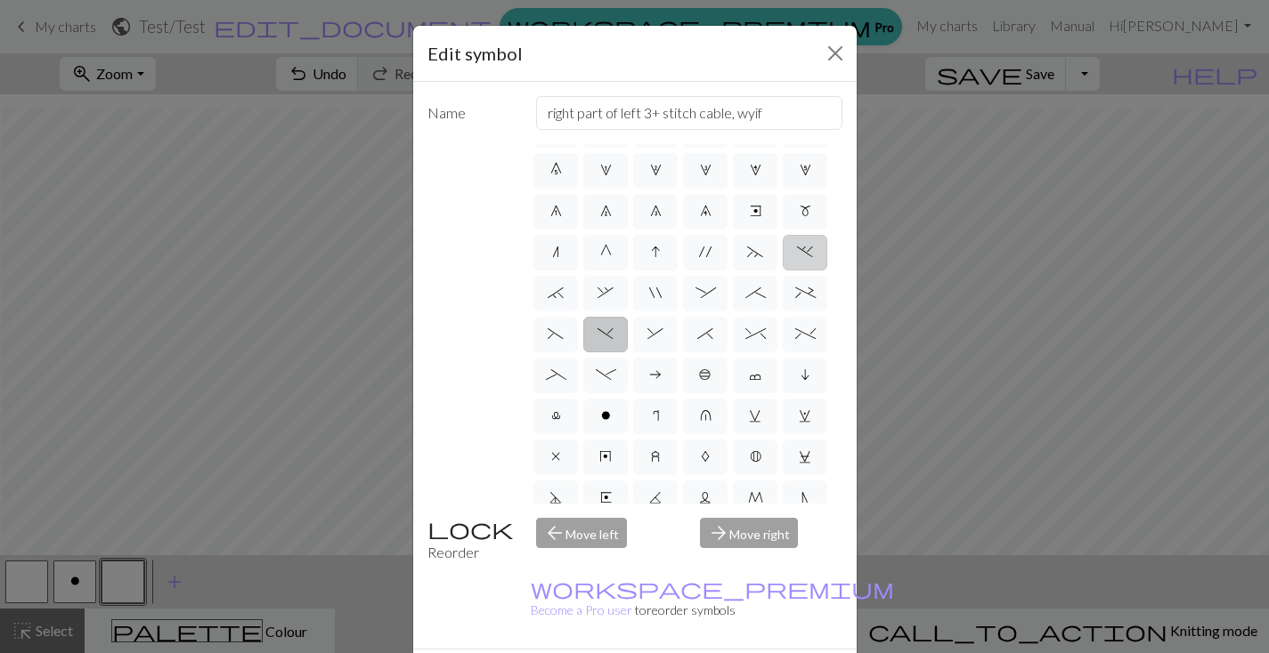
click at [783, 271] on label "." at bounding box center [805, 253] width 45 height 36
click at [797, 358] on input "." at bounding box center [803, 364] width 12 height 12
radio input "true"
type input "3+ stitch left twist"
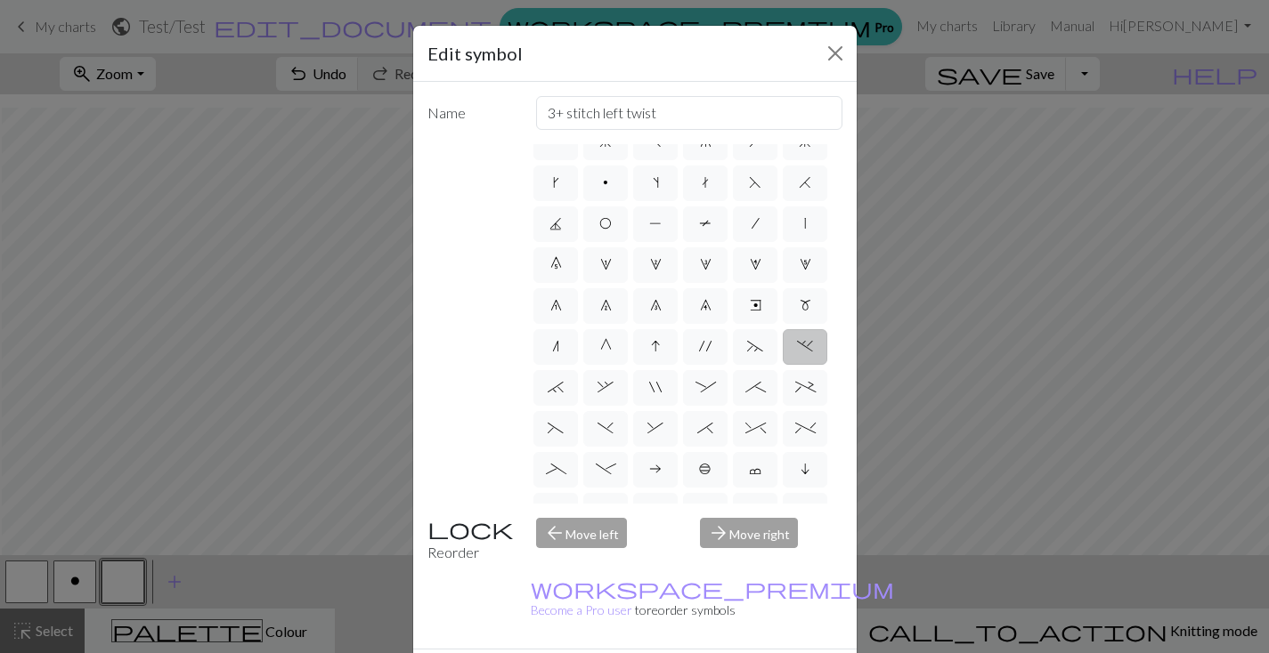
scroll to position [0, 0]
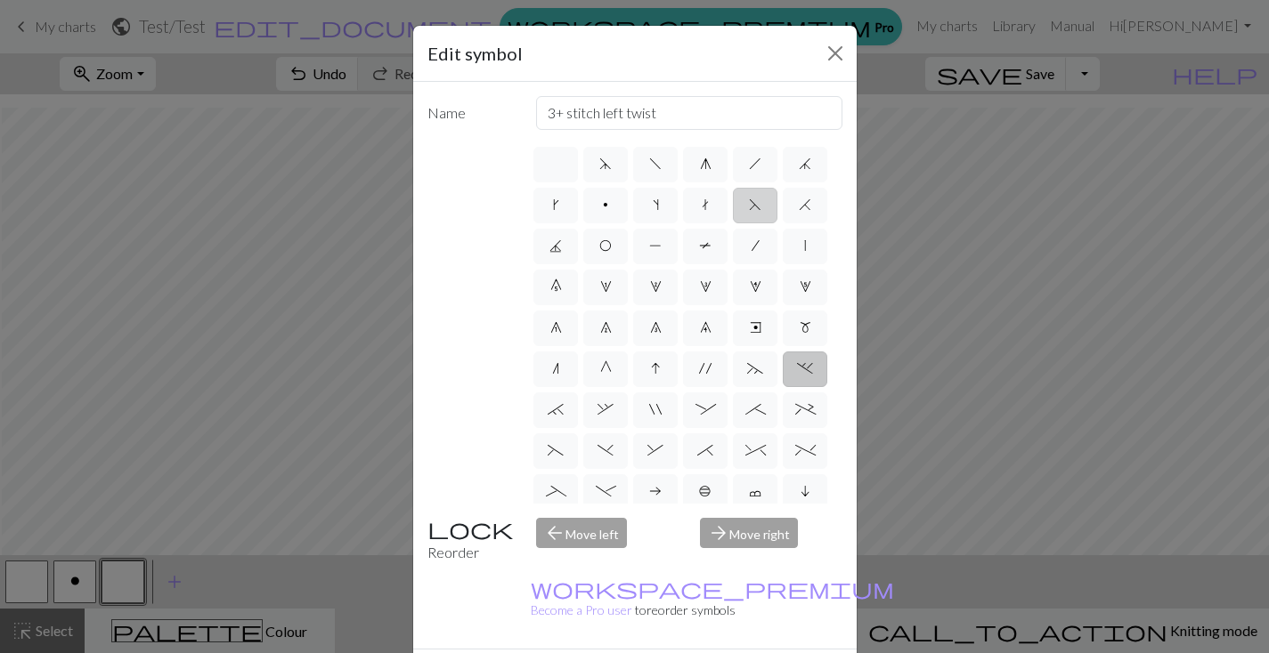
click at [733, 223] on label "F" at bounding box center [755, 206] width 45 height 36
click at [749, 206] on input "F" at bounding box center [755, 200] width 12 height 12
radio input "true"
type input "ssk"
click at [783, 223] on label "H" at bounding box center [805, 206] width 45 height 36
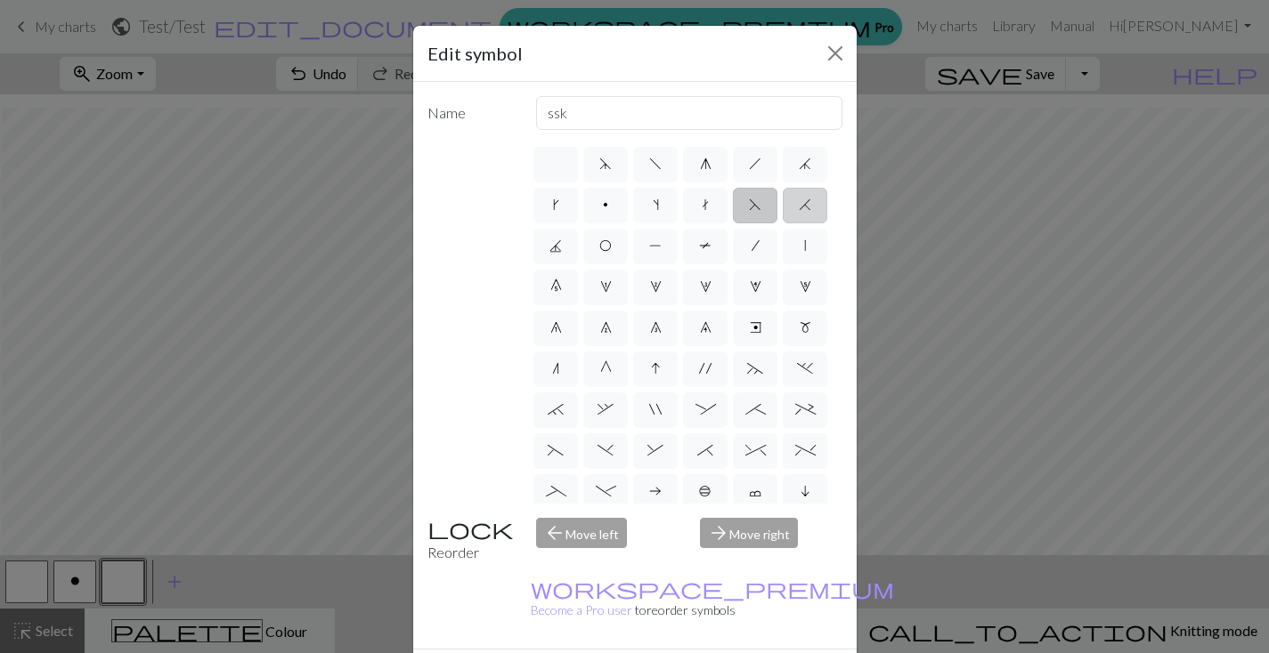
click at [799, 206] on input "H" at bounding box center [805, 200] width 12 height 12
radio input "true"
type input "k2tog"
click at [749, 212] on span "F" at bounding box center [755, 205] width 12 height 14
click at [749, 206] on input "F" at bounding box center [755, 200] width 12 height 12
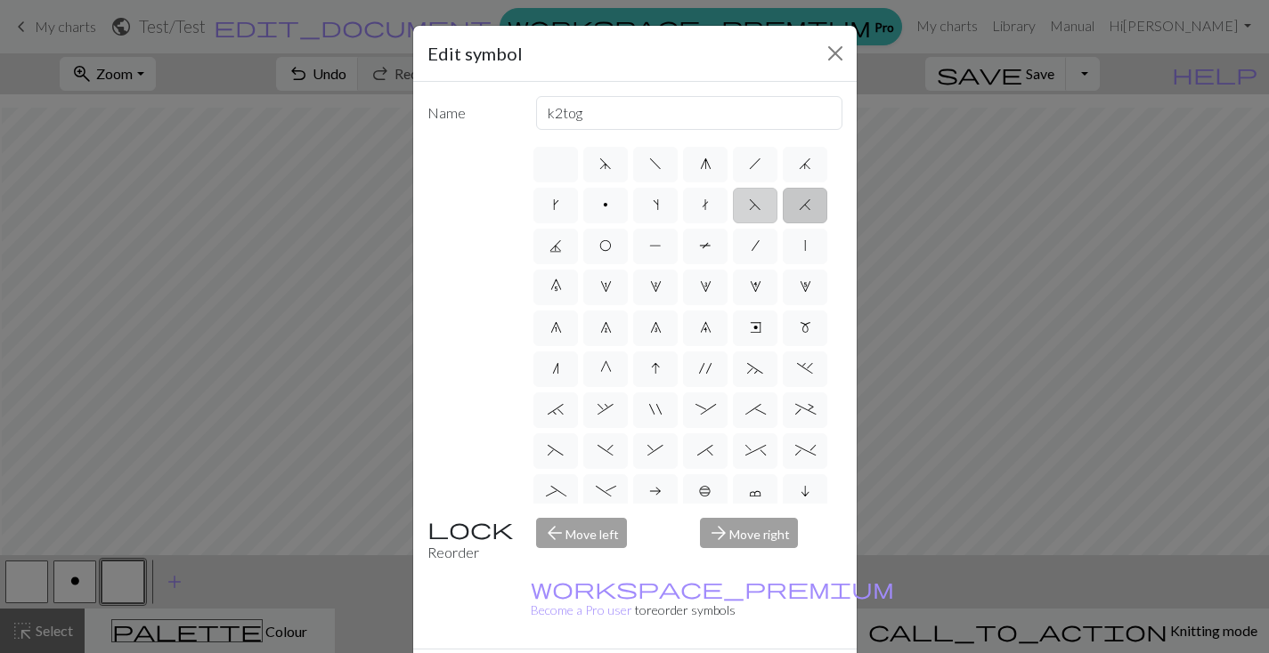
radio input "true"
type input "ssk"
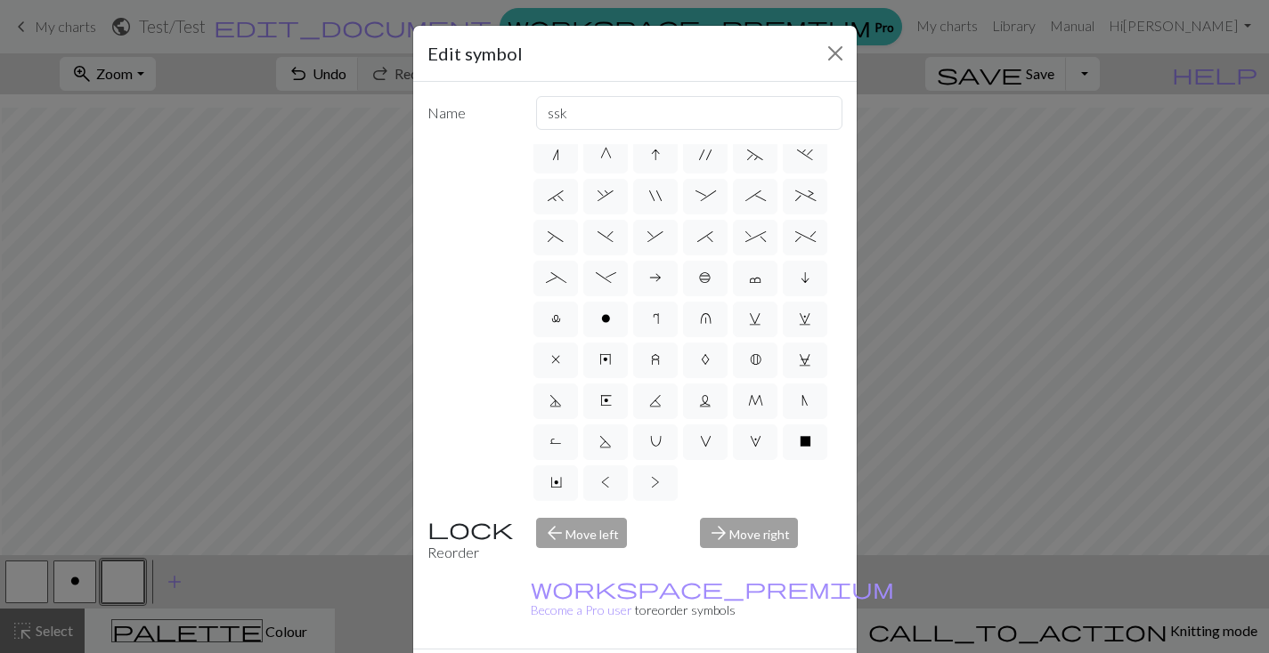
scroll to position [48, 0]
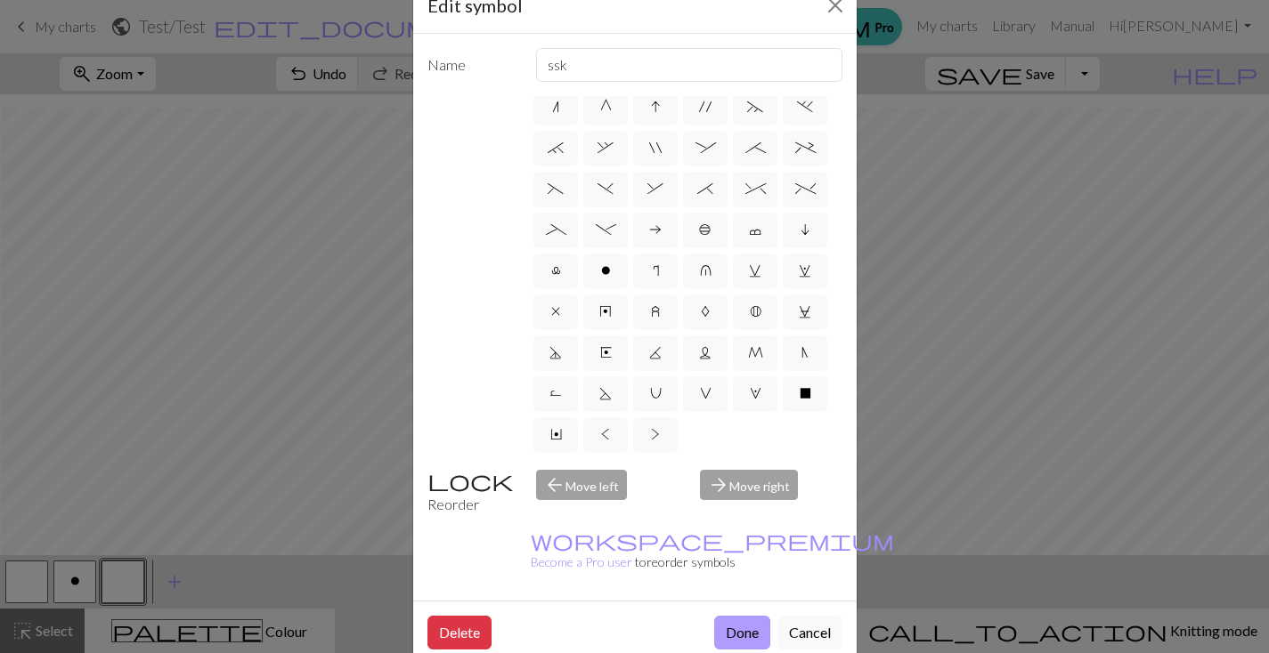
click at [732, 616] on button "Done" at bounding box center [742, 633] width 56 height 34
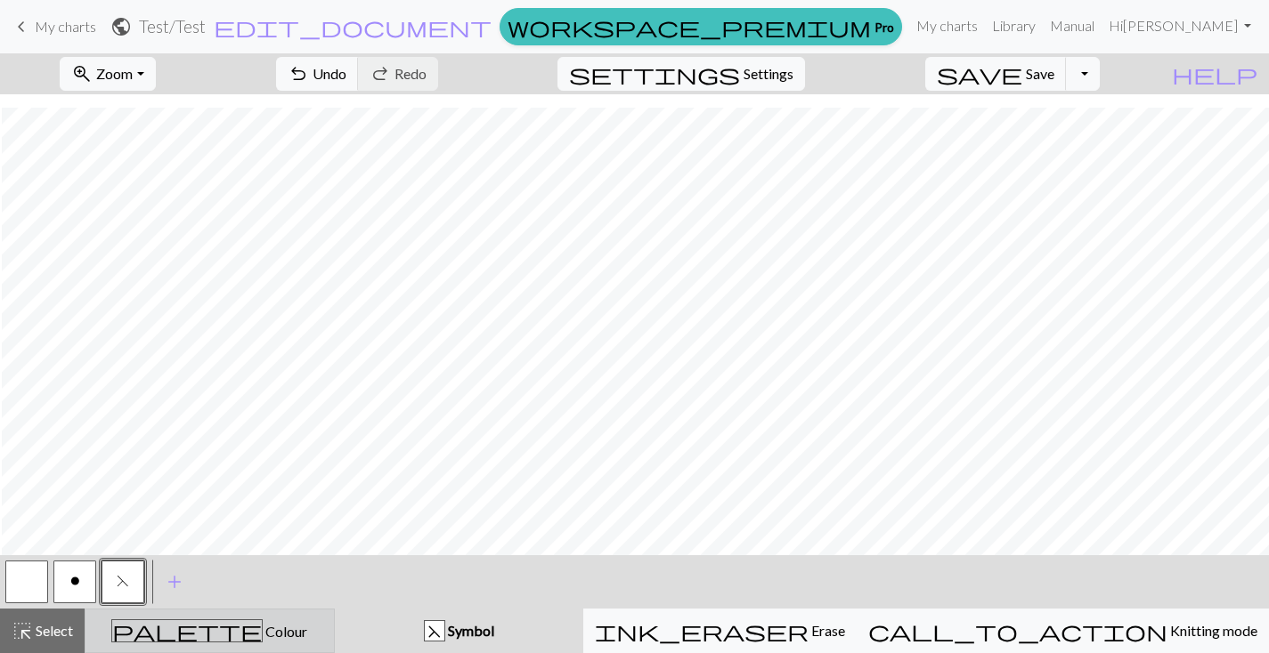
click at [303, 631] on div "palette Colour Colour" at bounding box center [209, 631] width 227 height 23
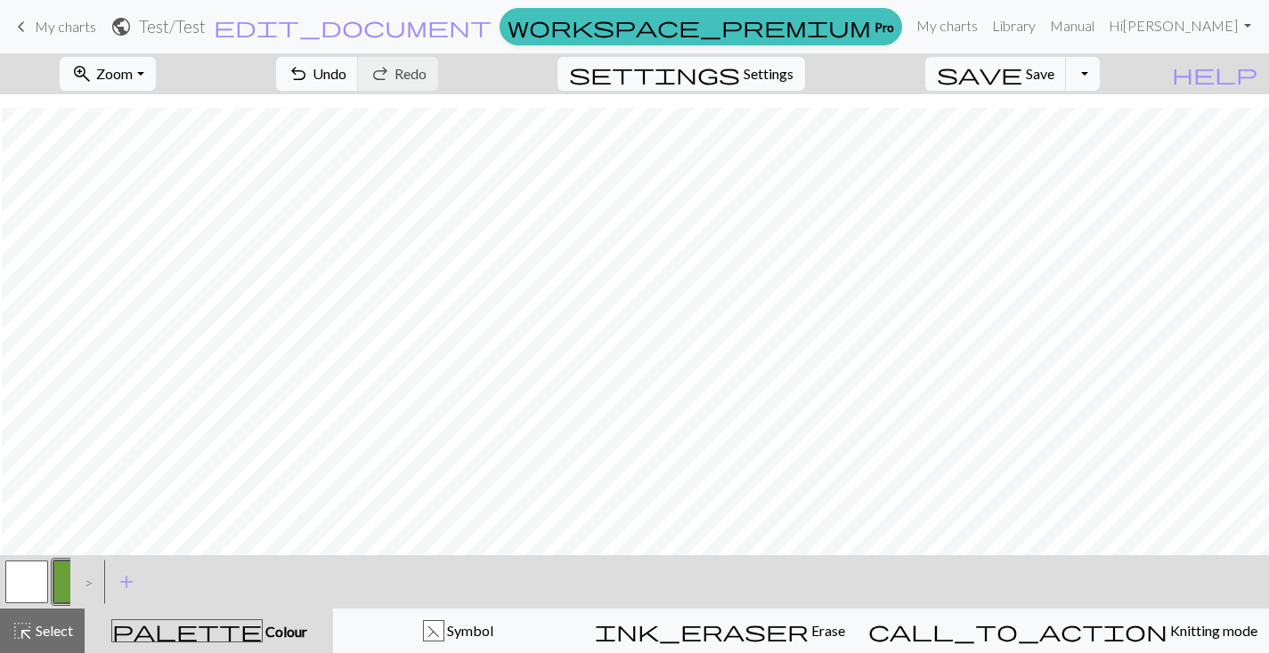
click at [63, 588] on button "button" at bounding box center [74, 582] width 43 height 43
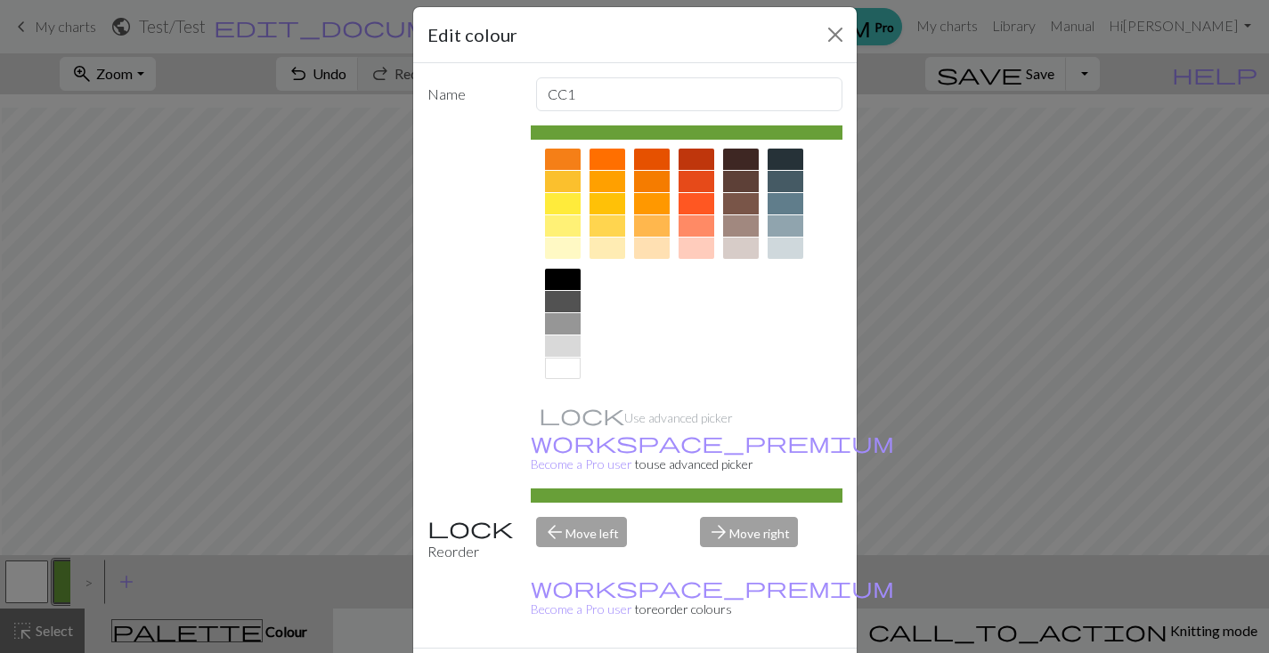
scroll to position [45, 0]
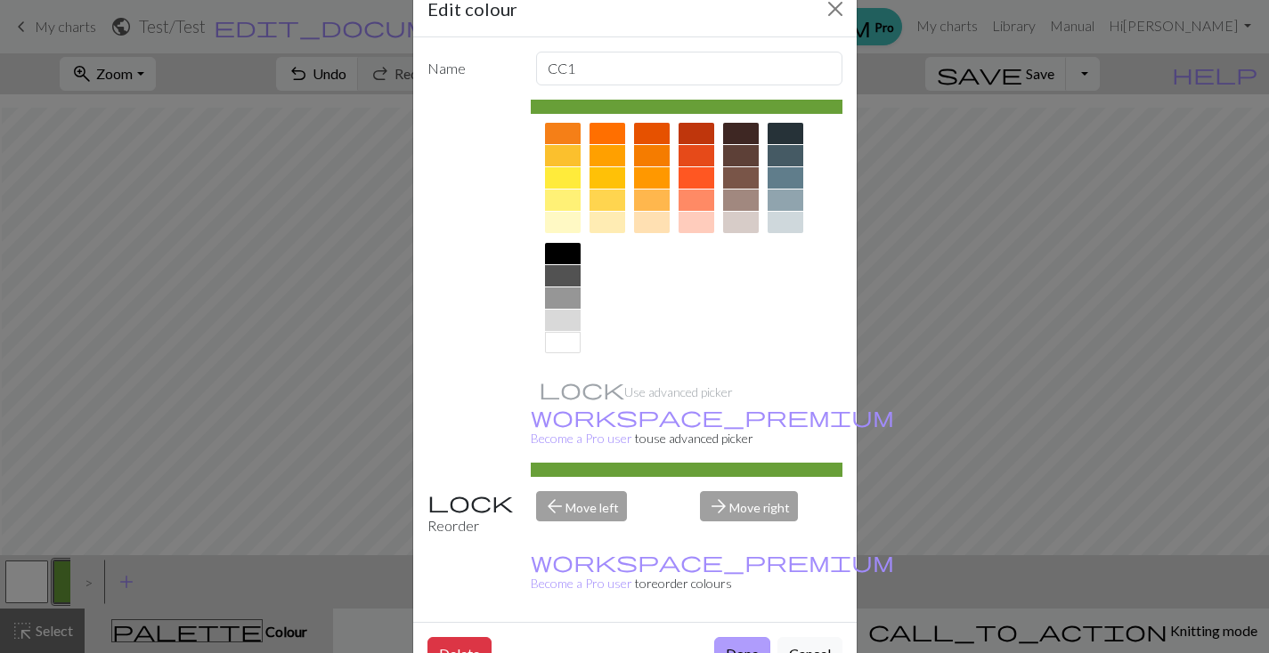
click at [721, 637] on button "Done" at bounding box center [742, 654] width 56 height 34
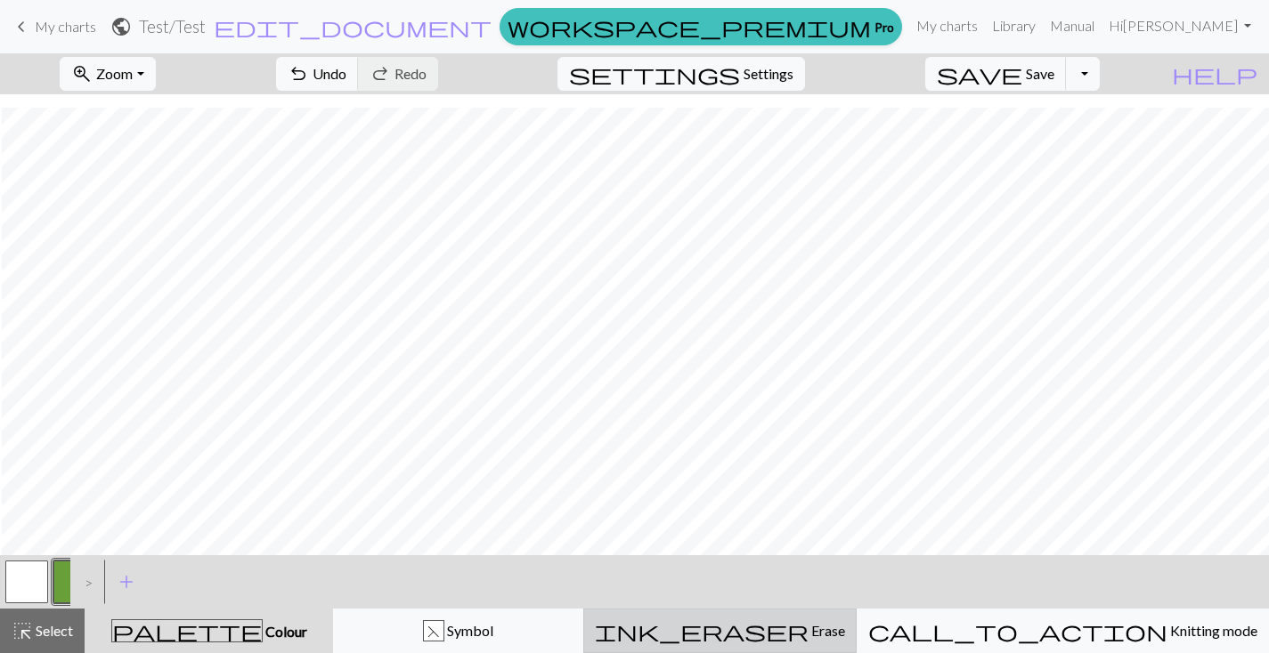
click at [845, 628] on div "ink_eraser Erase Erase" at bounding box center [720, 630] width 250 height 21
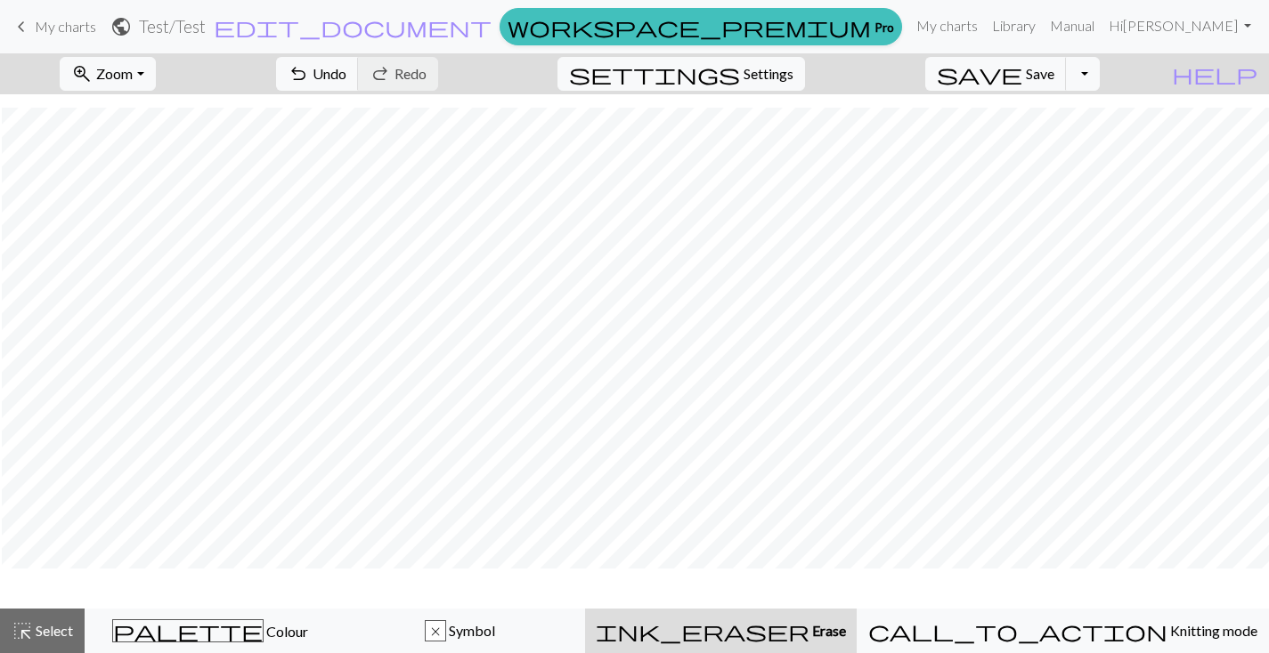
scroll to position [1359, 2]
click at [309, 79] on span "undo" at bounding box center [298, 73] width 21 height 25
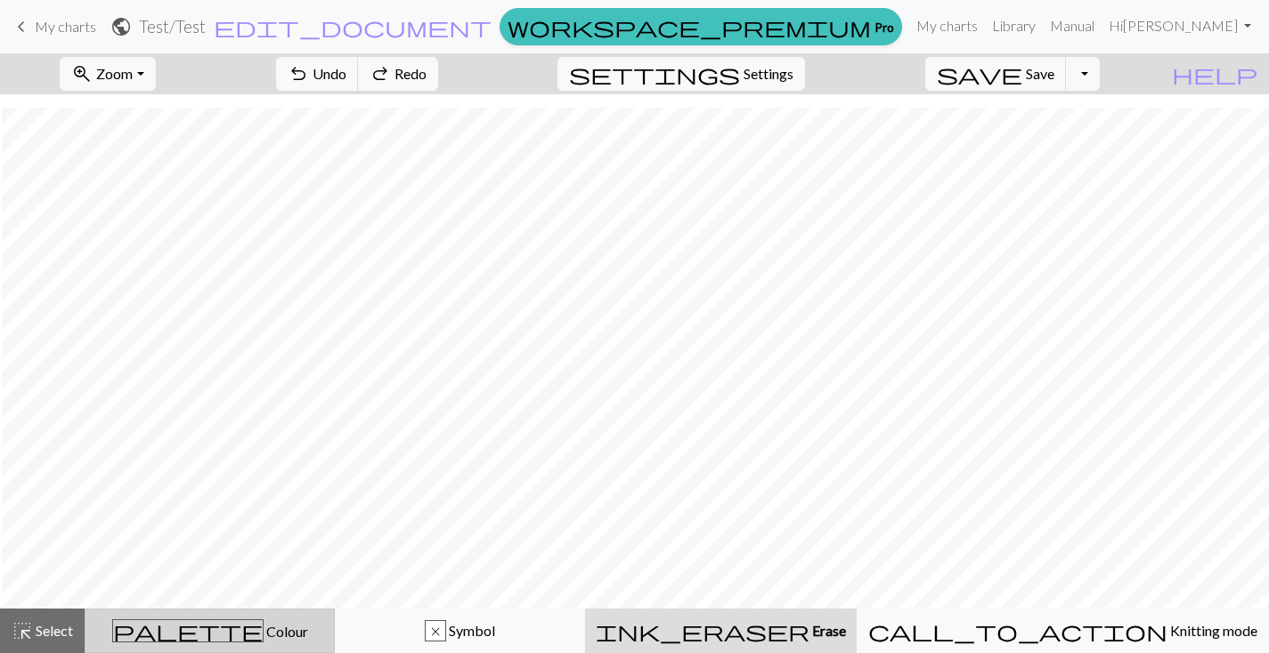
click at [323, 640] on div "palette Colour Colour" at bounding box center [209, 631] width 227 height 23
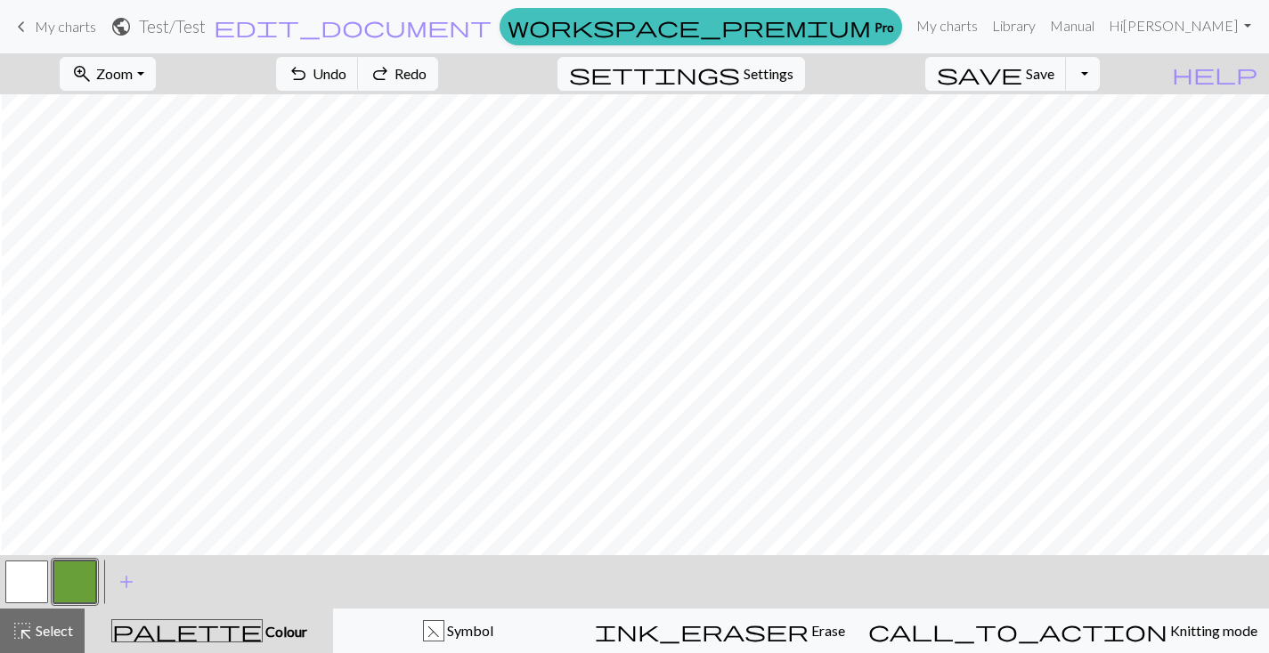
click at [18, 581] on button "button" at bounding box center [26, 582] width 43 height 43
click at [20, 596] on button "button" at bounding box center [26, 582] width 43 height 43
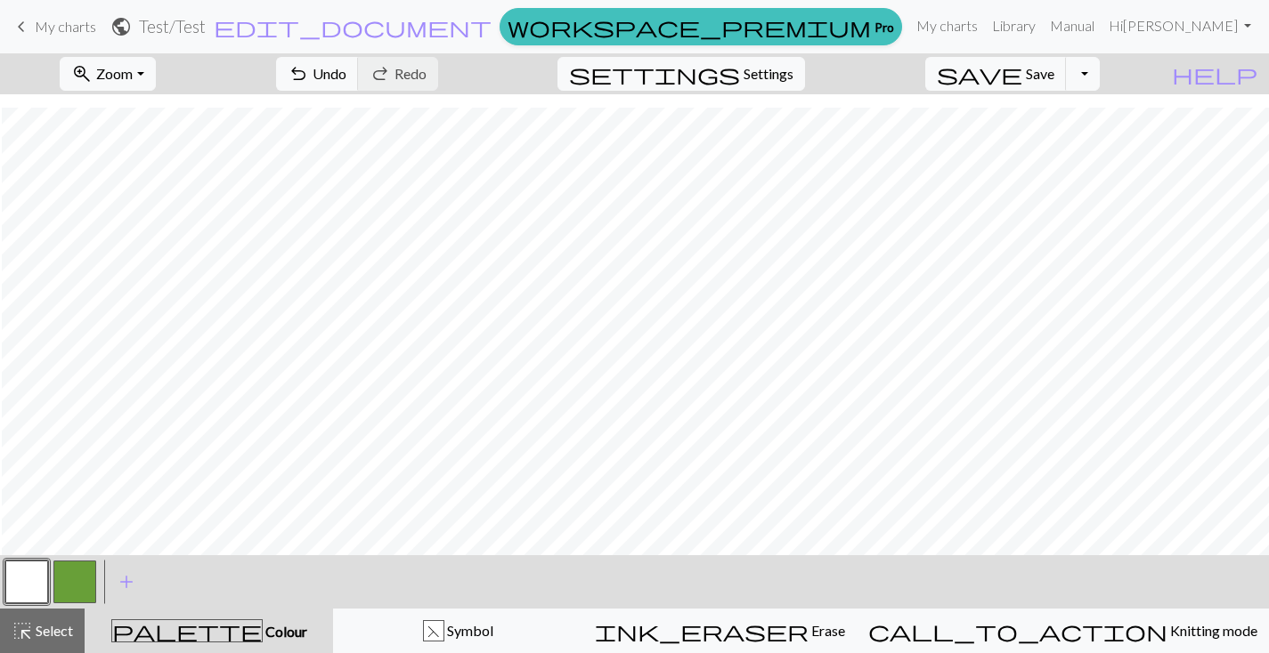
click at [81, 581] on button "button" at bounding box center [74, 582] width 43 height 43
click at [20, 579] on button "button" at bounding box center [26, 582] width 43 height 43
click at [25, 577] on button "button" at bounding box center [26, 582] width 43 height 43
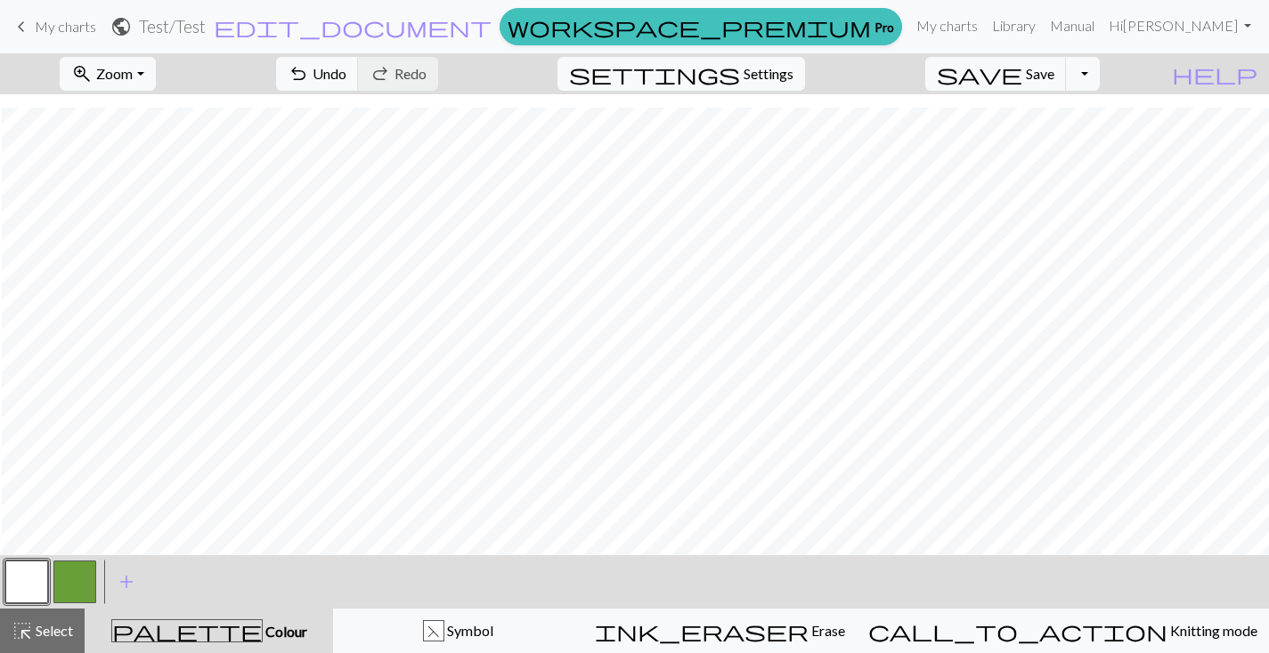
click at [79, 575] on button "button" at bounding box center [74, 582] width 43 height 43
click at [25, 585] on button "button" at bounding box center [26, 582] width 43 height 43
click at [15, 587] on button "button" at bounding box center [26, 582] width 43 height 43
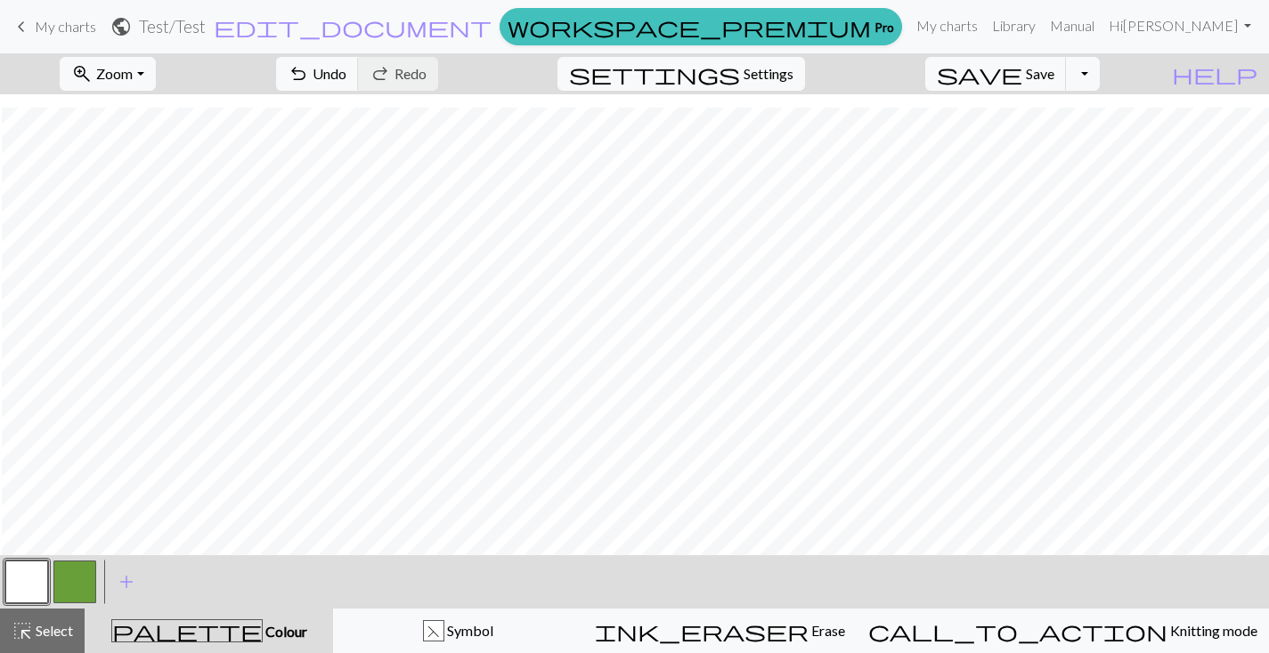
click at [97, 579] on div at bounding box center [75, 582] width 48 height 48
click at [85, 580] on button "button" at bounding box center [74, 582] width 43 height 43
click at [38, 580] on button "button" at bounding box center [26, 582] width 43 height 43
click at [74, 586] on button "button" at bounding box center [74, 582] width 43 height 43
click at [82, 564] on button "button" at bounding box center [74, 582] width 43 height 43
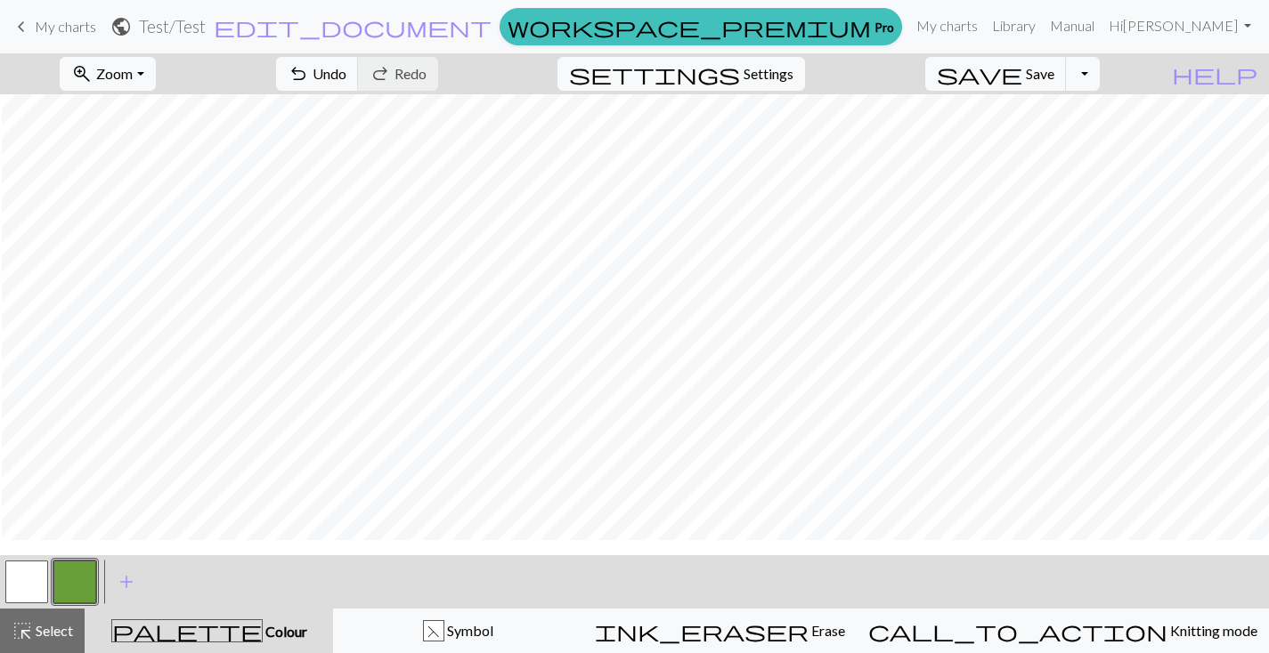
scroll to position [1316, 2]
click at [20, 591] on button "button" at bounding box center [26, 582] width 43 height 43
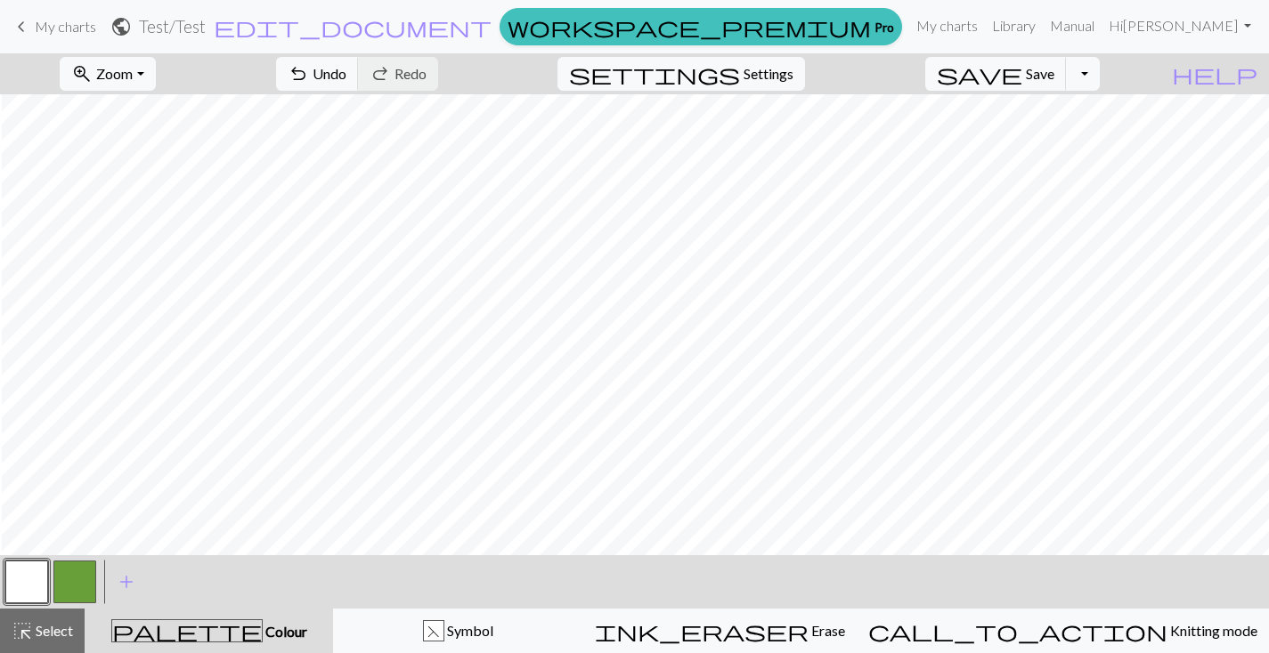
click at [84, 588] on button "button" at bounding box center [74, 582] width 43 height 43
click at [83, 585] on button "button" at bounding box center [74, 582] width 43 height 43
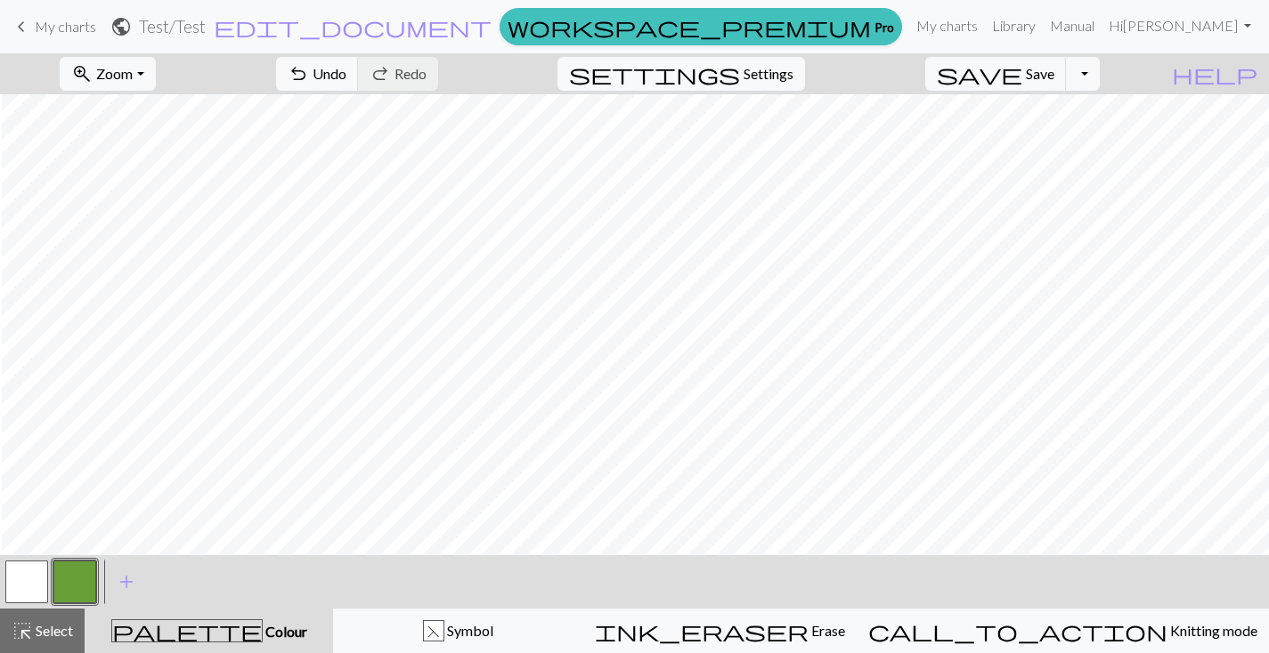
click at [20, 580] on button "button" at bounding box center [26, 582] width 43 height 43
click at [20, 568] on button "button" at bounding box center [26, 582] width 43 height 43
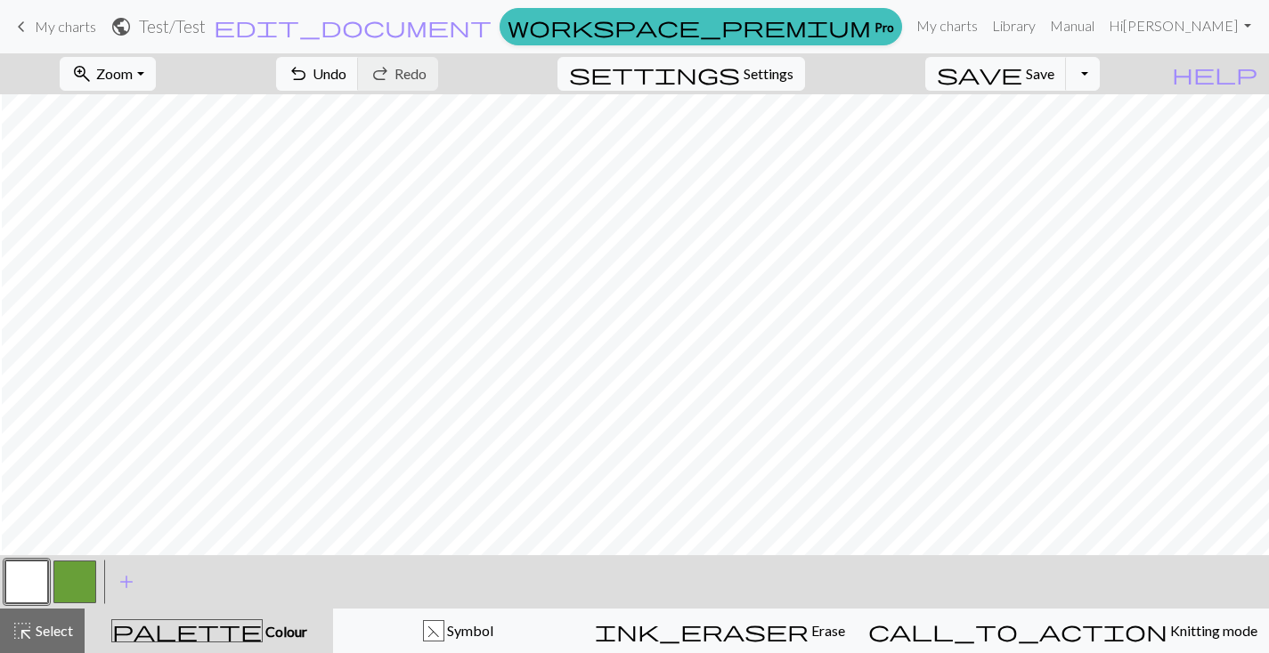
click at [70, 572] on button "button" at bounding box center [74, 582] width 43 height 43
click at [75, 580] on button "button" at bounding box center [74, 582] width 43 height 43
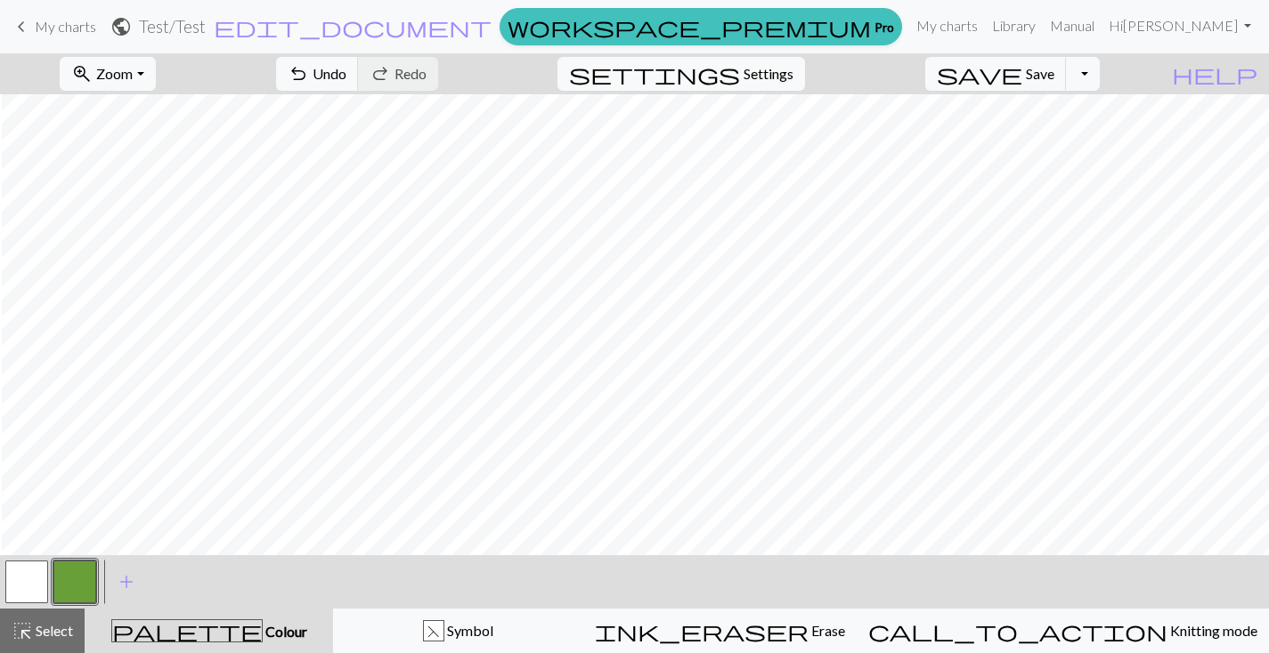
scroll to position [1345, 2]
click at [28, 580] on button "button" at bounding box center [26, 582] width 43 height 43
click at [20, 584] on button "button" at bounding box center [26, 582] width 43 height 43
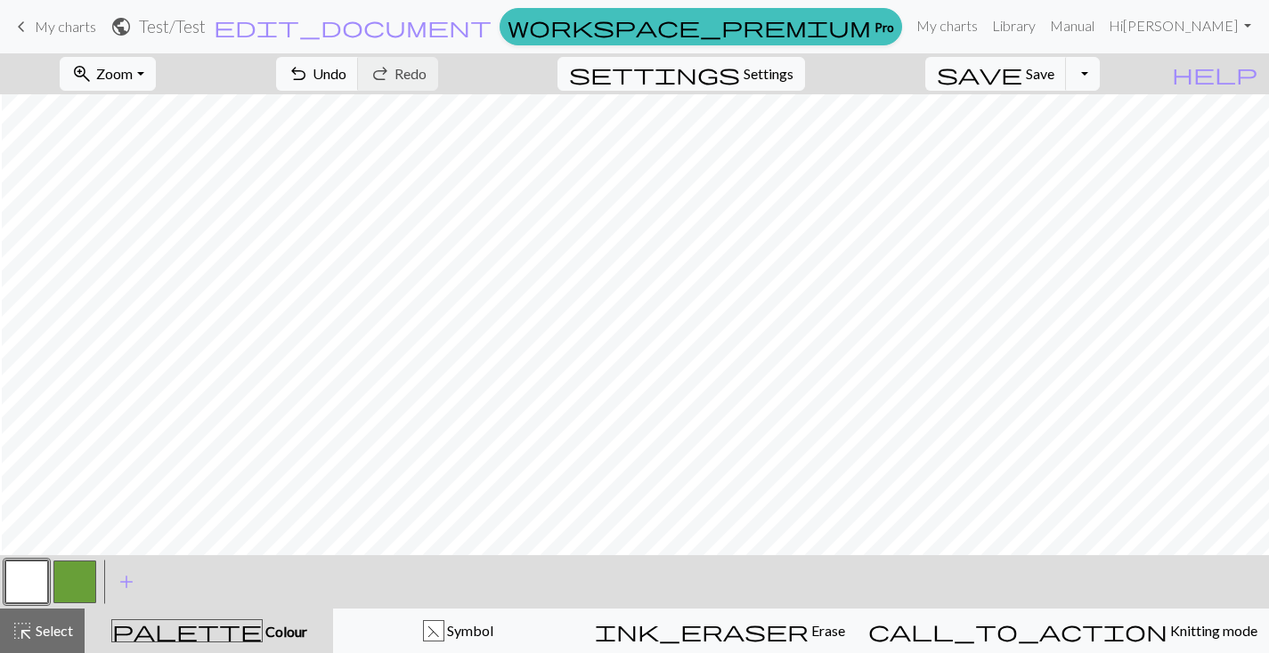
click at [74, 576] on button "button" at bounding box center [74, 582] width 43 height 43
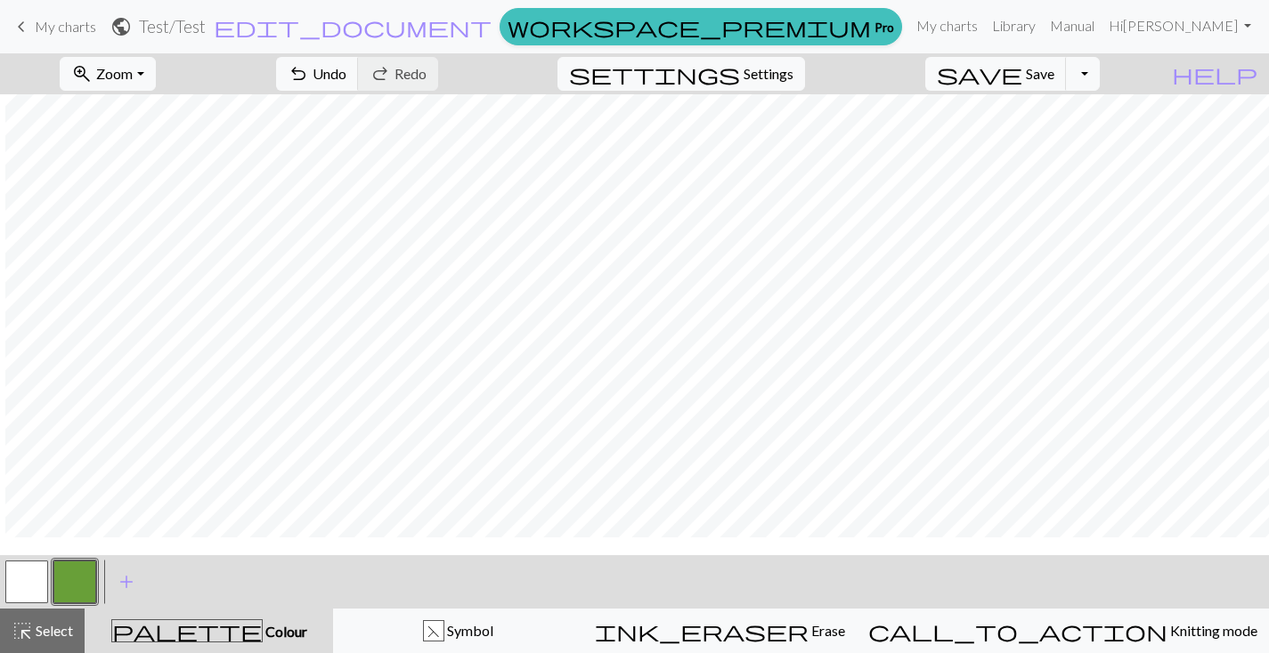
scroll to position [1273, 5]
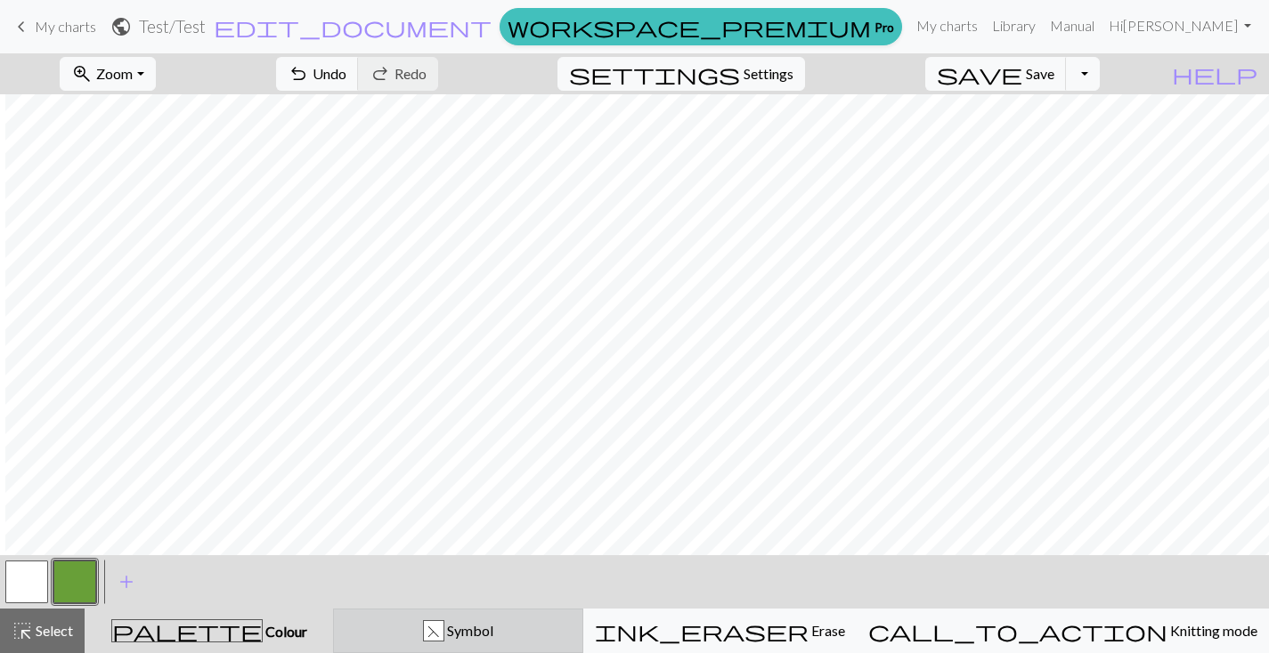
click at [536, 620] on button "F Symbol" at bounding box center [458, 631] width 250 height 45
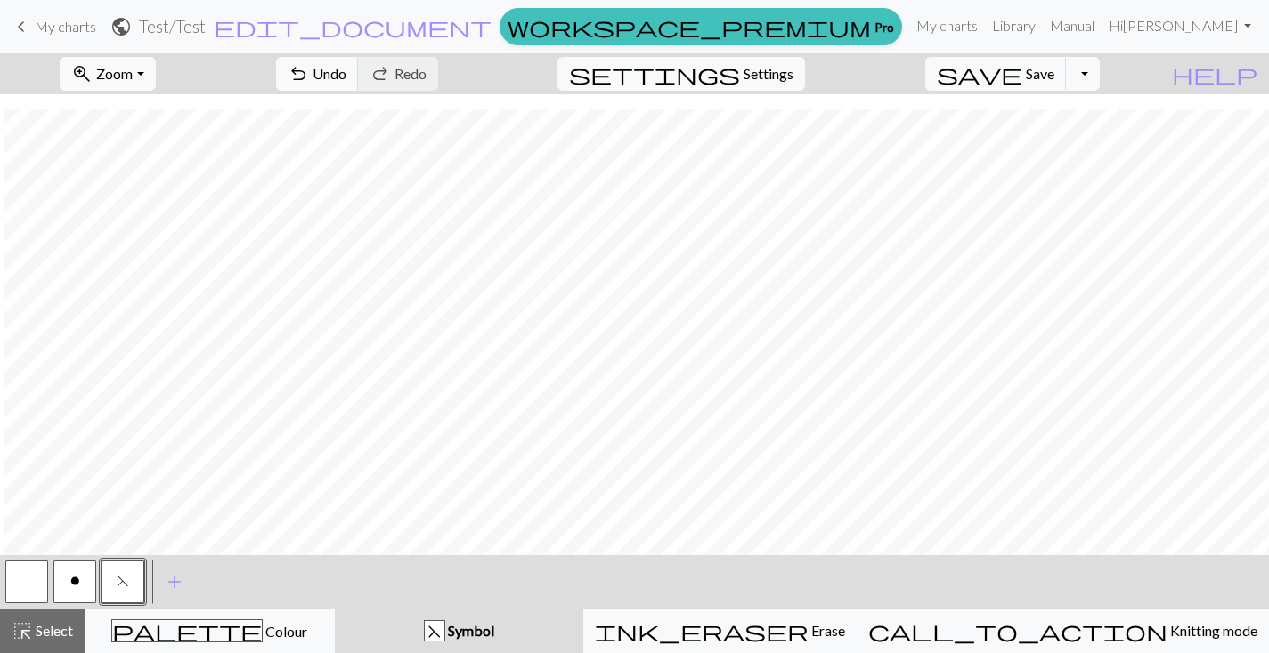
scroll to position [1399, 4]
click at [69, 590] on button "o" at bounding box center [74, 582] width 43 height 43
click at [74, 576] on span "o" at bounding box center [75, 581] width 10 height 14
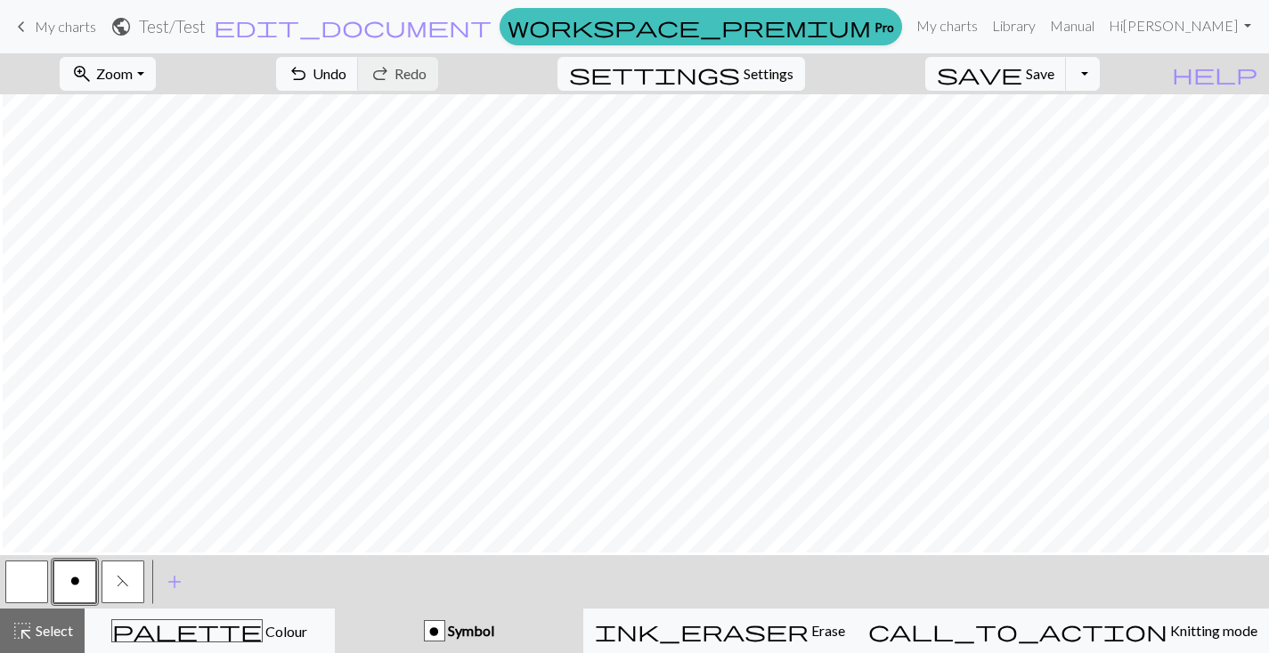
scroll to position [1051, 3]
click at [1054, 75] on span "Save" at bounding box center [1040, 73] width 28 height 17
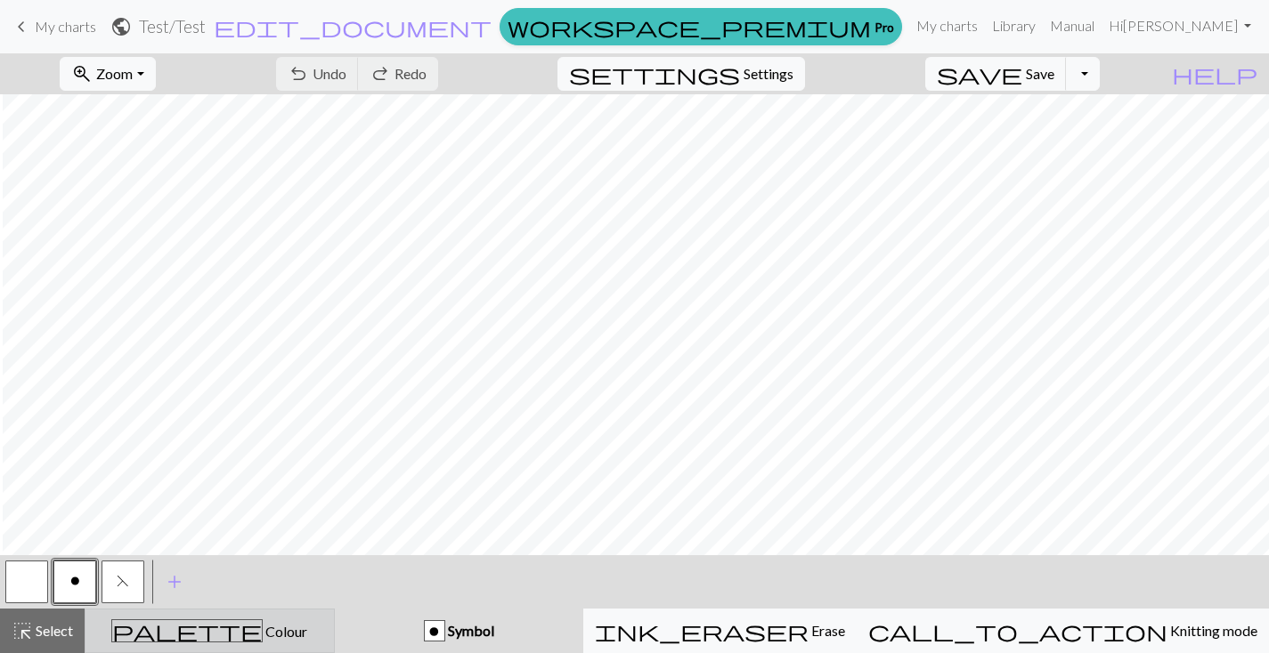
click at [130, 628] on div "palette Colour Colour" at bounding box center [209, 631] width 227 height 23
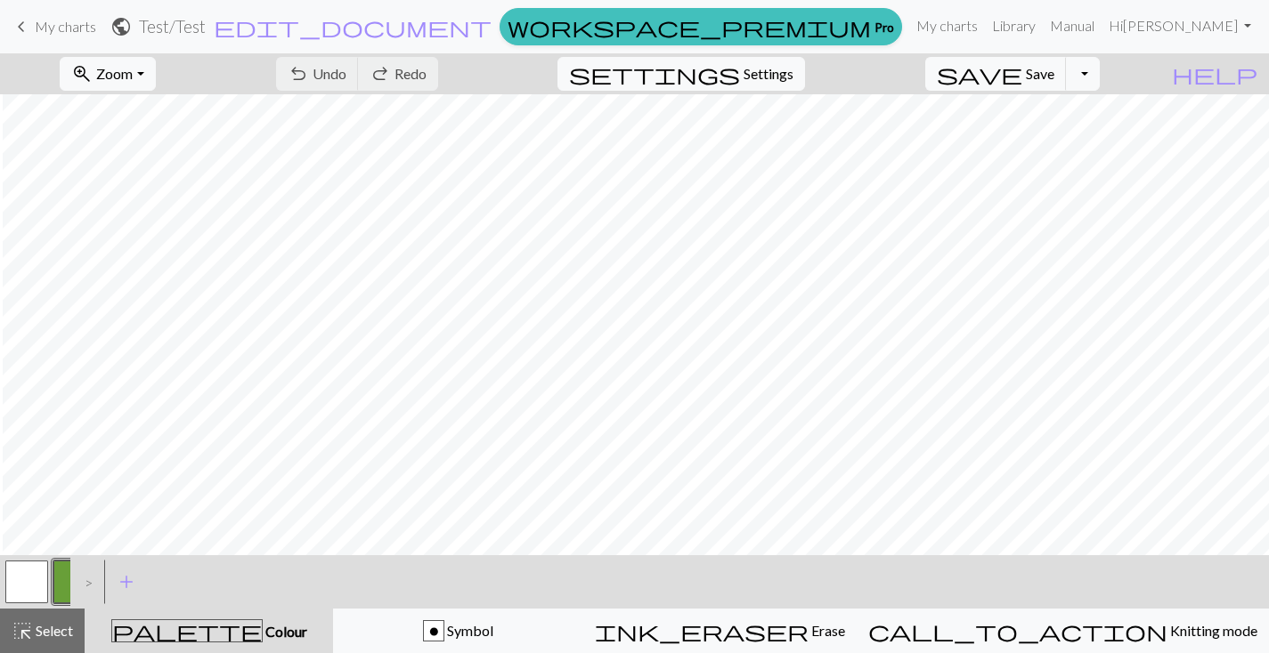
click at [53, 581] on button "button" at bounding box center [74, 582] width 43 height 43
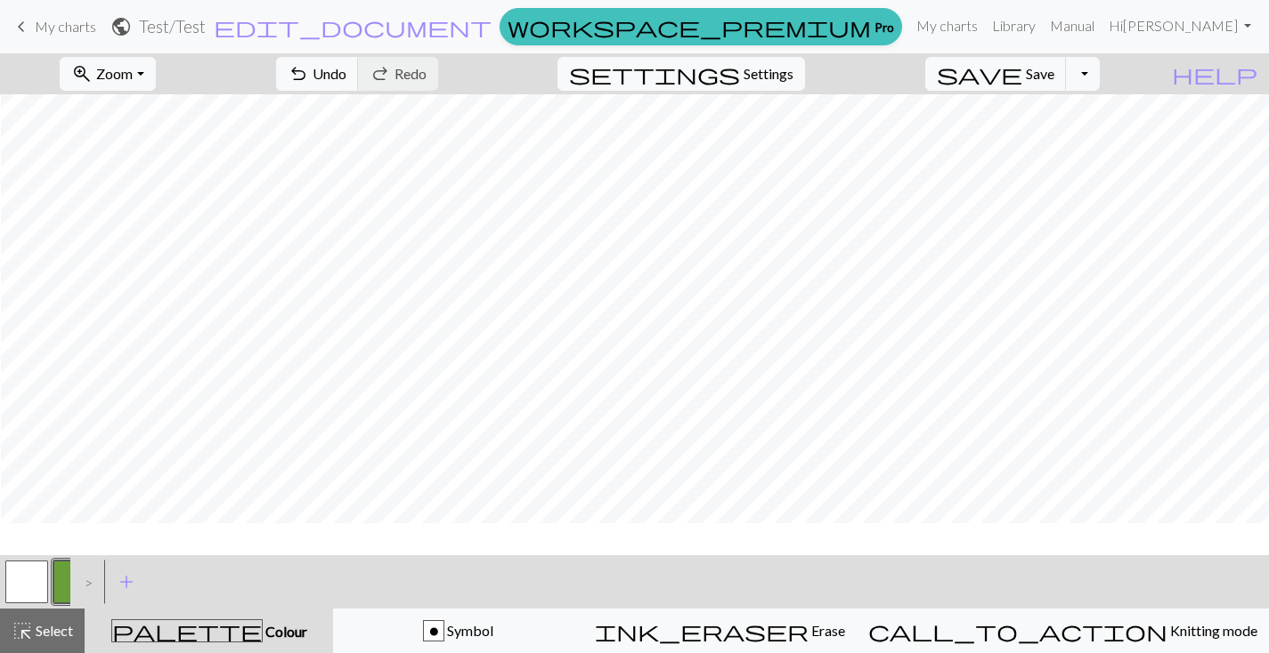
scroll to position [1158, 1]
click at [9, 573] on button "button" at bounding box center [26, 582] width 43 height 43
click at [13, 575] on button "button" at bounding box center [26, 582] width 43 height 43
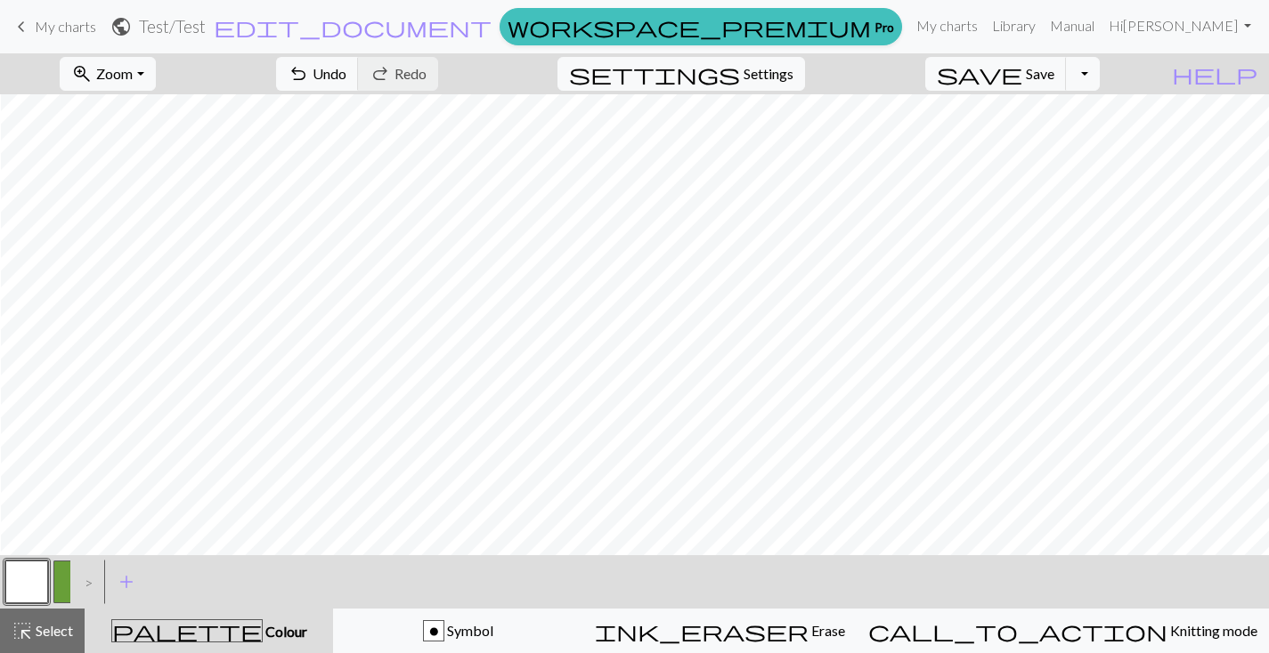
click at [63, 586] on button "button" at bounding box center [74, 582] width 43 height 43
click at [64, 587] on button "button" at bounding box center [74, 582] width 43 height 43
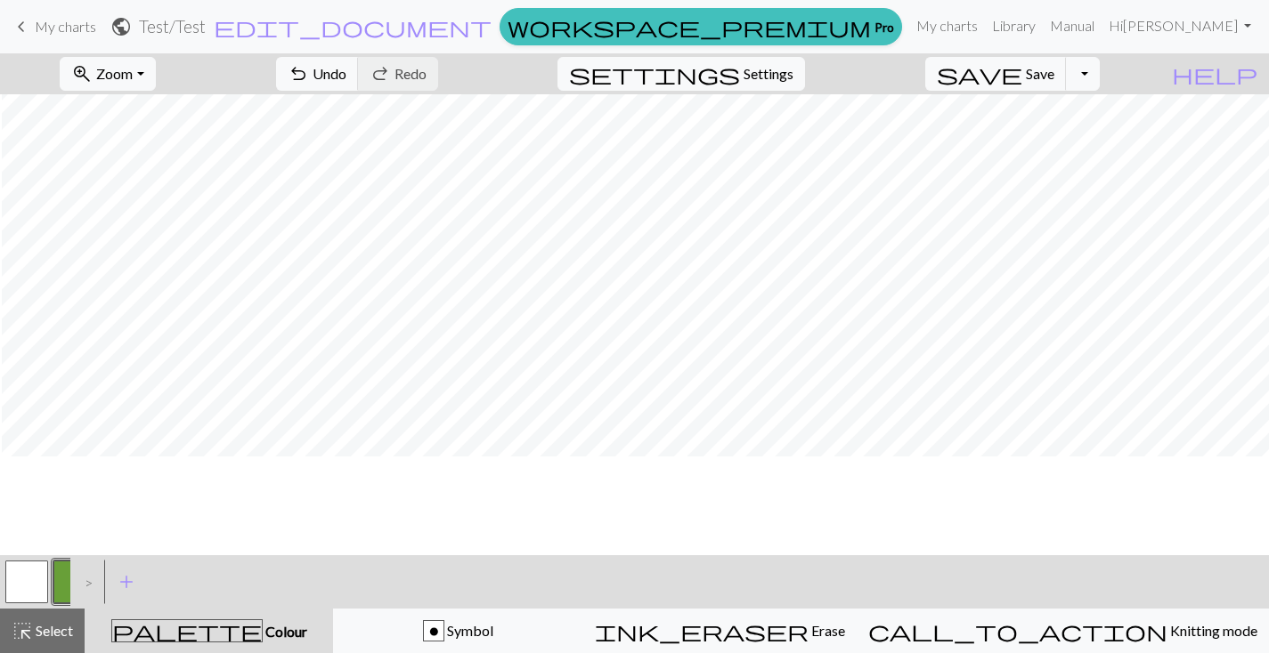
scroll to position [1099, 2]
click at [38, 588] on button "button" at bounding box center [26, 582] width 43 height 43
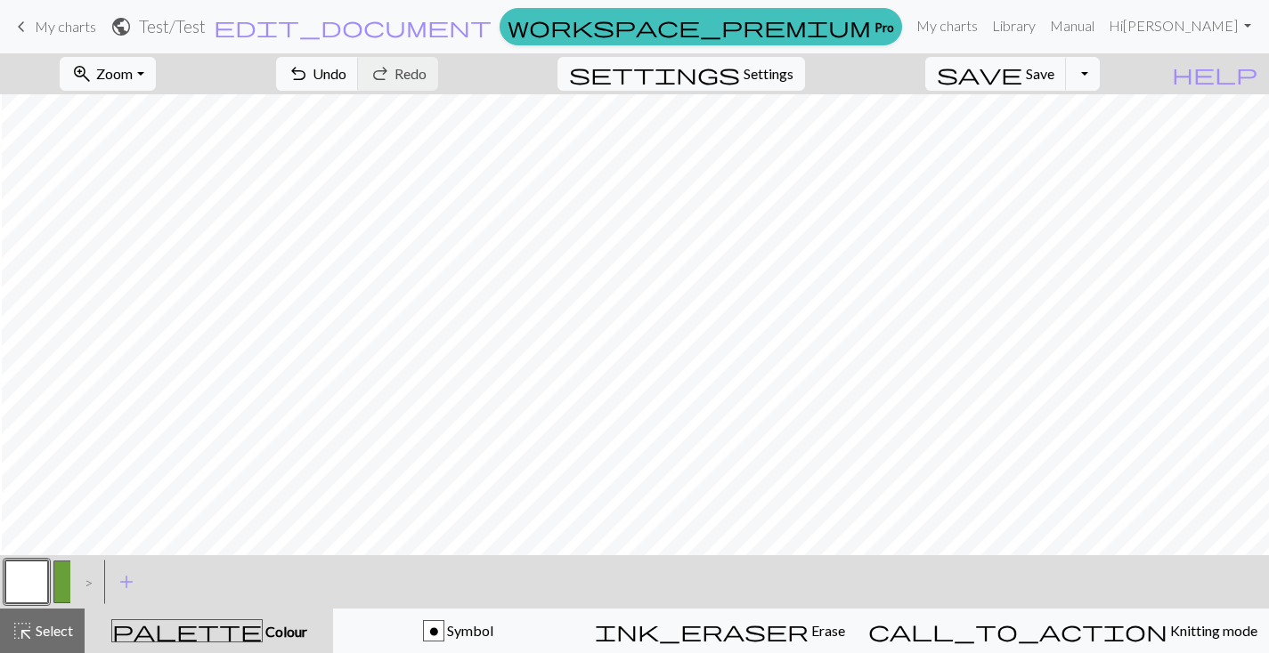
click at [61, 586] on button "button" at bounding box center [74, 582] width 43 height 43
click at [61, 588] on button "button" at bounding box center [74, 582] width 43 height 43
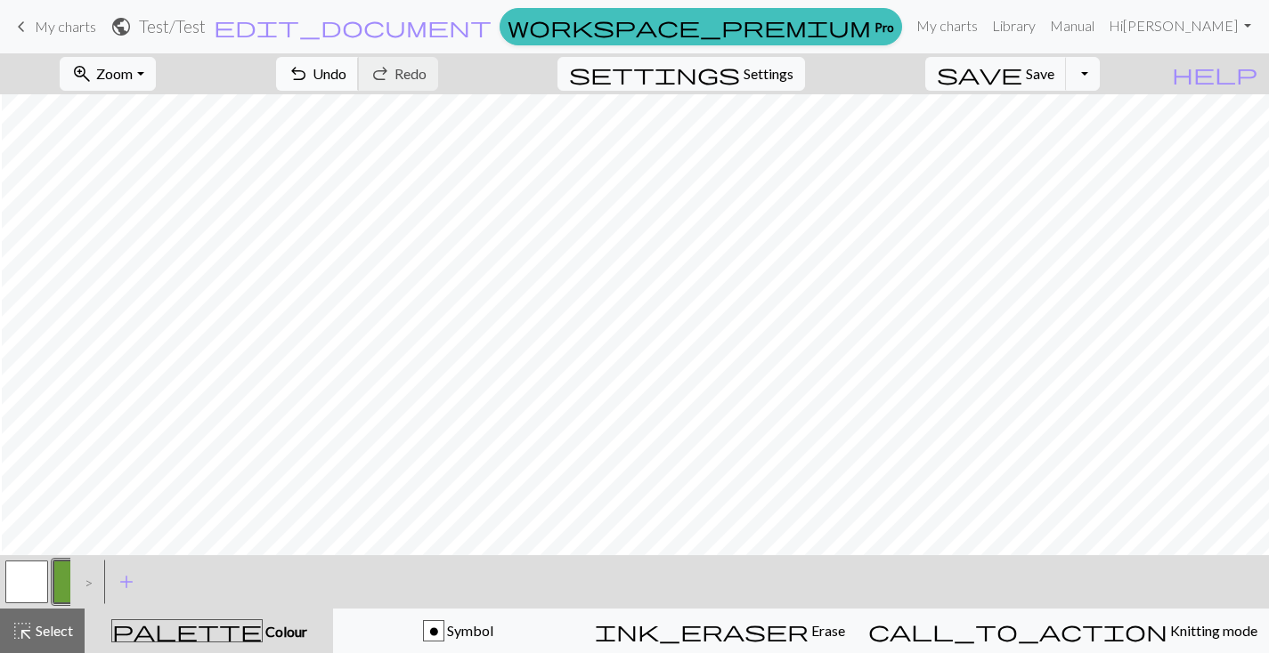
click at [346, 69] on span "Undo" at bounding box center [329, 73] width 34 height 17
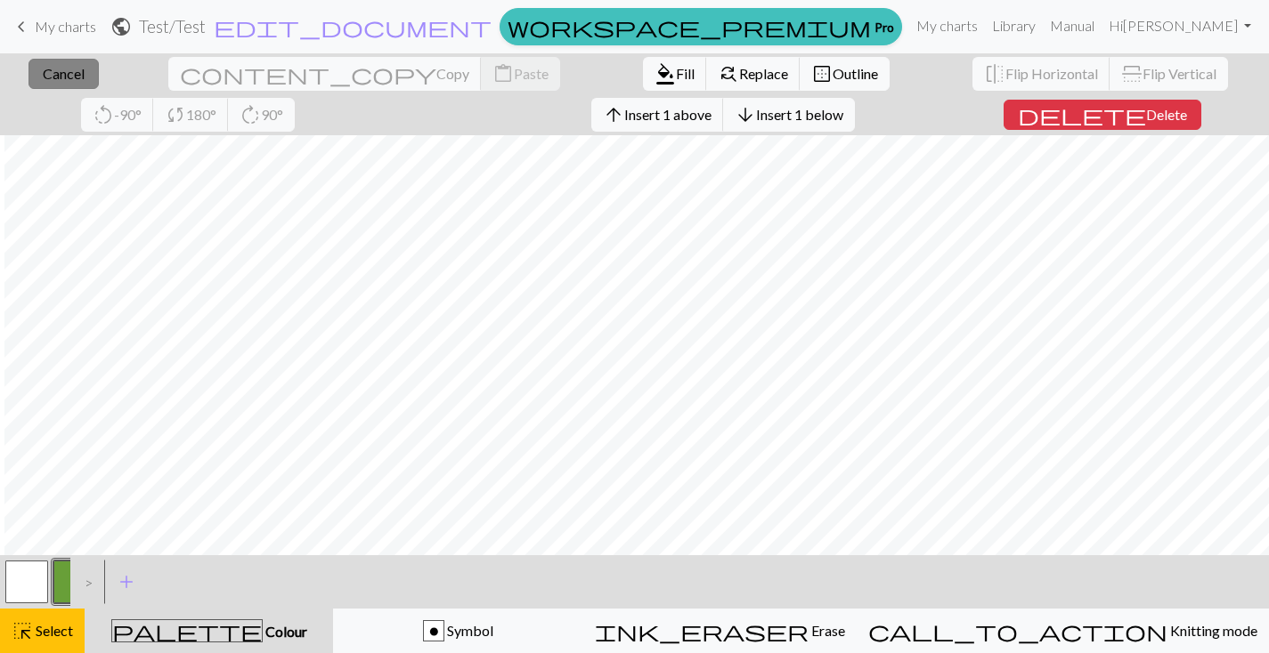
click at [53, 74] on span "Cancel" at bounding box center [64, 73] width 42 height 17
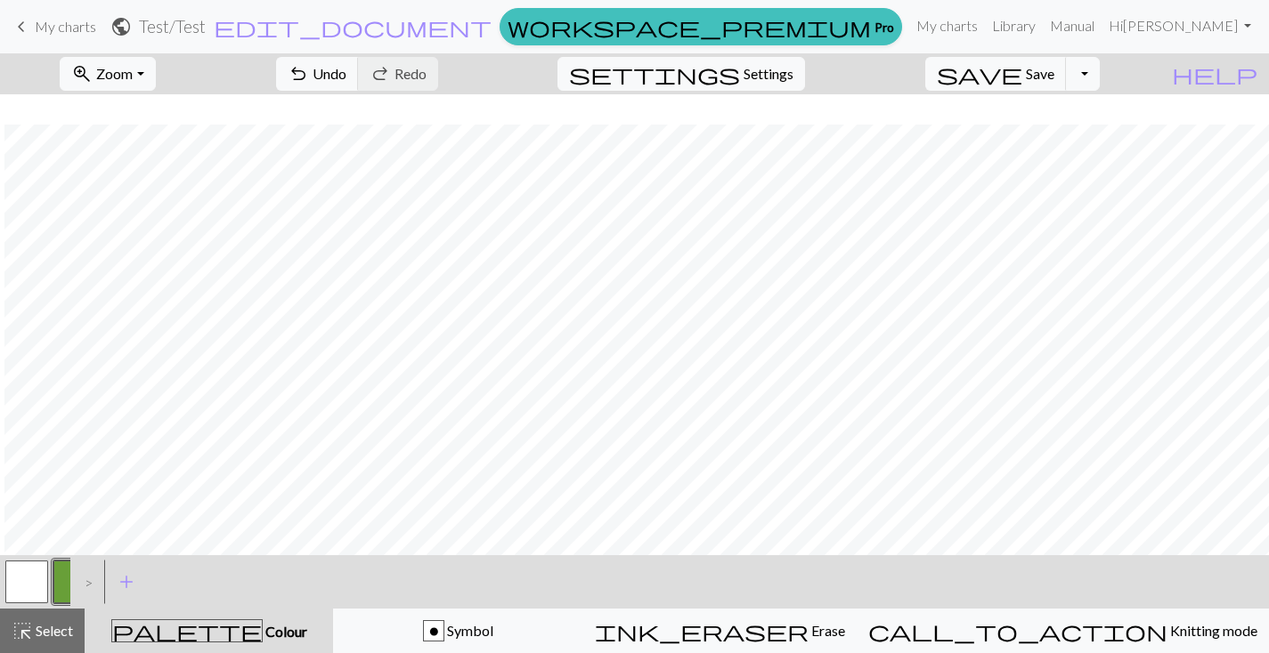
scroll to position [847, 4]
click at [309, 75] on span "undo" at bounding box center [298, 73] width 21 height 25
click at [359, 81] on button "undo Undo Undo" at bounding box center [317, 74] width 83 height 34
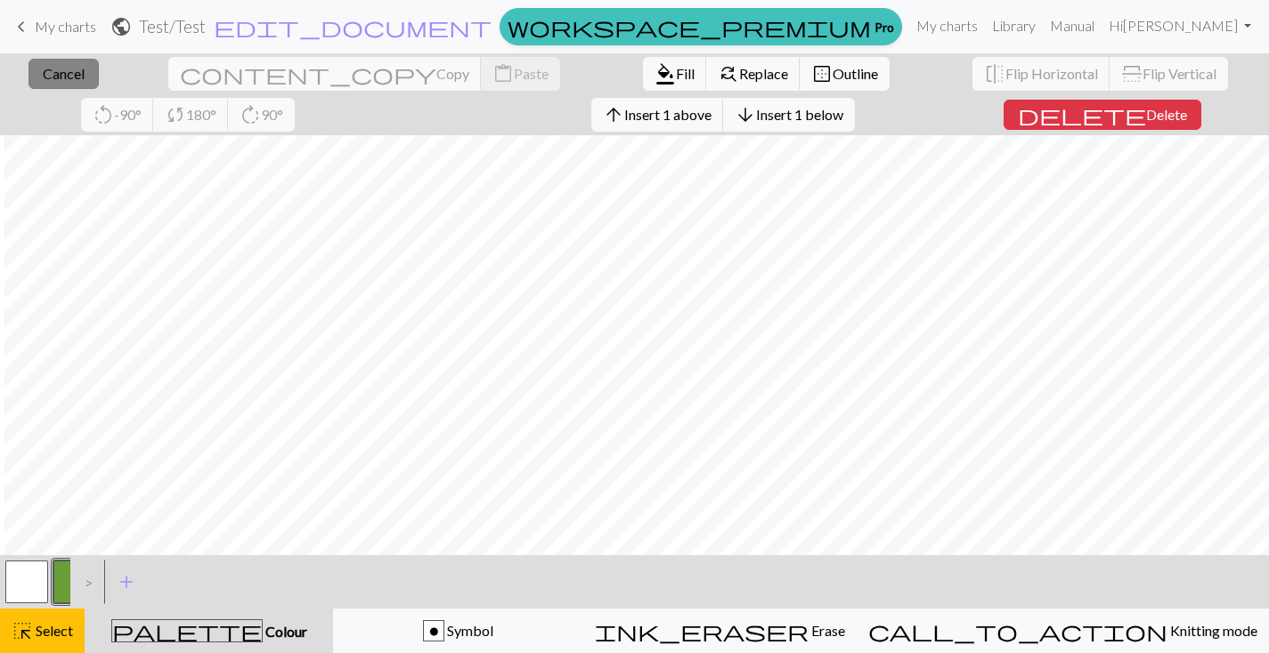
click at [65, 82] on button "close Cancel" at bounding box center [63, 74] width 70 height 30
click at [614, 116] on span "Insert 15 above" at bounding box center [661, 114] width 95 height 17
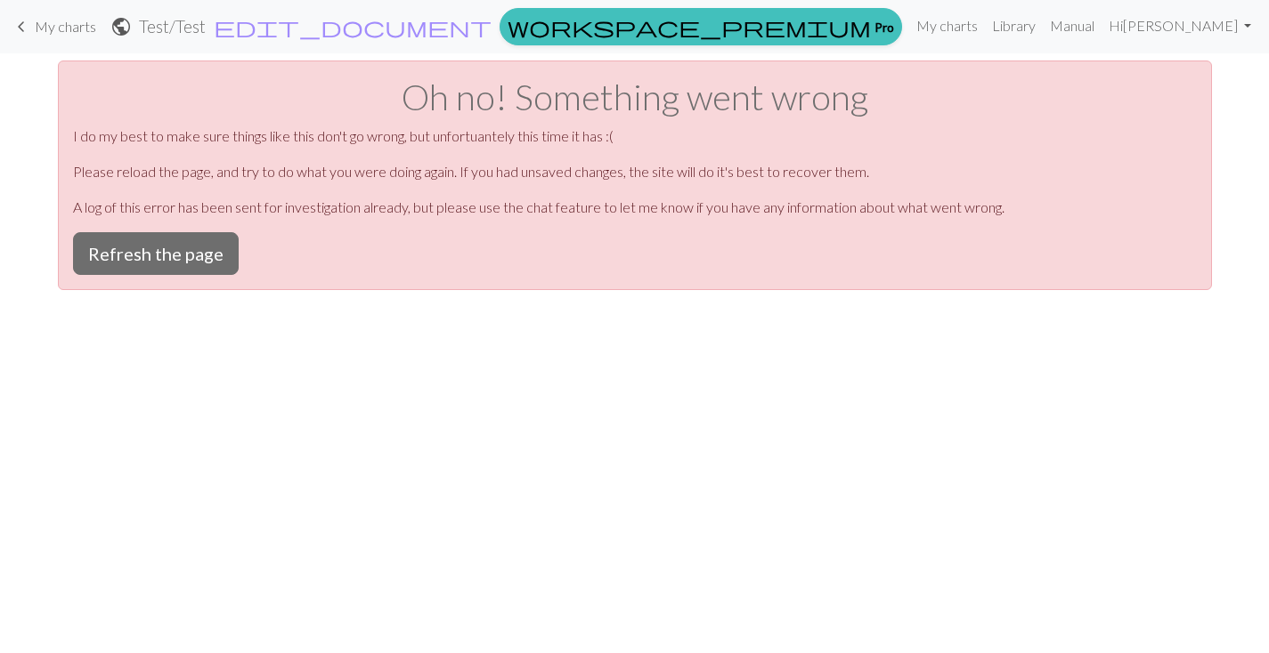
scroll to position [0, 0]
click at [191, 257] on button "Refresh the page" at bounding box center [156, 253] width 166 height 43
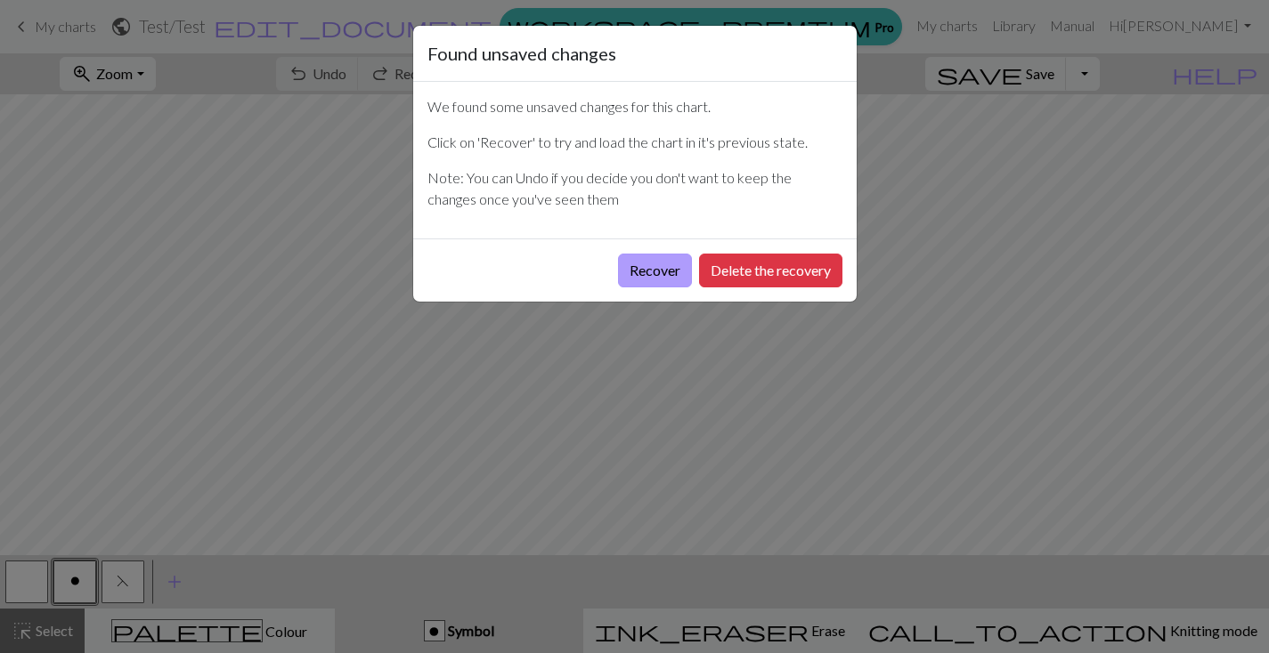
click at [628, 277] on button "Recover" at bounding box center [655, 271] width 74 height 34
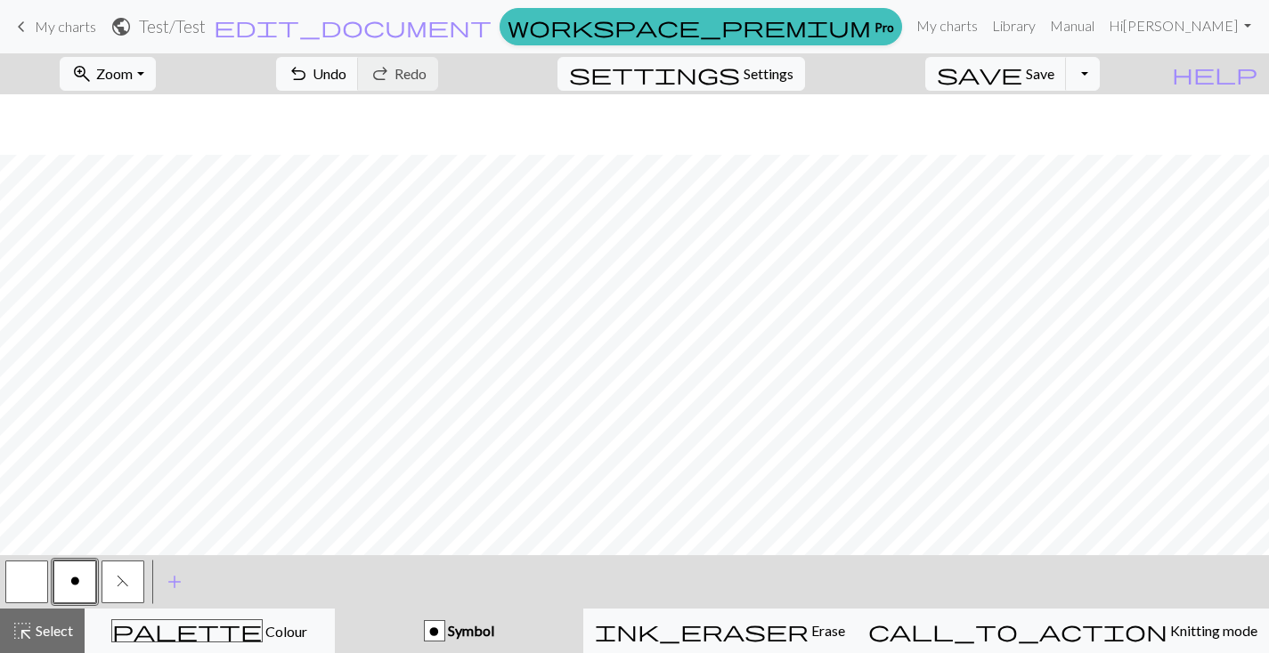
scroll to position [1680, 0]
click at [1054, 78] on span "Save" at bounding box center [1040, 73] width 28 height 17
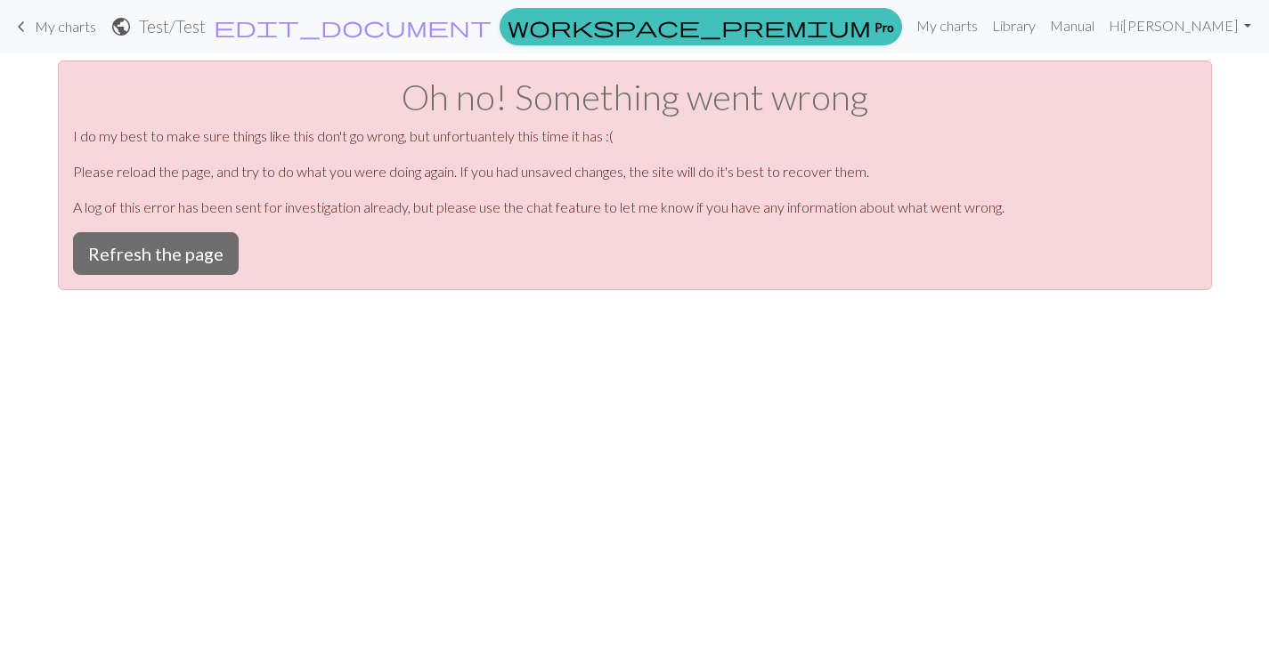
scroll to position [0, 0]
